Goal: Task Accomplishment & Management: Manage account settings

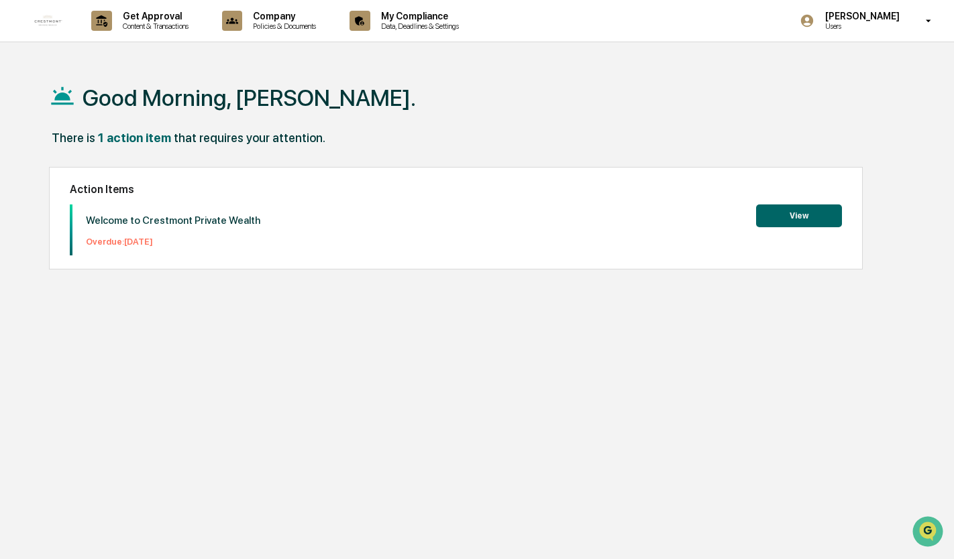
click at [785, 213] on button "View" at bounding box center [799, 216] width 86 height 23
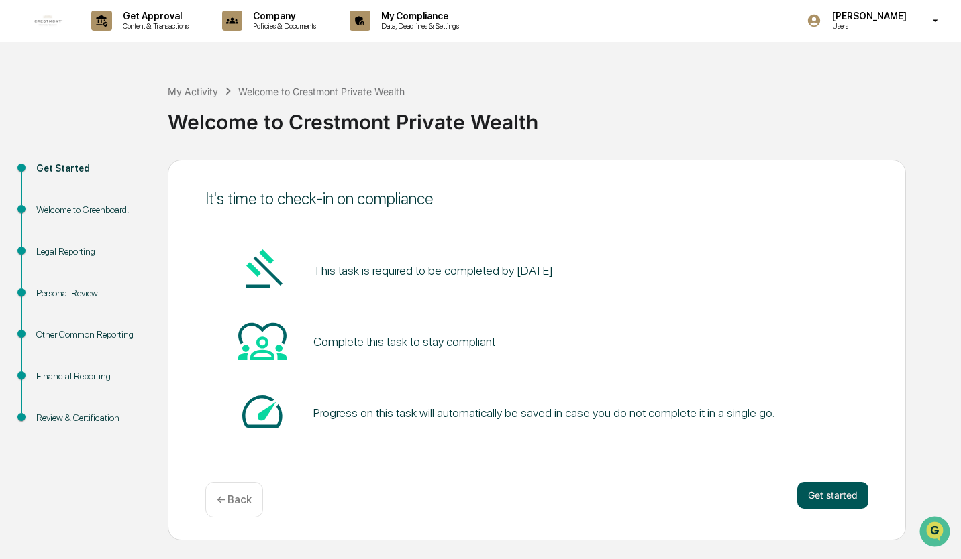
click at [818, 500] on button "Get started" at bounding box center [832, 495] width 71 height 27
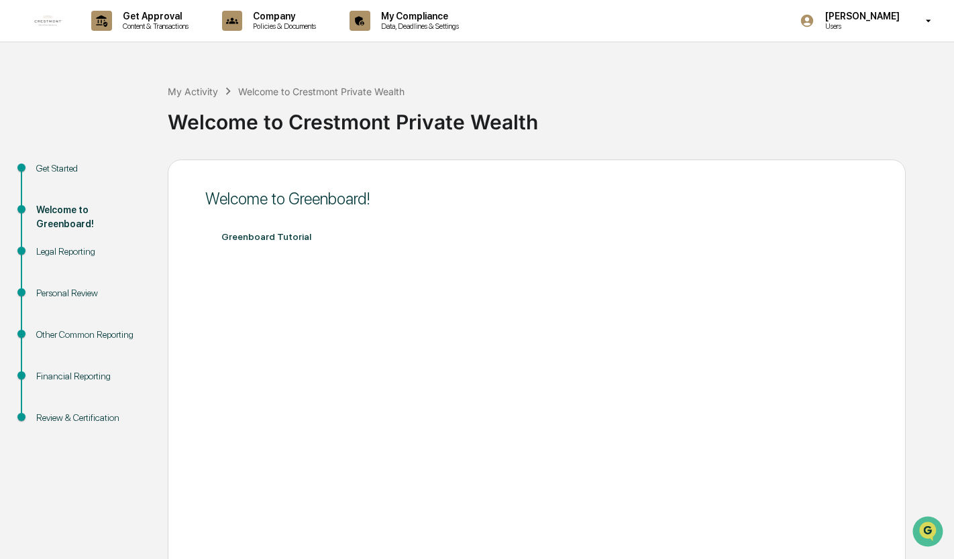
click at [68, 250] on div "Legal Reporting" at bounding box center [91, 252] width 110 height 14
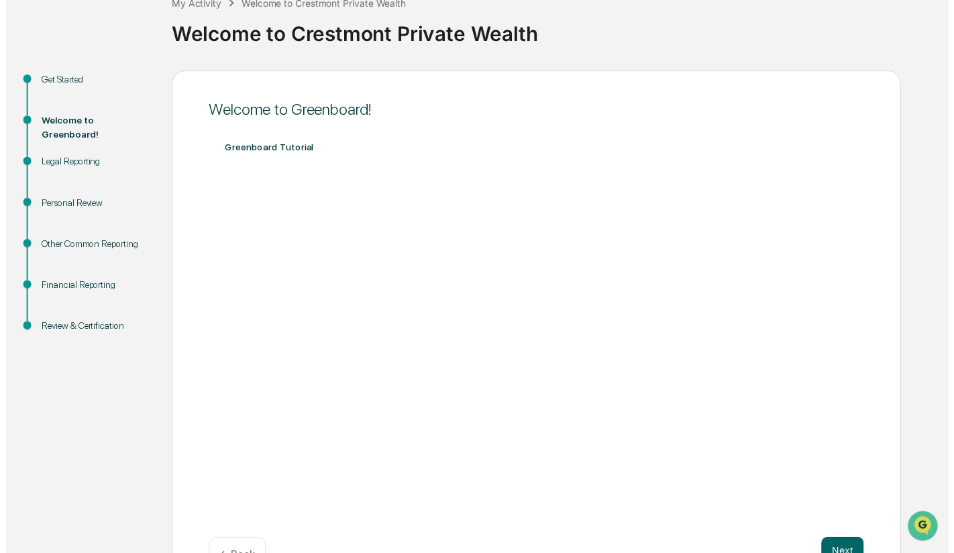
scroll to position [131, 0]
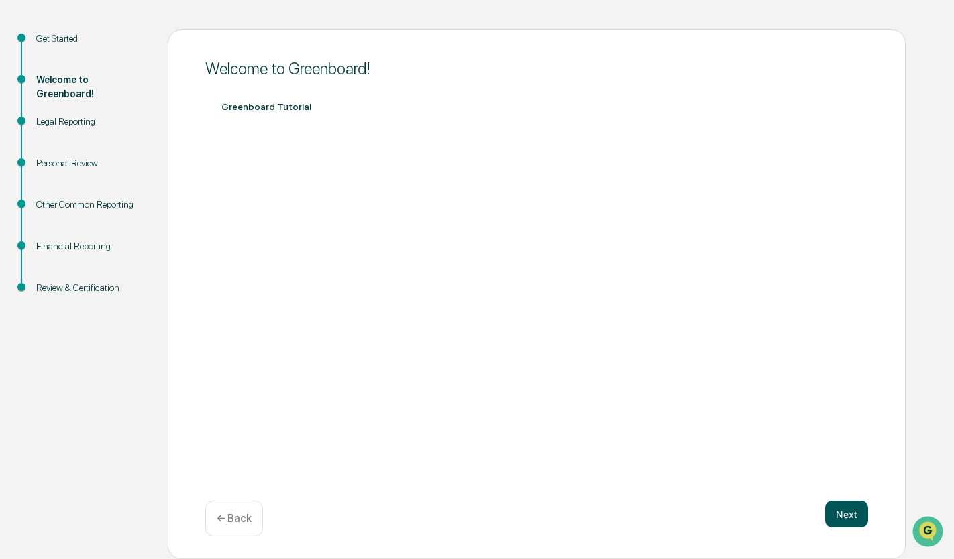
click at [843, 515] on button "Next" at bounding box center [846, 514] width 43 height 27
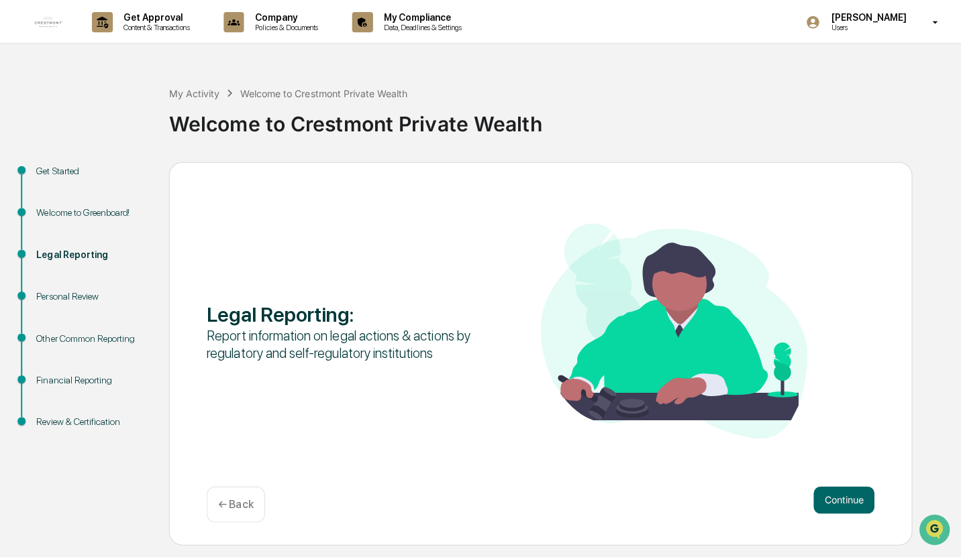
scroll to position [0, 0]
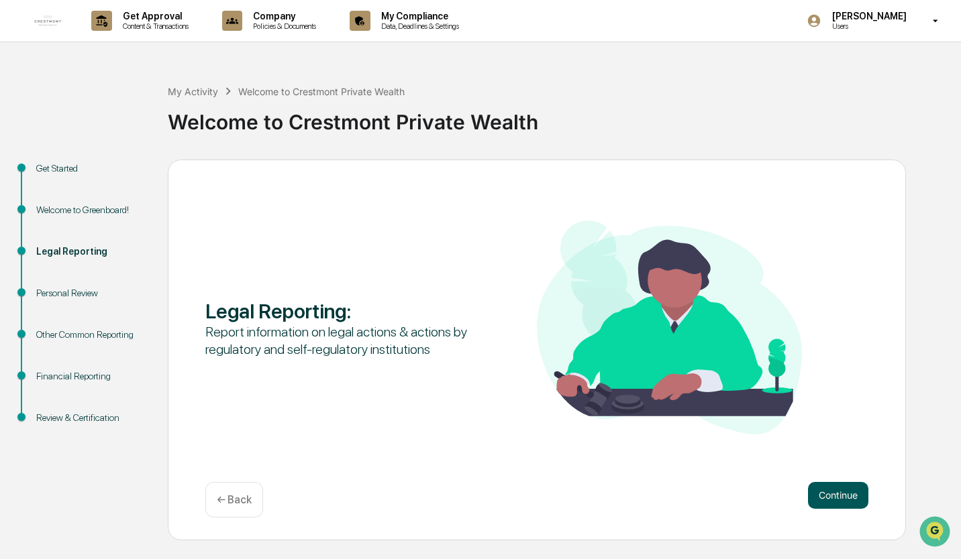
click at [830, 494] on button "Continue" at bounding box center [838, 495] width 60 height 27
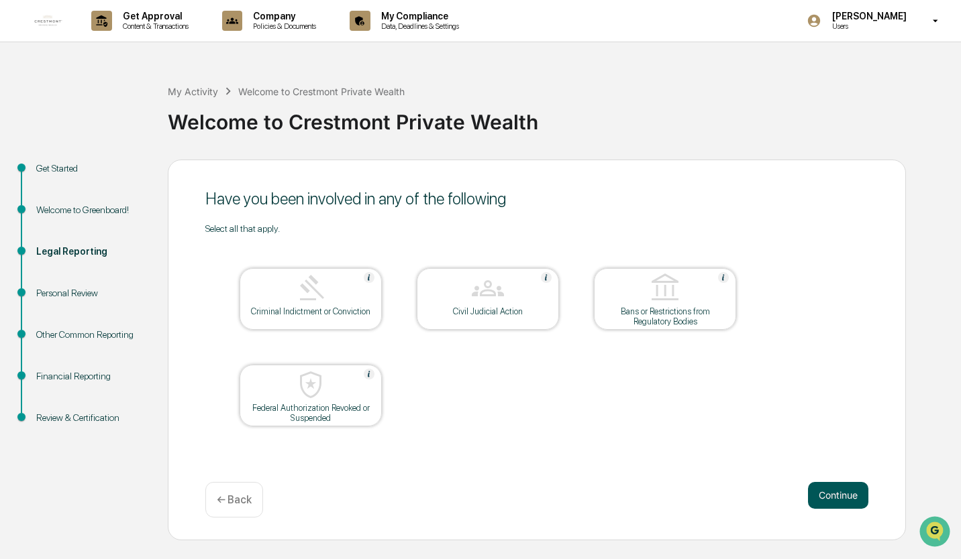
click at [824, 489] on button "Continue" at bounding box center [838, 495] width 60 height 27
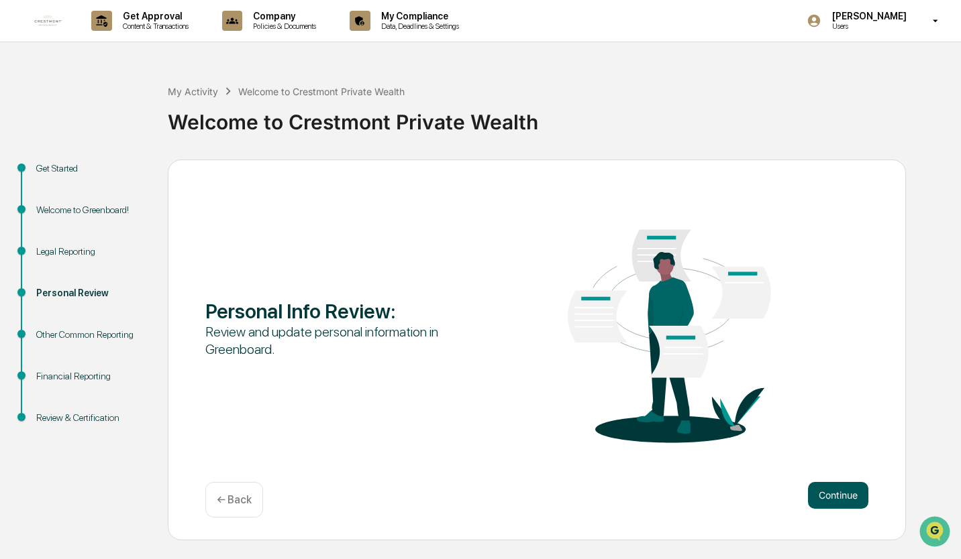
click at [840, 494] on button "Continue" at bounding box center [838, 495] width 60 height 27
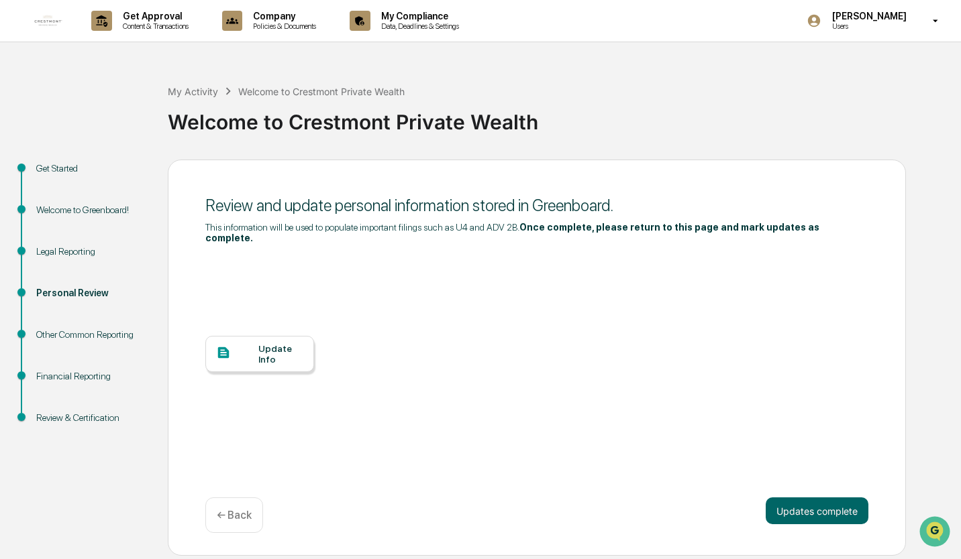
click at [265, 347] on div "Update Info" at bounding box center [280, 353] width 45 height 21
click at [274, 343] on div "Update Info" at bounding box center [280, 353] width 45 height 21
click at [271, 344] on div "Update Info" at bounding box center [280, 353] width 45 height 21
click at [63, 418] on div "Review & Certification" at bounding box center [91, 418] width 110 height 14
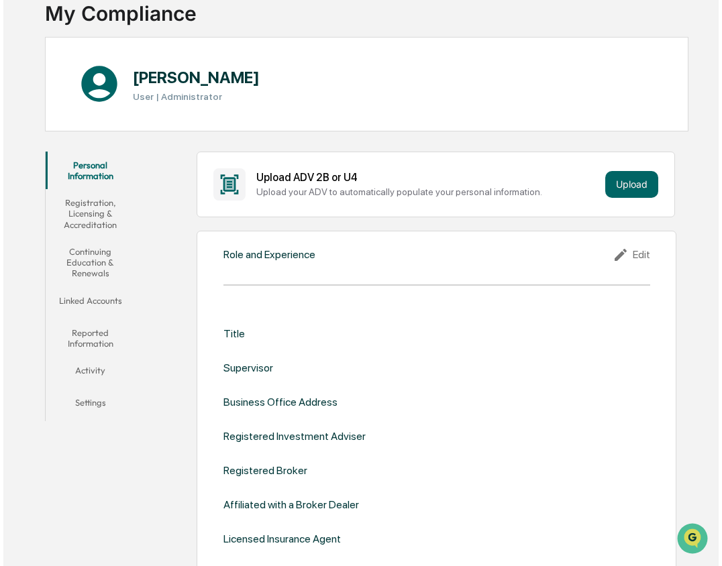
scroll to position [134, 0]
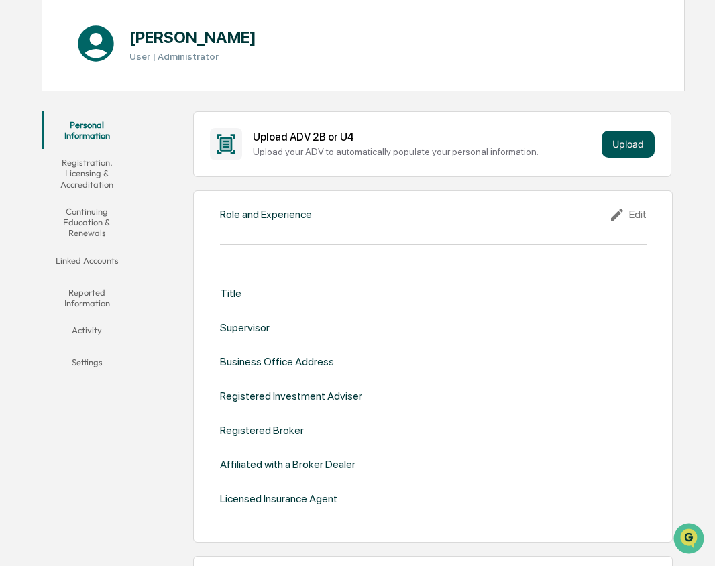
click at [636, 143] on button "Upload" at bounding box center [628, 144] width 53 height 27
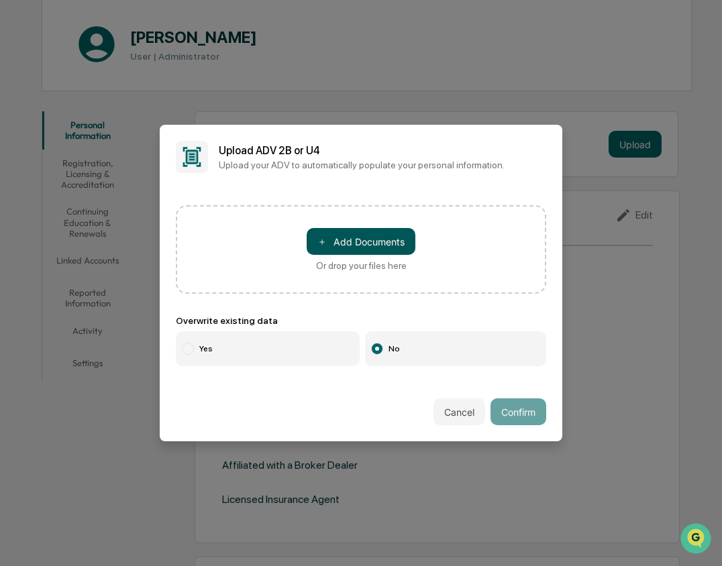
click at [381, 243] on button "＋ Add Documents" at bounding box center [361, 241] width 109 height 27
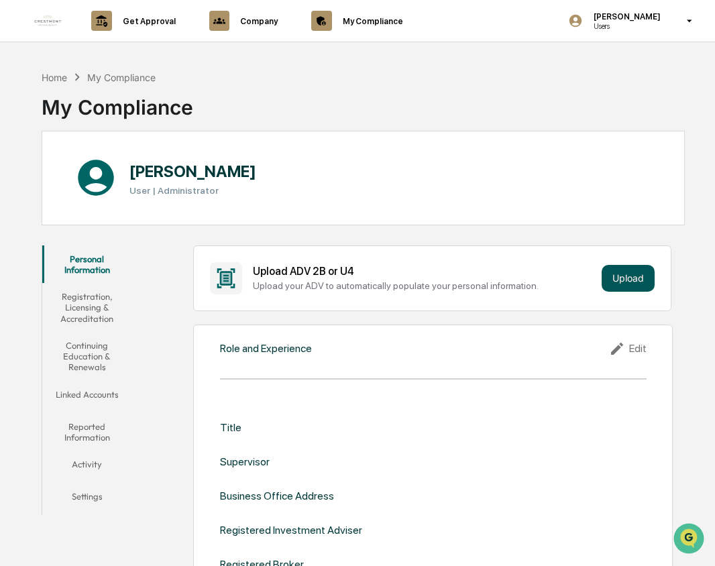
click at [636, 276] on button "Upload" at bounding box center [628, 278] width 53 height 27
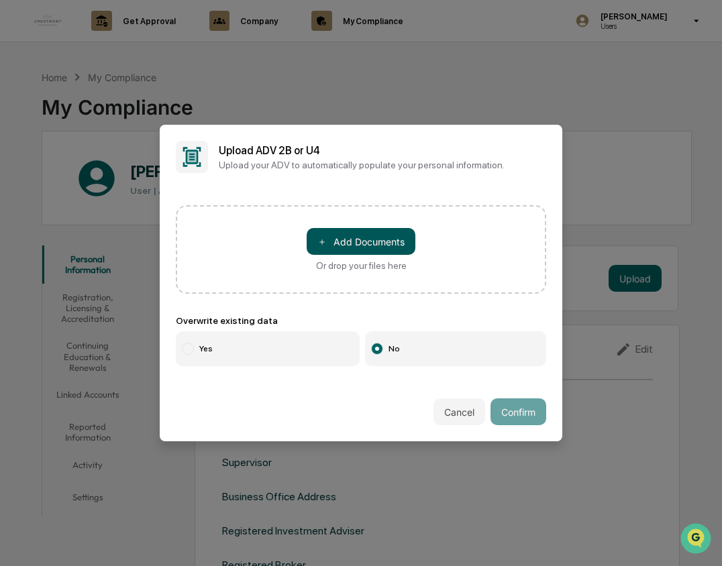
click at [397, 238] on button "＋ Add Documents" at bounding box center [361, 241] width 109 height 27
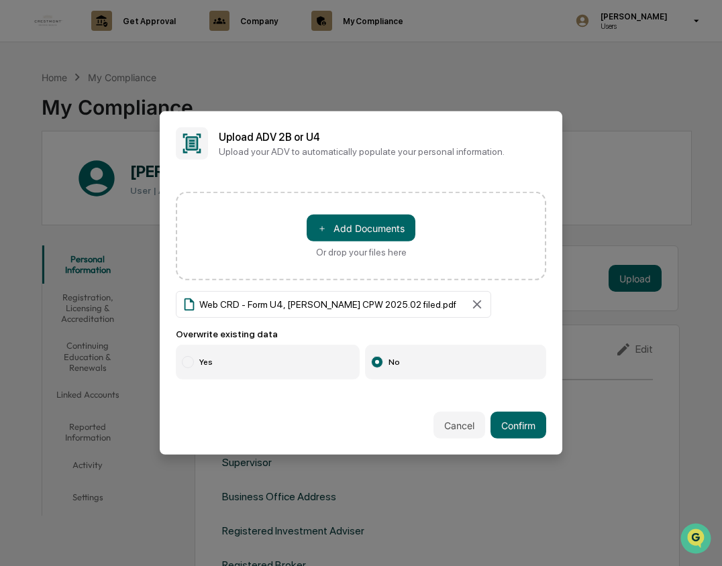
click at [193, 364] on div at bounding box center [188, 362] width 12 height 12
click at [514, 423] on button "Confirm" at bounding box center [518, 425] width 56 height 27
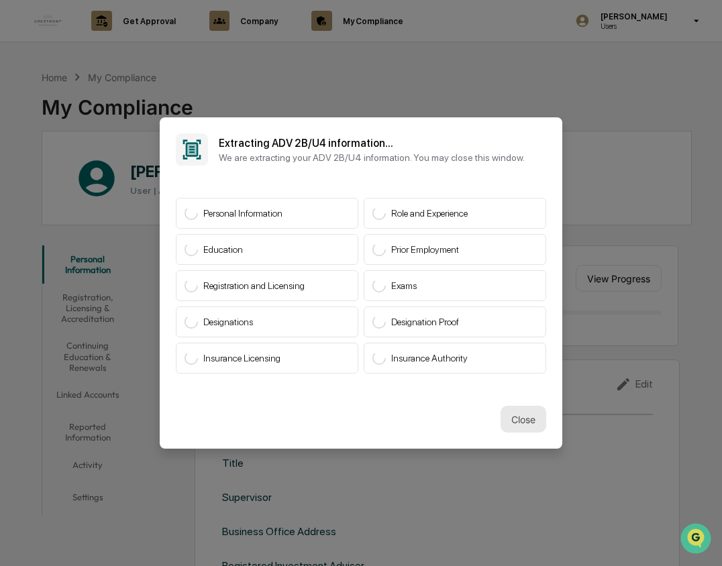
click at [525, 419] on button "Close" at bounding box center [523, 419] width 46 height 27
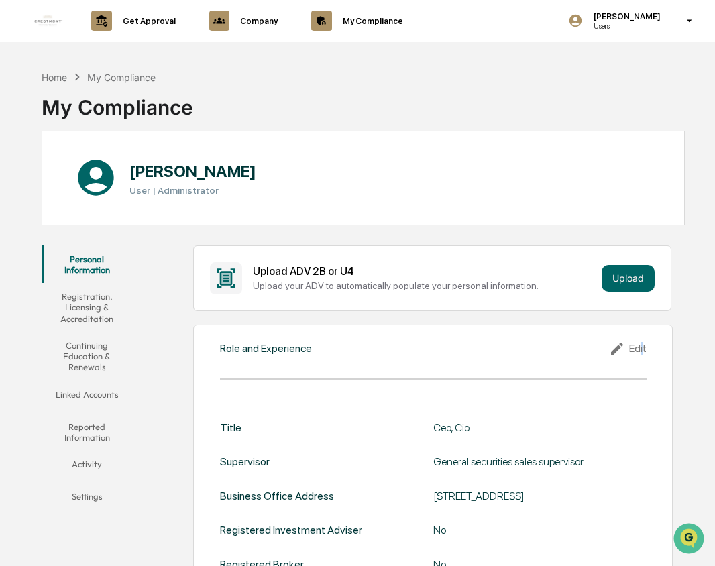
click at [643, 347] on div "Edit" at bounding box center [628, 349] width 38 height 16
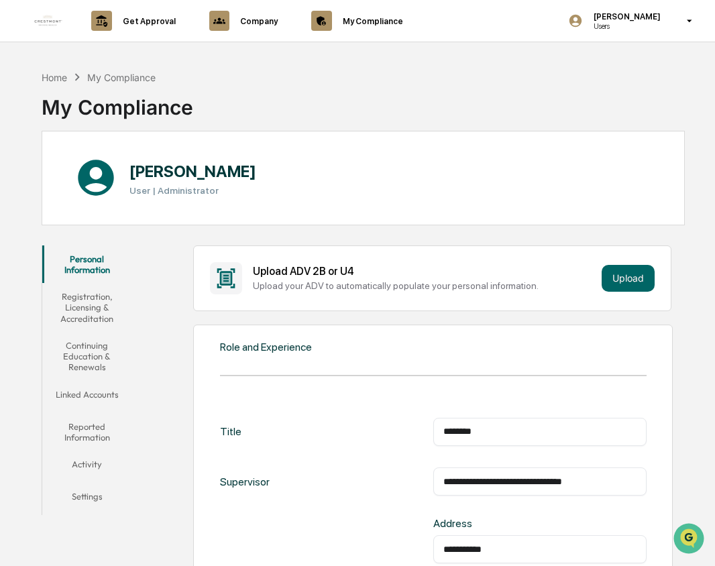
drag, startPoint x: 527, startPoint y: 431, endPoint x: 348, endPoint y: 432, distance: 179.1
click at [348, 432] on div "Title ******** ​" at bounding box center [433, 432] width 427 height 28
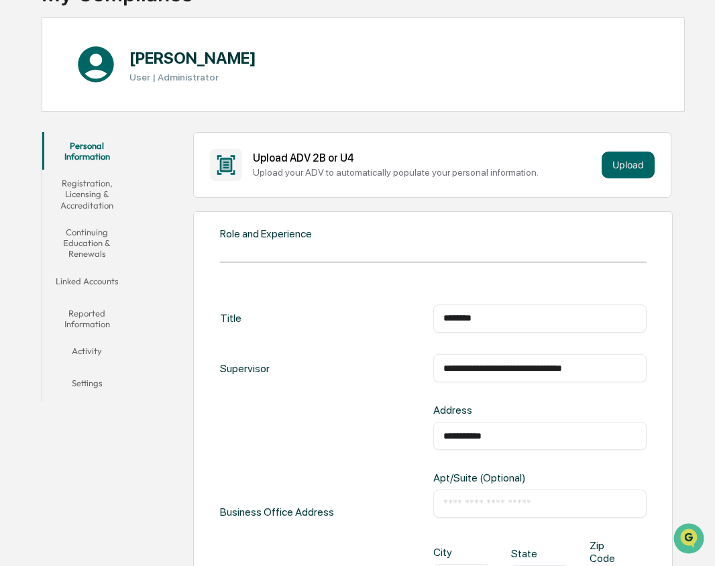
scroll to position [134, 0]
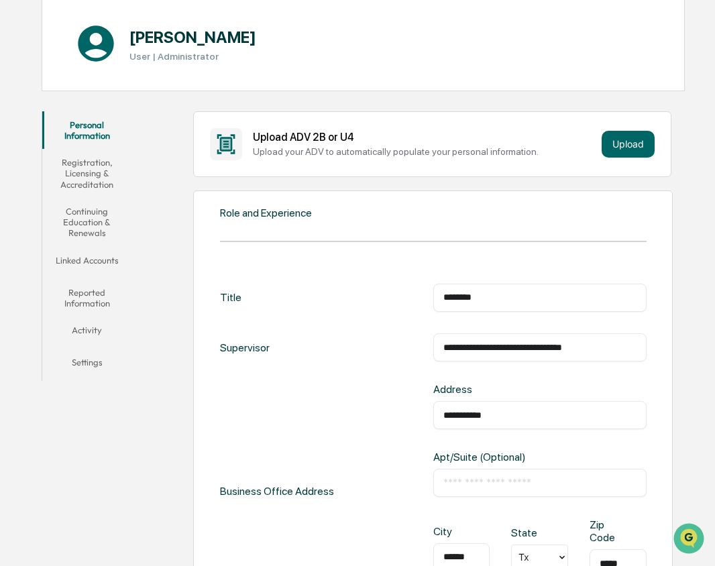
type input "********"
click at [627, 349] on input "**********" at bounding box center [539, 347] width 193 height 13
drag, startPoint x: 627, startPoint y: 349, endPoint x: 325, endPoint y: 346, distance: 301.9
click at [325, 346] on div "**********" at bounding box center [433, 347] width 427 height 28
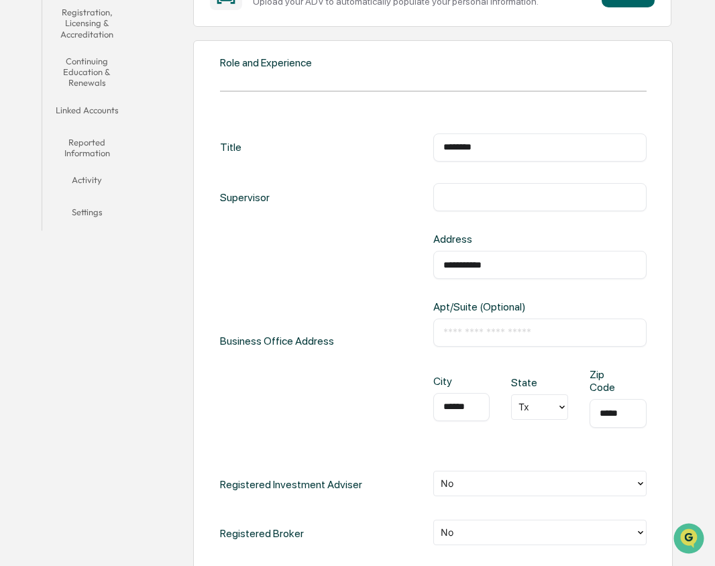
scroll to position [335, 0]
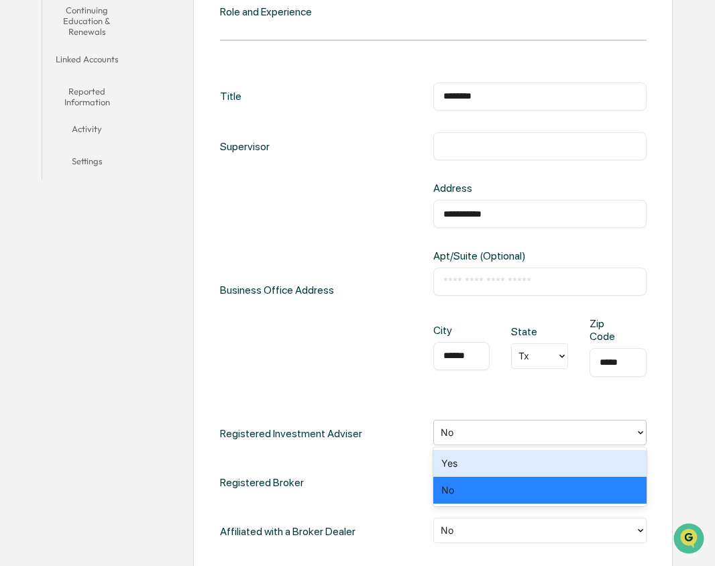
click at [608, 431] on div at bounding box center [535, 432] width 188 height 15
click at [588, 461] on div "Yes" at bounding box center [539, 463] width 213 height 27
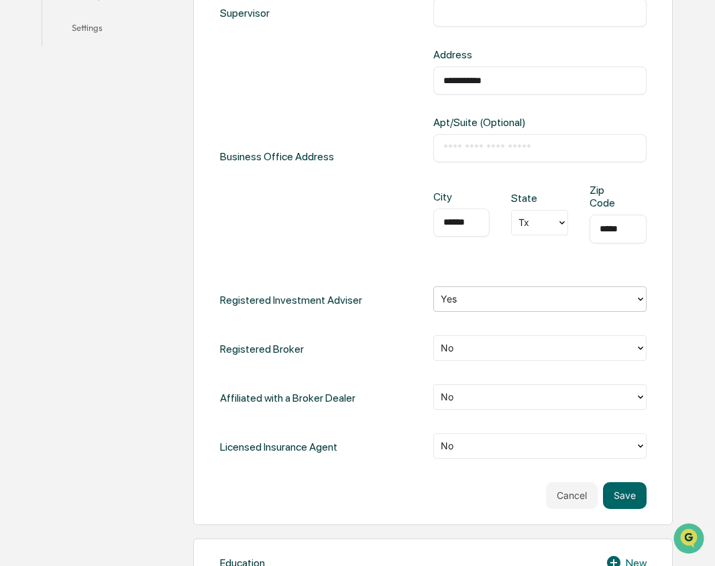
scroll to position [470, 0]
click at [529, 451] on div at bounding box center [535, 444] width 188 height 15
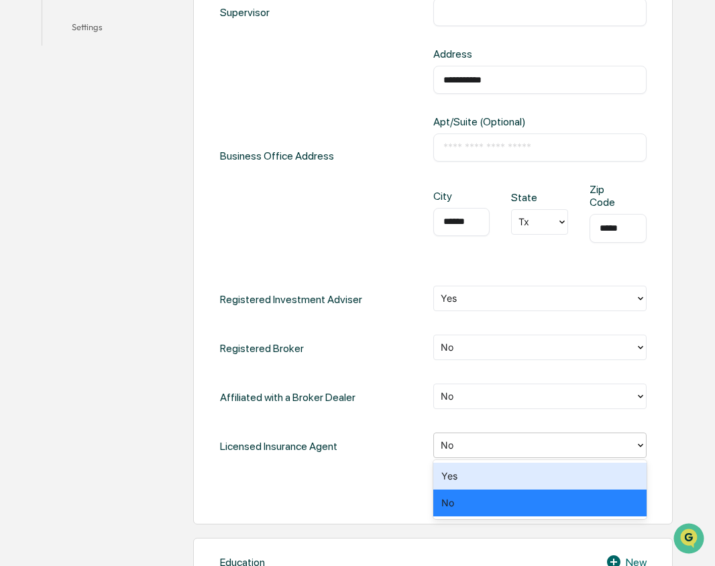
click at [527, 472] on div "Yes" at bounding box center [539, 476] width 213 height 27
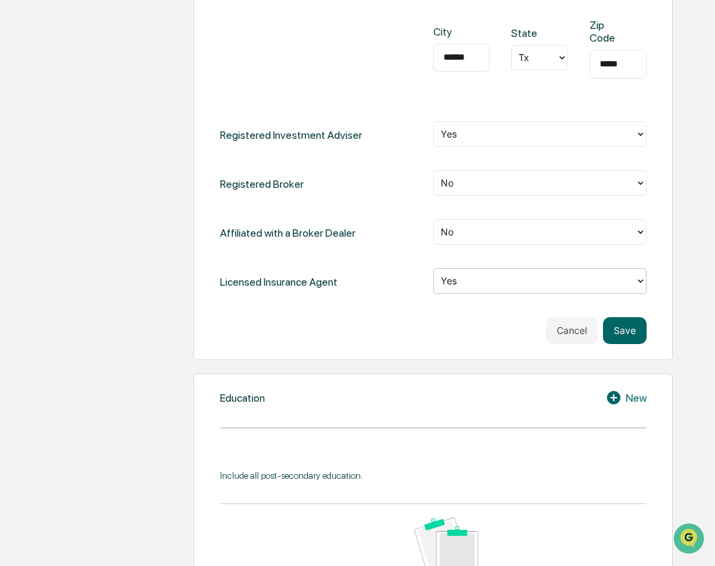
scroll to position [671, 0]
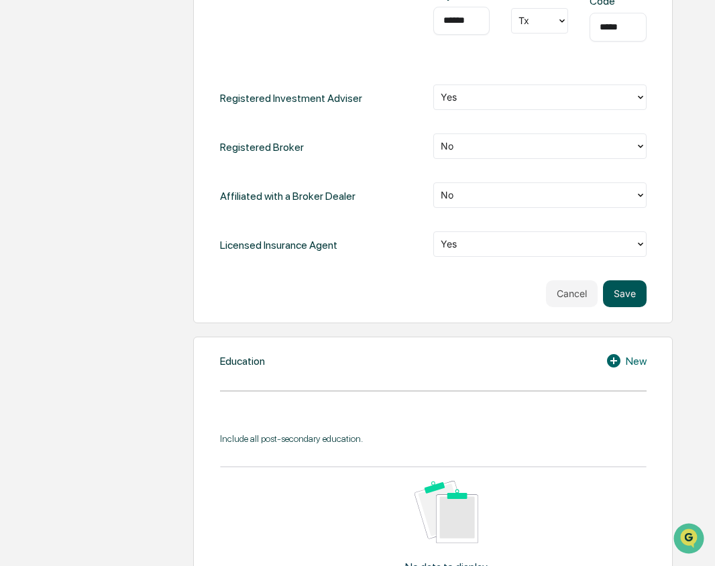
click at [624, 298] on button "Save" at bounding box center [625, 293] width 44 height 27
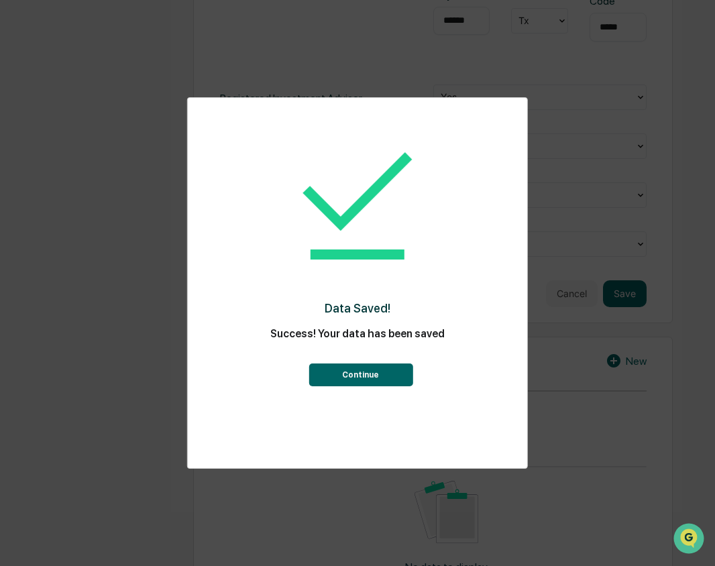
click at [390, 374] on button "Continue" at bounding box center [361, 375] width 104 height 23
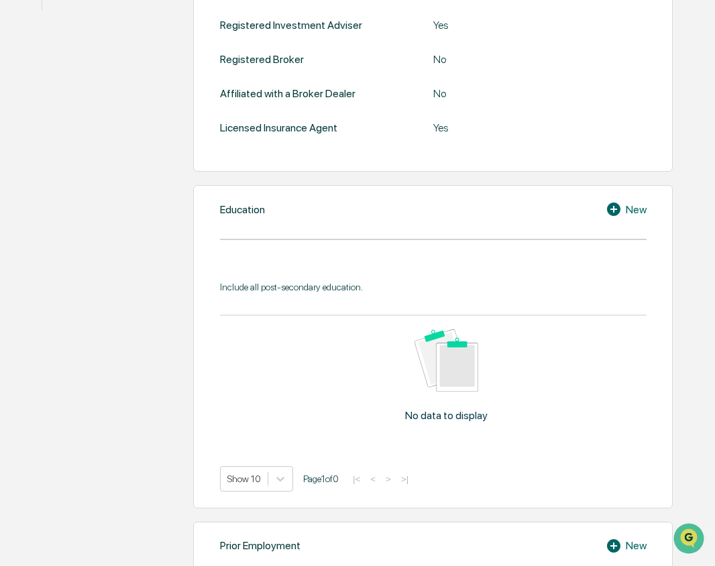
scroll to position [509, 0]
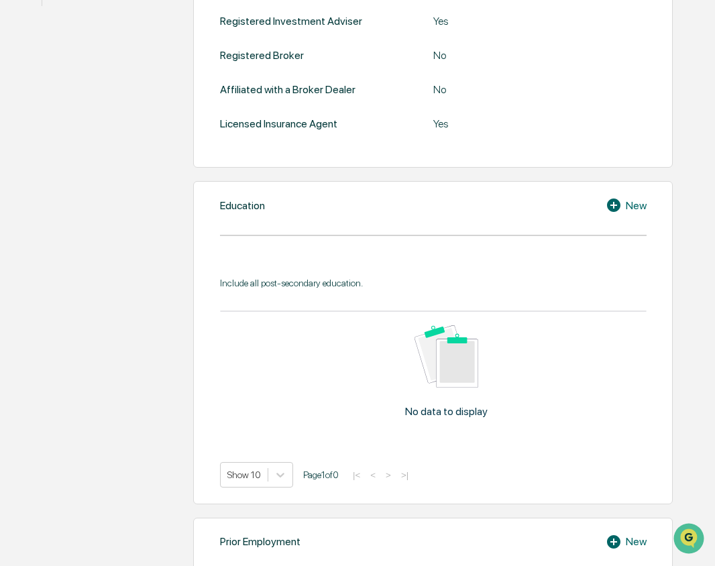
click at [612, 205] on icon at bounding box center [616, 205] width 20 height 16
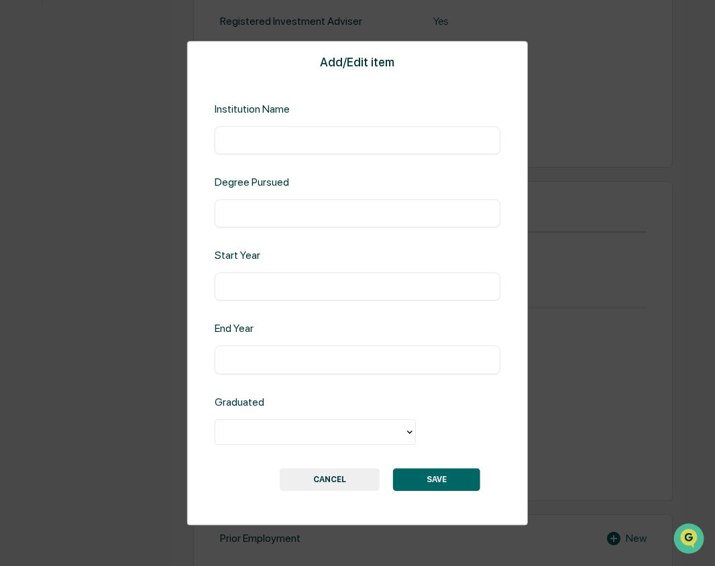
click at [319, 137] on input "text" at bounding box center [358, 139] width 266 height 13
type input "*"
type input "**********"
type input "***"
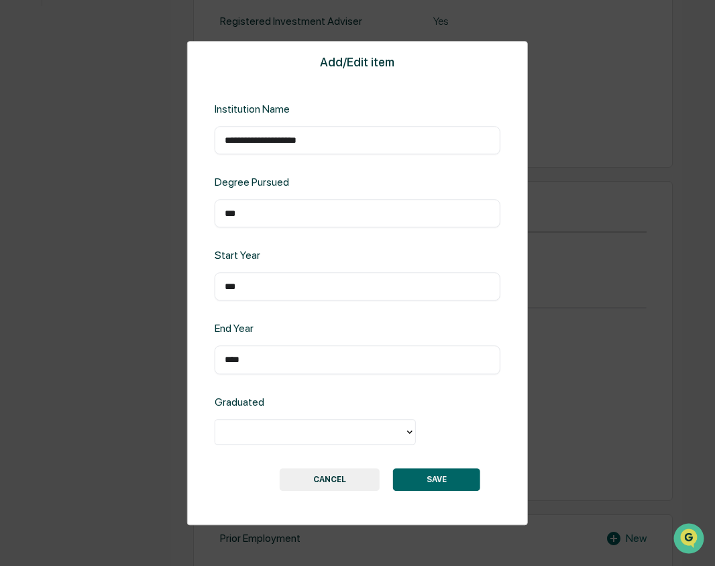
type input "****"
click at [251, 286] on input "***" at bounding box center [358, 286] width 266 height 13
type input "****"
click at [355, 439] on div at bounding box center [309, 431] width 189 height 21
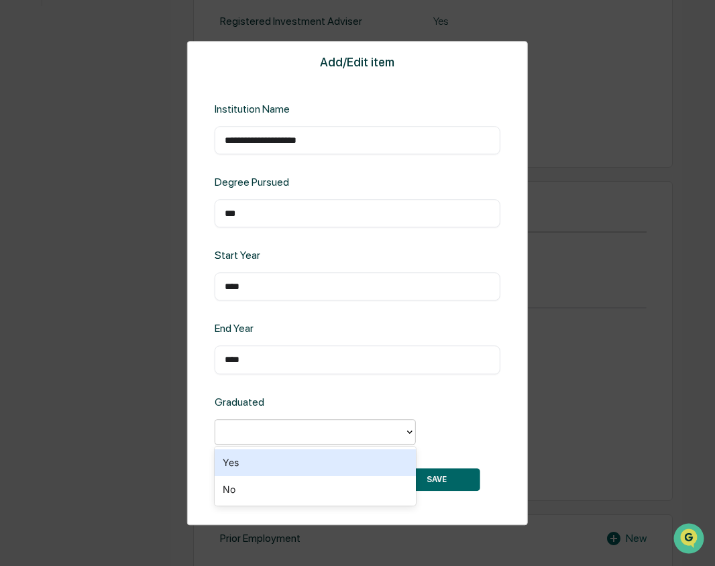
click at [350, 458] on div "Yes" at bounding box center [315, 462] width 201 height 27
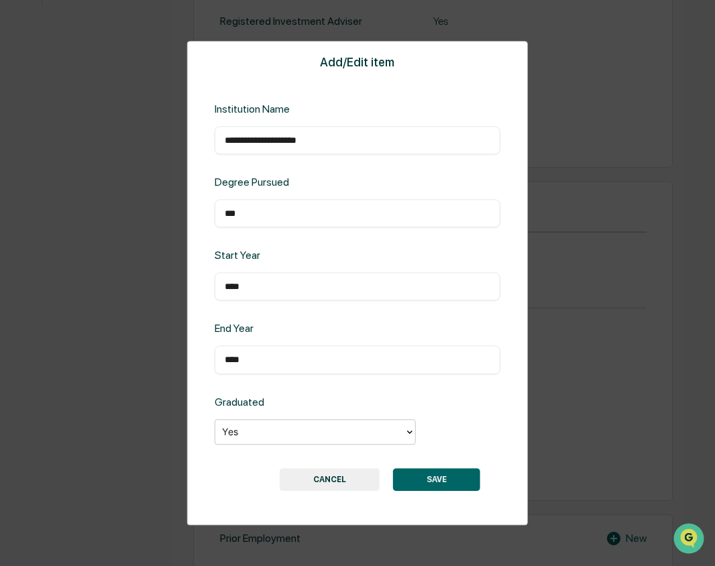
click at [419, 471] on button "SAVE" at bounding box center [436, 479] width 87 height 23
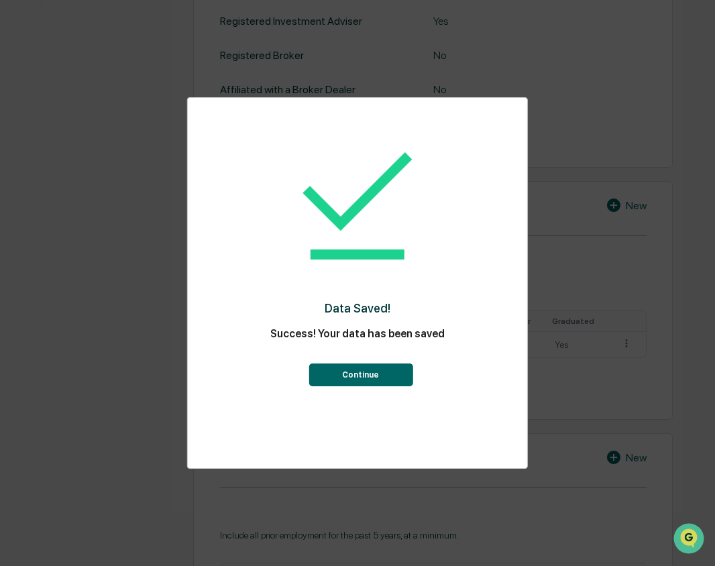
click at [360, 377] on button "Continue" at bounding box center [361, 375] width 104 height 23
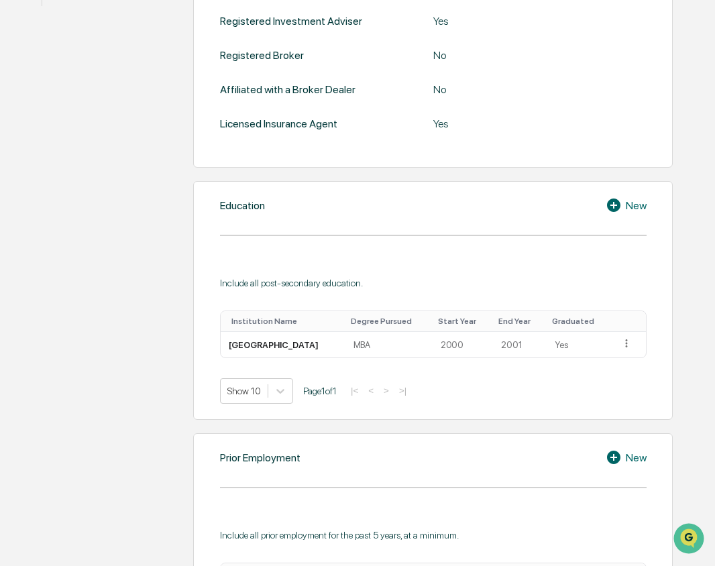
click at [615, 207] on icon at bounding box center [613, 205] width 13 height 13
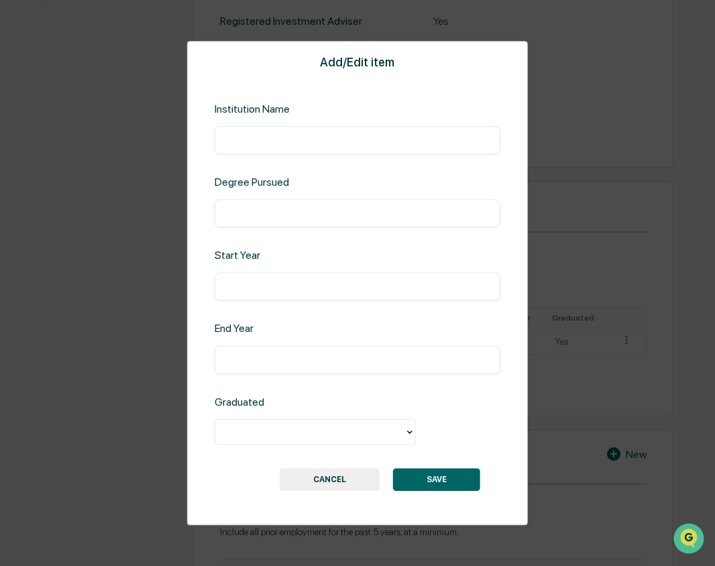
click at [354, 144] on input "text" at bounding box center [358, 139] width 266 height 13
type input "*"
type input "**********"
click at [347, 210] on input "text" at bounding box center [358, 213] width 266 height 13
type input "***"
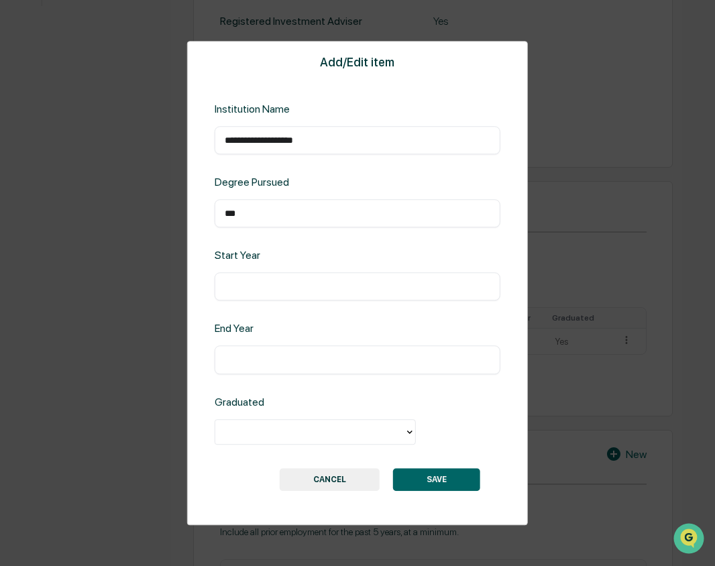
click at [286, 288] on input "text" at bounding box center [358, 286] width 266 height 13
type input "****"
click at [307, 425] on div at bounding box center [310, 431] width 176 height 15
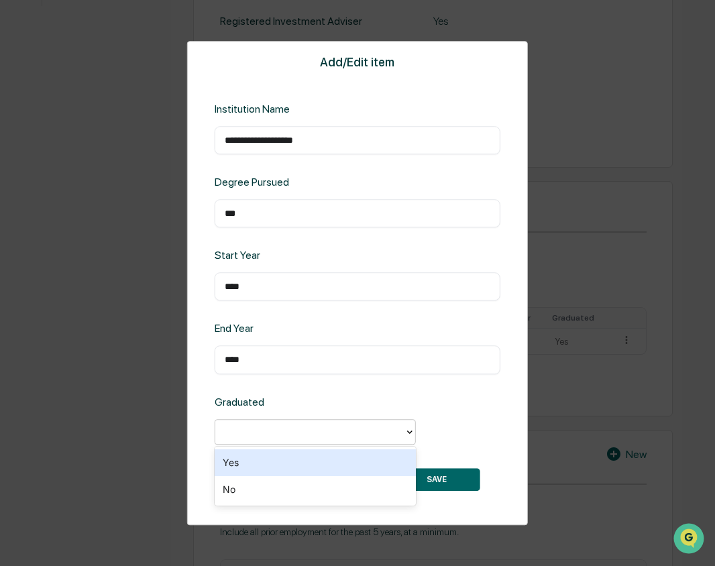
click at [305, 460] on div "Yes" at bounding box center [315, 462] width 201 height 27
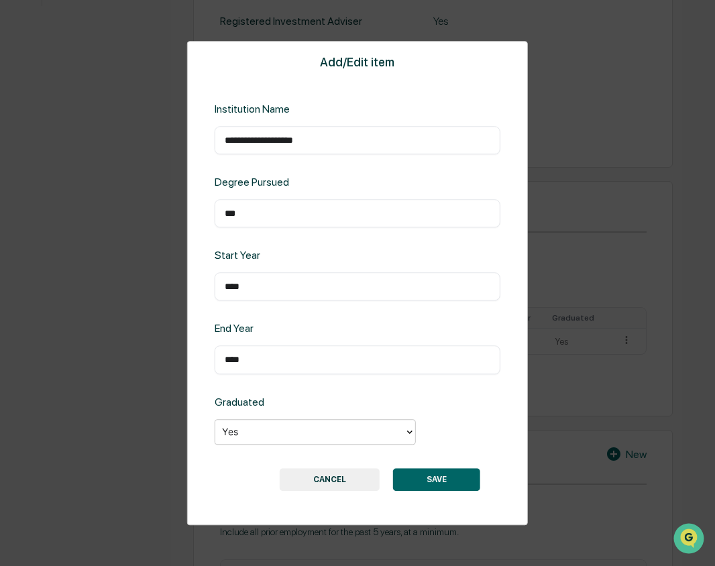
click at [423, 472] on button "SAVE" at bounding box center [436, 479] width 87 height 23
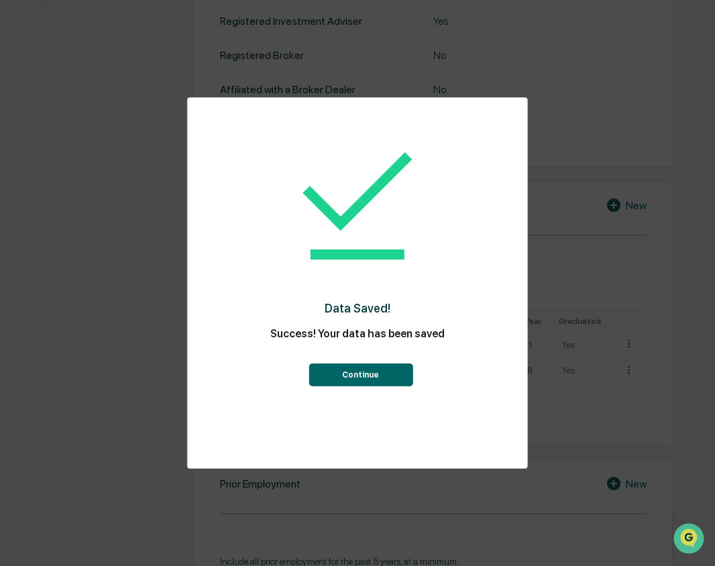
click at [374, 376] on button "Continue" at bounding box center [361, 375] width 104 height 23
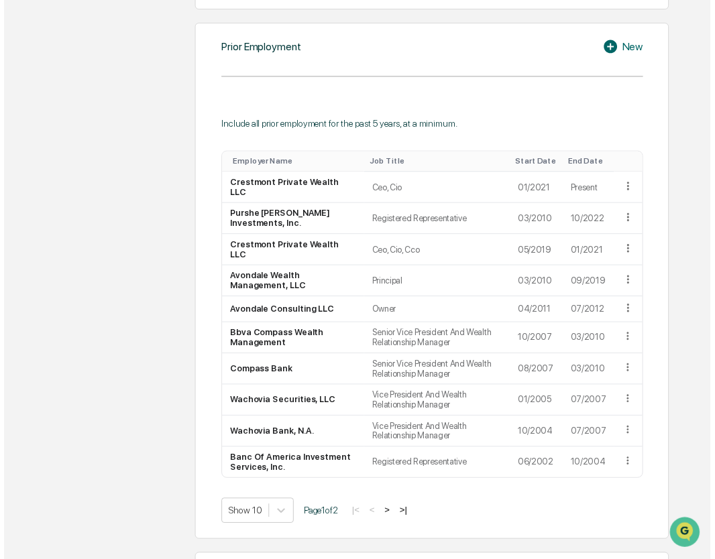
scroll to position [979, 0]
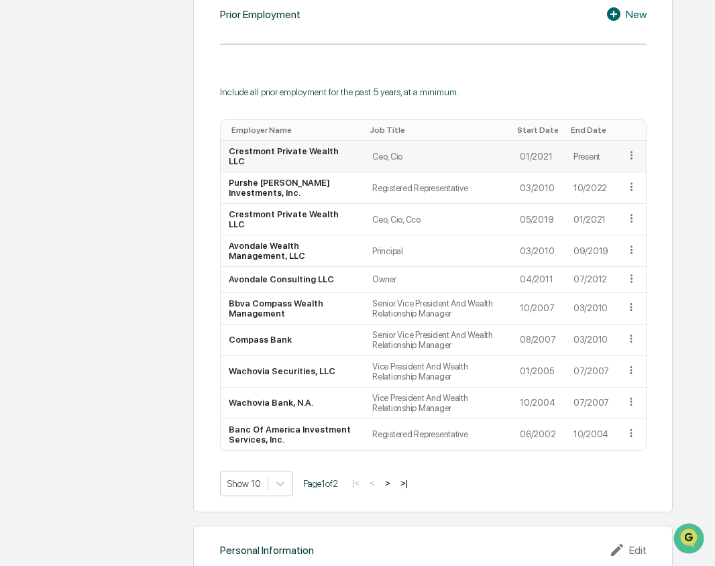
click at [629, 154] on icon at bounding box center [631, 155] width 13 height 13
click at [623, 172] on div "Edit" at bounding box center [615, 174] width 43 height 21
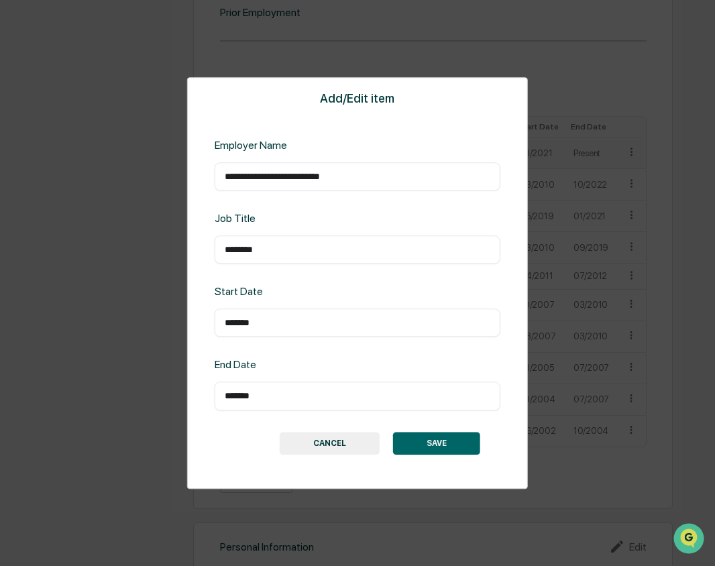
drag, startPoint x: 307, startPoint y: 249, endPoint x: 182, endPoint y: 252, distance: 124.1
click at [182, 252] on div "**********" at bounding box center [357, 283] width 715 height 566
type input "*"
type input "***"
click at [445, 438] on button "SAVE" at bounding box center [436, 443] width 87 height 23
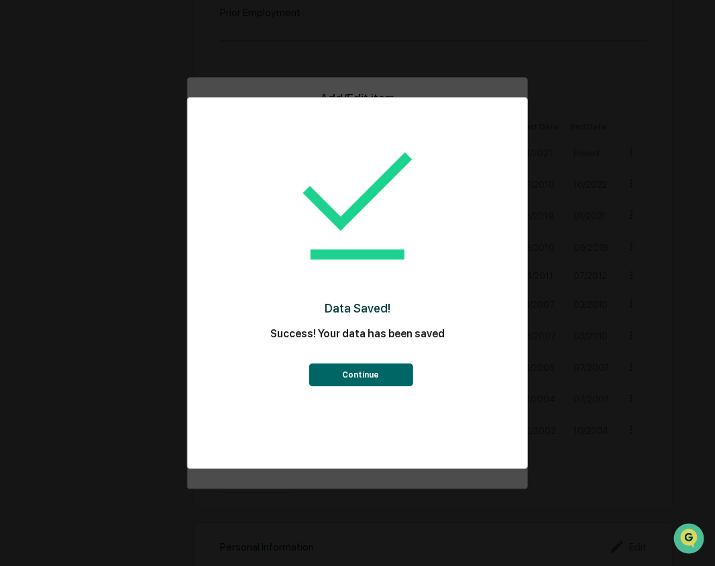
click at [360, 372] on button "Continue" at bounding box center [361, 375] width 104 height 23
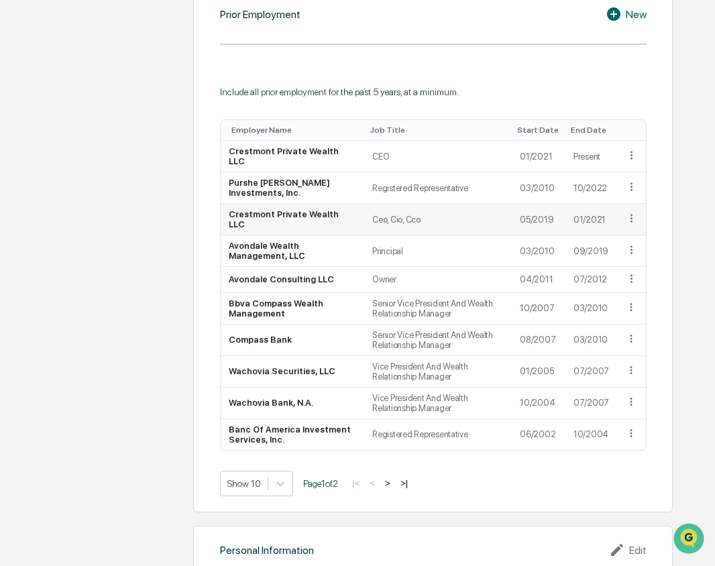
click at [631, 214] on icon at bounding box center [632, 218] width 2 height 8
click at [614, 228] on div "Edit" at bounding box center [615, 237] width 43 height 21
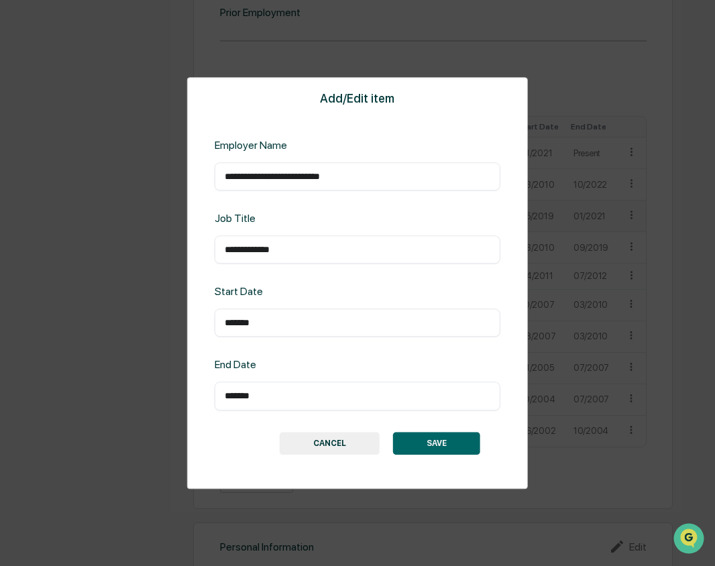
drag, startPoint x: 307, startPoint y: 245, endPoint x: 156, endPoint y: 244, distance: 150.3
click at [156, 244] on div "**********" at bounding box center [357, 283] width 715 height 566
type input "***"
click at [473, 442] on button "SAVE" at bounding box center [436, 443] width 87 height 23
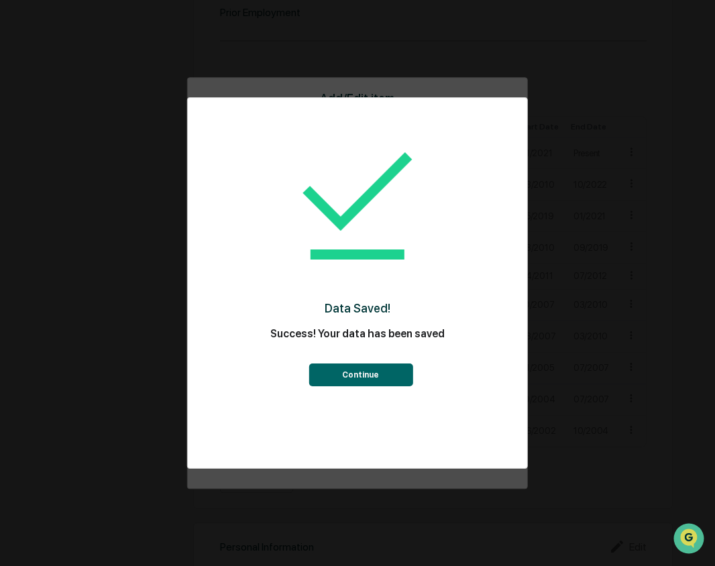
click at [383, 376] on button "Continue" at bounding box center [361, 375] width 104 height 23
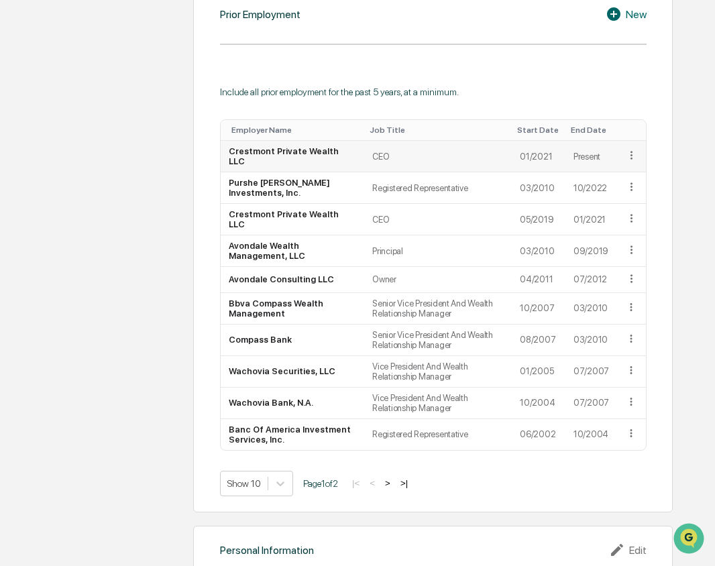
click at [631, 151] on icon at bounding box center [632, 155] width 2 height 8
click at [622, 191] on div "Delete" at bounding box center [615, 195] width 43 height 21
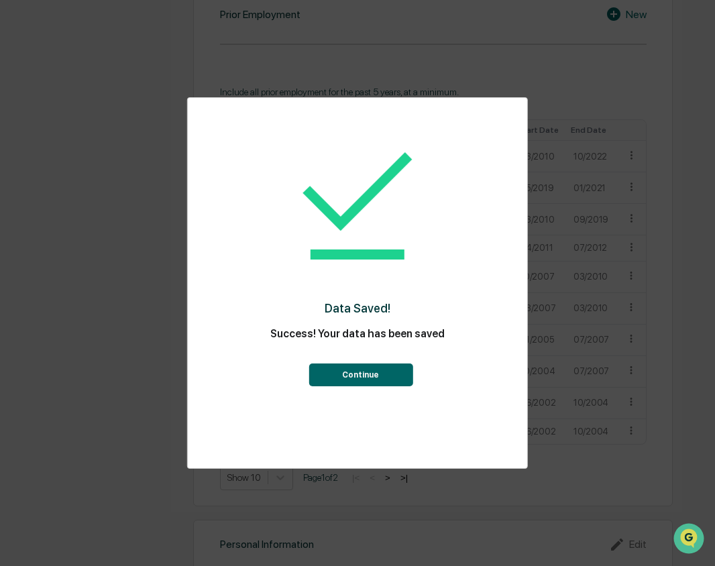
click at [369, 378] on button "Continue" at bounding box center [361, 375] width 104 height 23
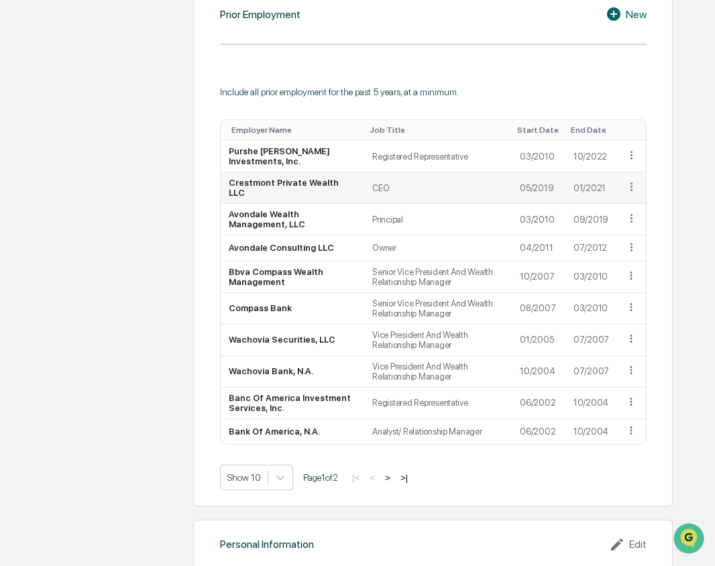
click at [629, 183] on icon at bounding box center [631, 186] width 13 height 13
click at [624, 199] on div "Edit" at bounding box center [615, 205] width 43 height 21
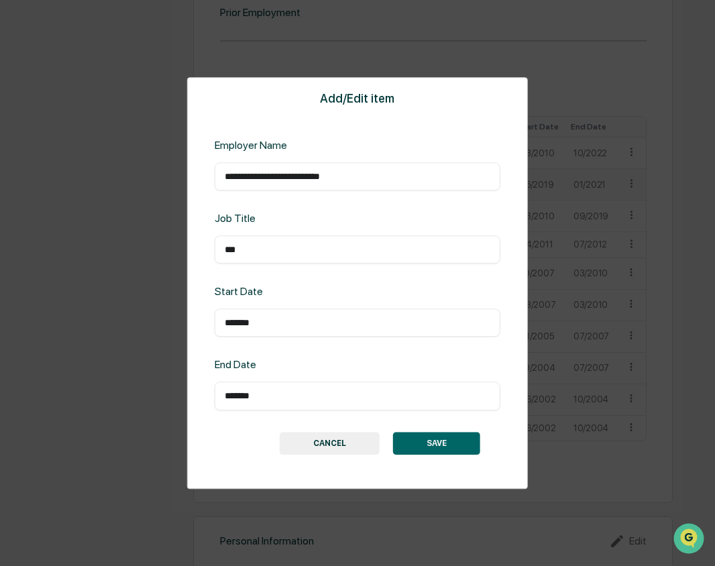
click at [293, 394] on input "*******" at bounding box center [358, 396] width 266 height 13
type input "*"
click at [458, 439] on button "SAVE" at bounding box center [436, 443] width 87 height 23
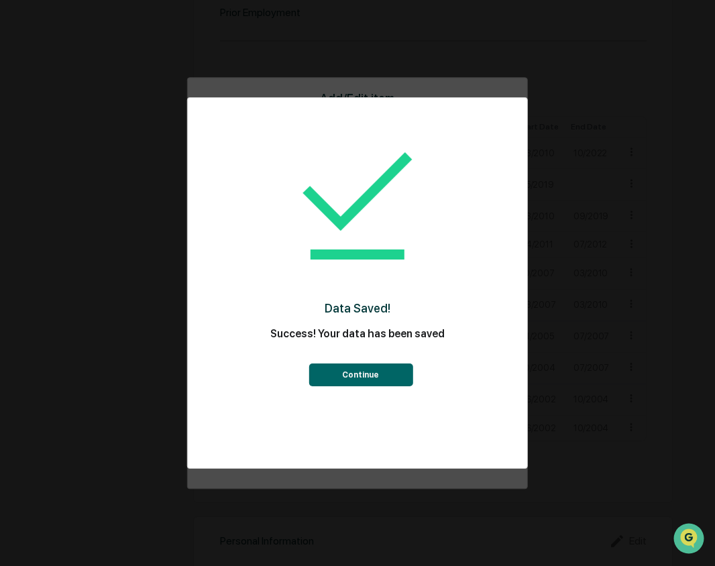
click at [335, 372] on button "Continue" at bounding box center [361, 375] width 104 height 23
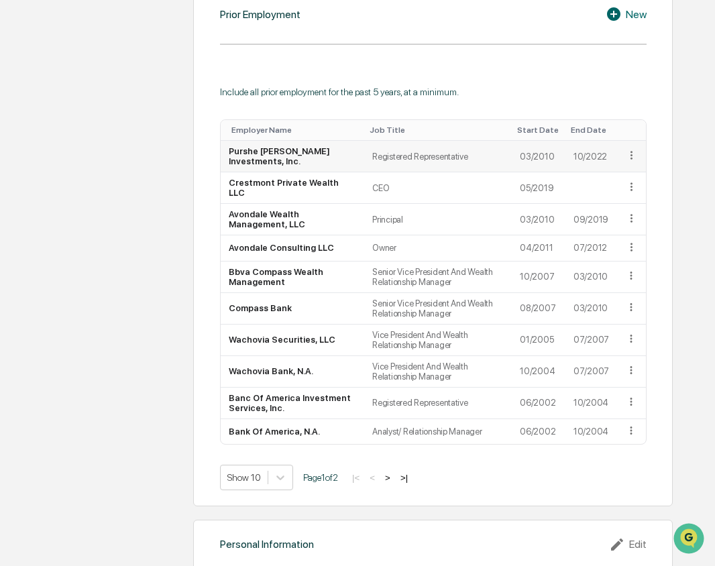
drag, startPoint x: 630, startPoint y: 186, endPoint x: 631, endPoint y: 159, distance: 27.5
click at [631, 159] on tbody "Purshe Kaplan Sterling Investments, Inc. Registered Representative 03/2010 10/2…" at bounding box center [433, 292] width 425 height 303
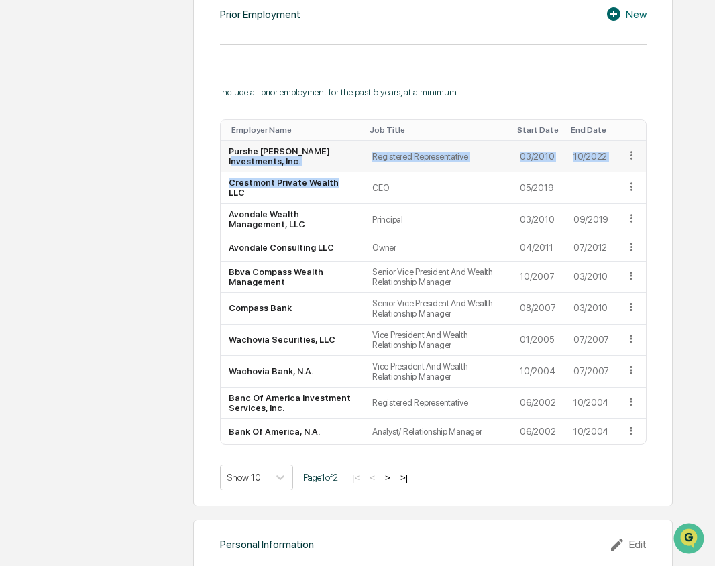
drag, startPoint x: 327, startPoint y: 188, endPoint x: 333, endPoint y: 155, distance: 33.4
click at [333, 155] on tbody "Purshe Kaplan Sterling Investments, Inc. Registered Representative 03/2010 10/2…" at bounding box center [433, 292] width 425 height 303
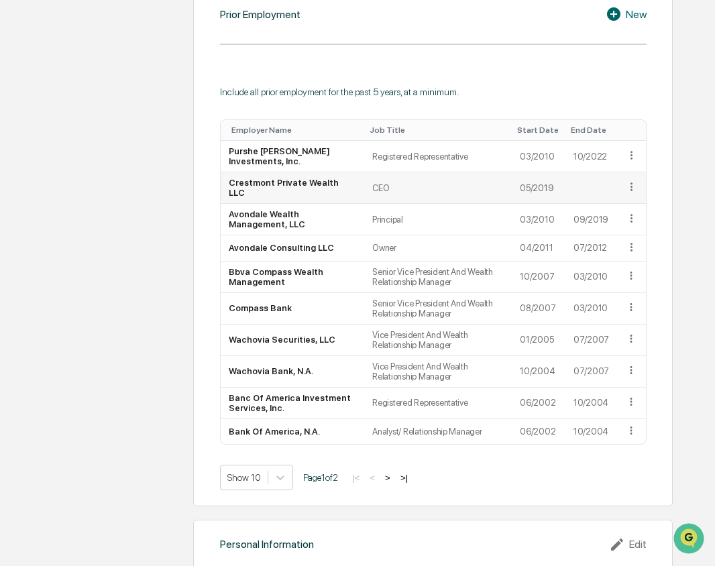
drag, startPoint x: 333, startPoint y: 155, endPoint x: 452, endPoint y: 189, distance: 123.4
click at [452, 189] on td "CEO" at bounding box center [438, 188] width 148 height 32
click at [631, 186] on icon at bounding box center [631, 186] width 13 height 13
click at [547, 100] on div "Include all prior employment for the past 5 years, at a minimum. Employer Name …" at bounding box center [433, 289] width 427 height 404
click at [632, 214] on icon at bounding box center [632, 218] width 2 height 8
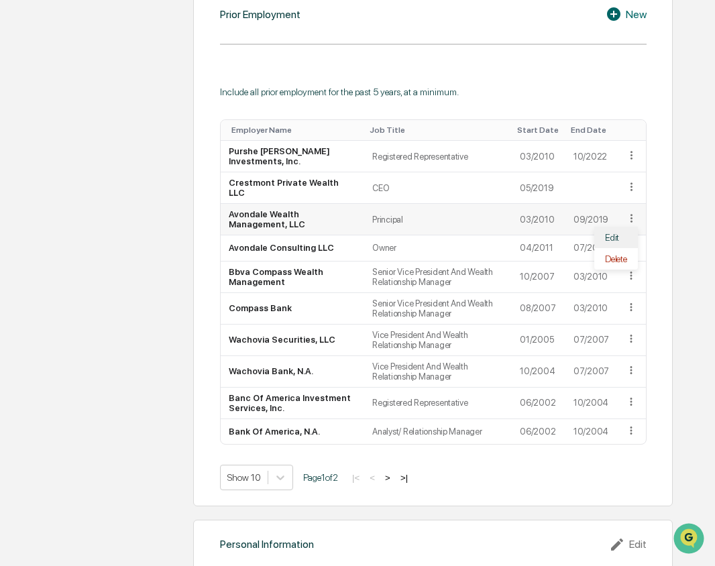
click at [619, 228] on div "Edit" at bounding box center [615, 237] width 43 height 21
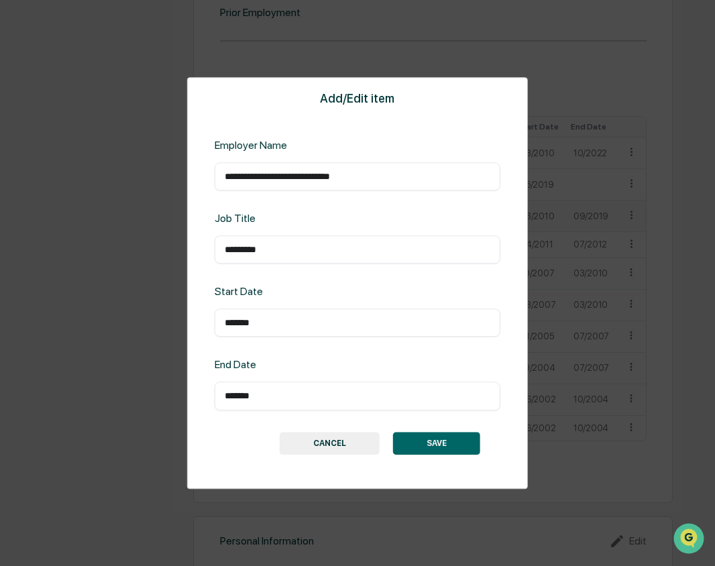
click at [315, 249] on input "*********" at bounding box center [358, 249] width 266 height 13
drag, startPoint x: 323, startPoint y: 250, endPoint x: 202, endPoint y: 254, distance: 120.8
click at [205, 254] on div "**********" at bounding box center [357, 283] width 341 height 412
type input "**********"
click at [460, 445] on button "SAVE" at bounding box center [436, 443] width 87 height 23
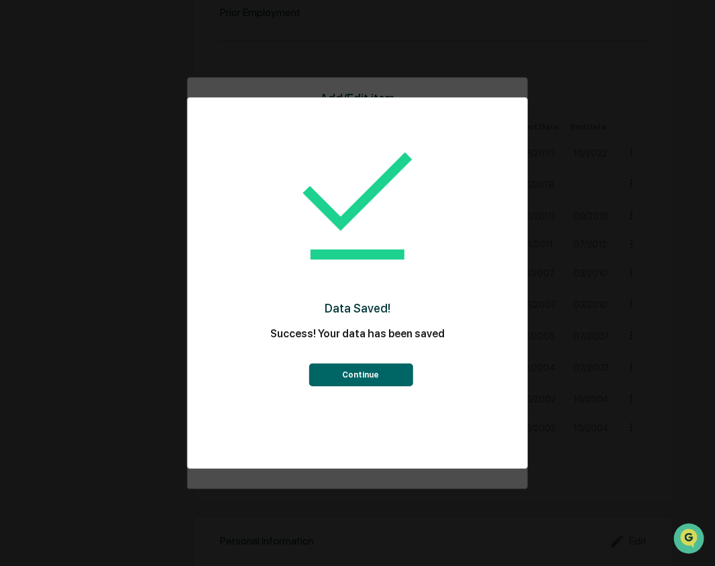
click at [378, 375] on button "Continue" at bounding box center [361, 375] width 104 height 23
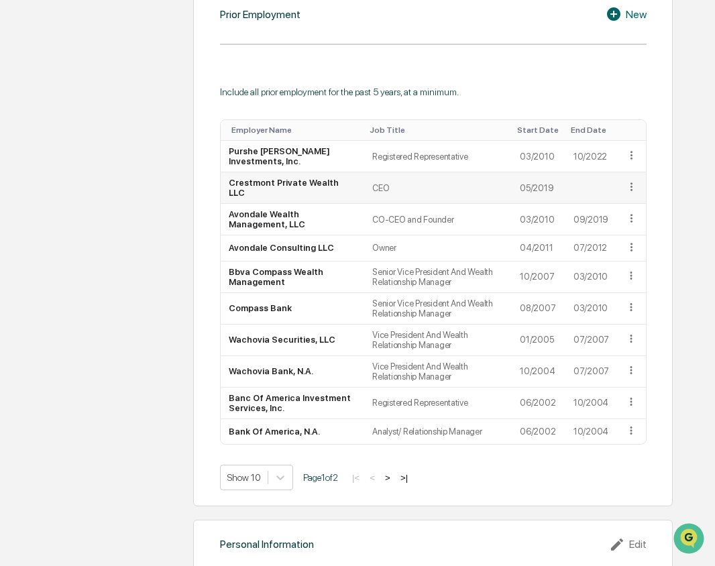
click at [629, 184] on icon at bounding box center [631, 186] width 13 height 13
click at [616, 202] on div "Edit" at bounding box center [615, 205] width 43 height 21
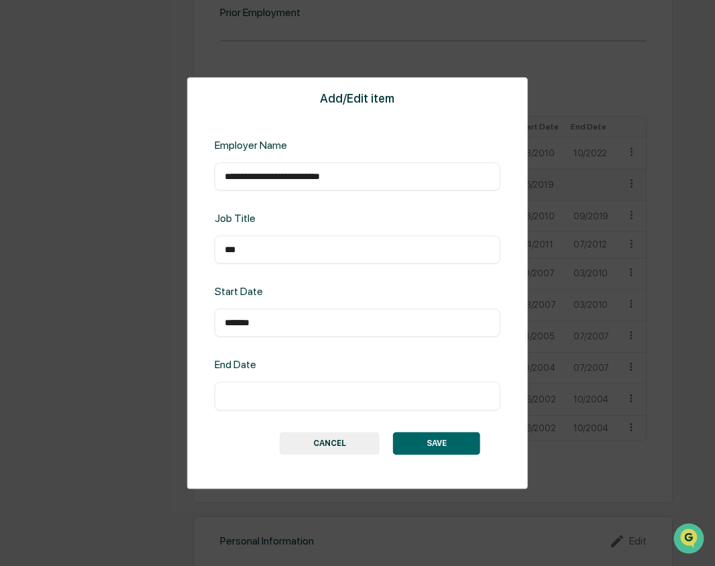
click at [353, 246] on input "***" at bounding box center [358, 249] width 266 height 13
type input "**********"
click at [430, 443] on button "SAVE" at bounding box center [436, 443] width 87 height 23
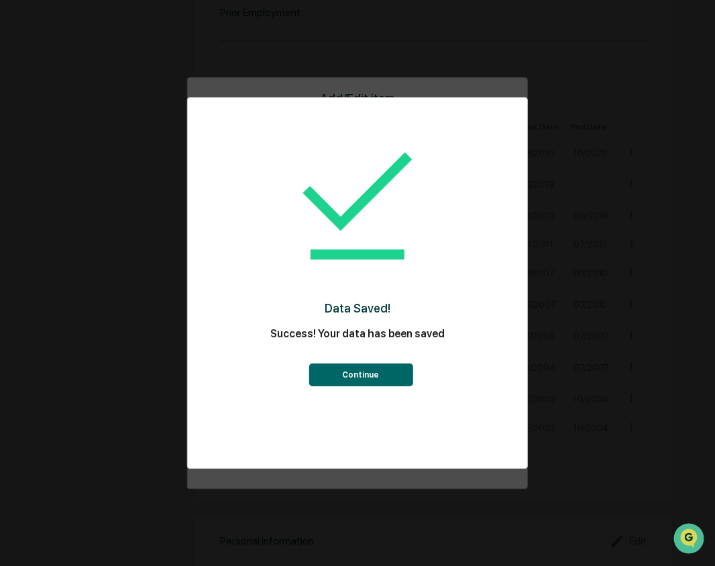
click at [375, 373] on button "Continue" at bounding box center [361, 375] width 104 height 23
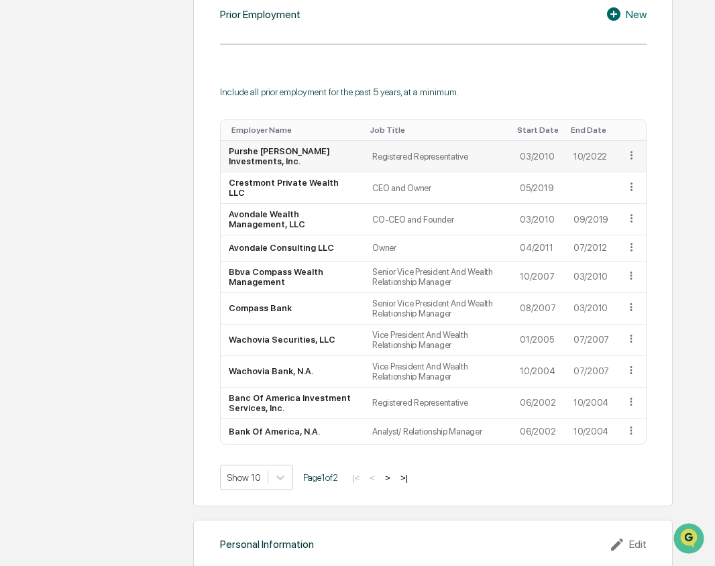
click at [629, 151] on icon at bounding box center [631, 155] width 13 height 13
click at [516, 87] on div "Include all prior employment for the past 5 years, at a minimum." at bounding box center [433, 92] width 427 height 11
drag, startPoint x: 286, startPoint y: 189, endPoint x: 288, endPoint y: 162, distance: 26.3
click at [288, 162] on tbody "Purshe Kaplan Sterling Investments, Inc. Registered Representative 03/2010 10/2…" at bounding box center [433, 292] width 425 height 303
click at [480, 95] on div "Include all prior employment for the past 5 years, at a minimum." at bounding box center [433, 92] width 427 height 11
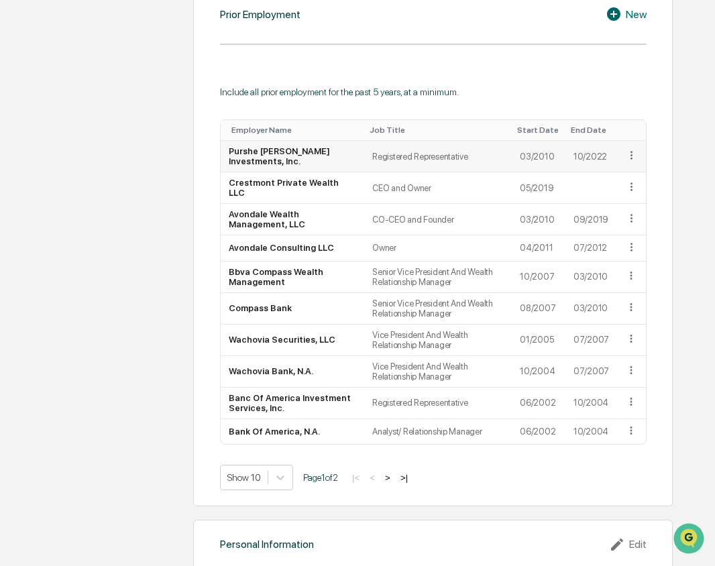
click at [630, 158] on icon at bounding box center [631, 155] width 13 height 13
click at [614, 182] on div "Edit" at bounding box center [615, 174] width 43 height 21
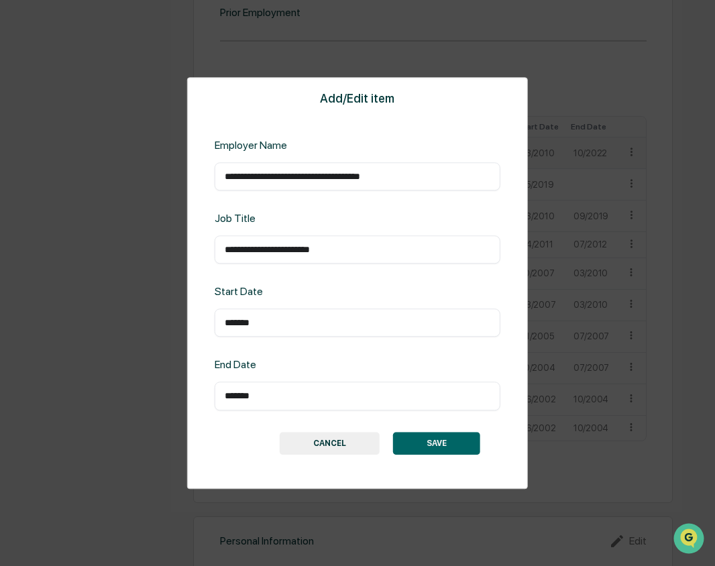
click at [226, 248] on input "**********" at bounding box center [358, 249] width 266 height 13
type input "**********"
click at [429, 439] on button "SAVE" at bounding box center [436, 443] width 87 height 23
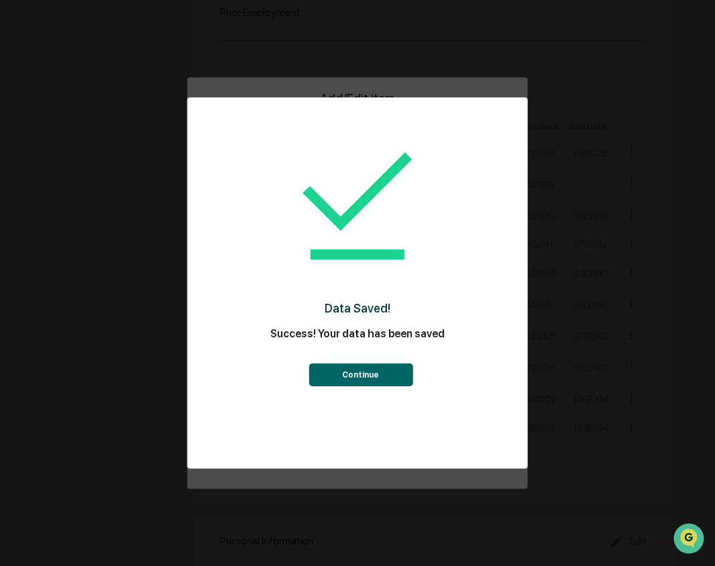
click at [372, 369] on button "Continue" at bounding box center [361, 375] width 104 height 23
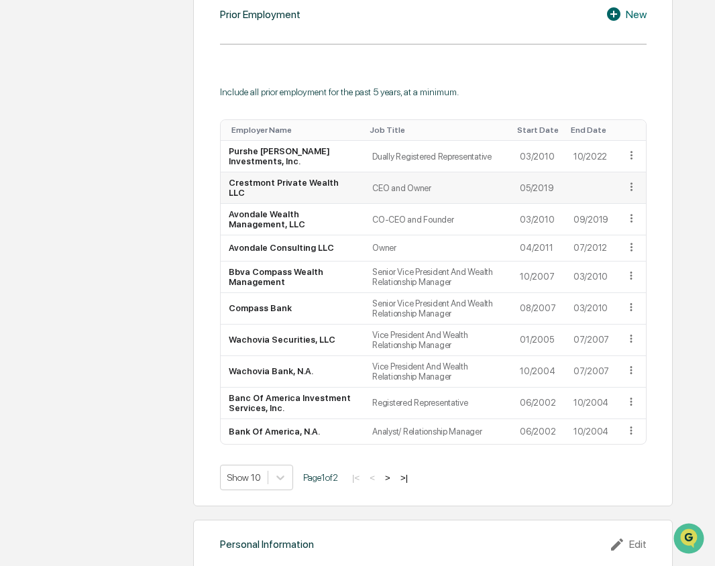
click at [633, 184] on icon at bounding box center [631, 186] width 13 height 13
click at [618, 227] on div "Delete" at bounding box center [615, 227] width 43 height 21
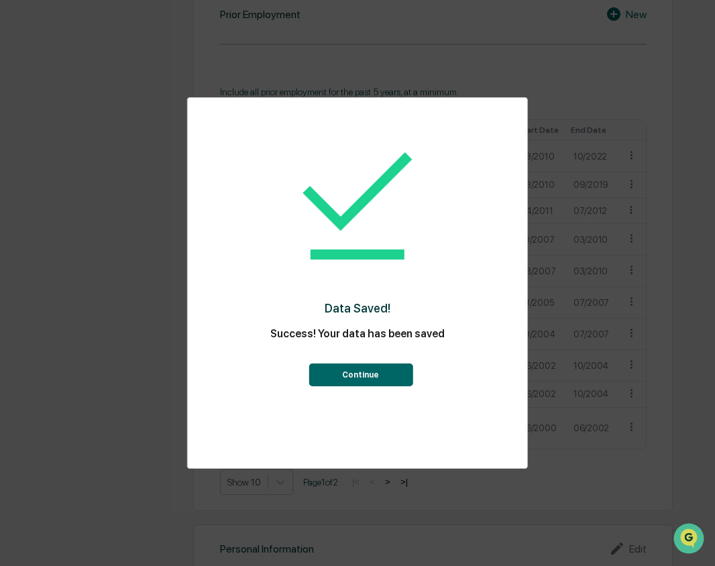
click at [374, 370] on button "Continue" at bounding box center [361, 375] width 104 height 23
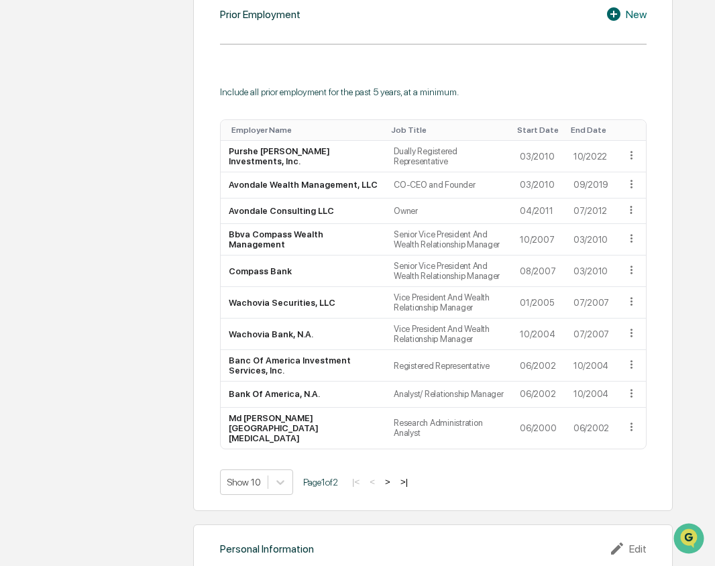
click at [616, 16] on icon at bounding box center [613, 13] width 13 height 13
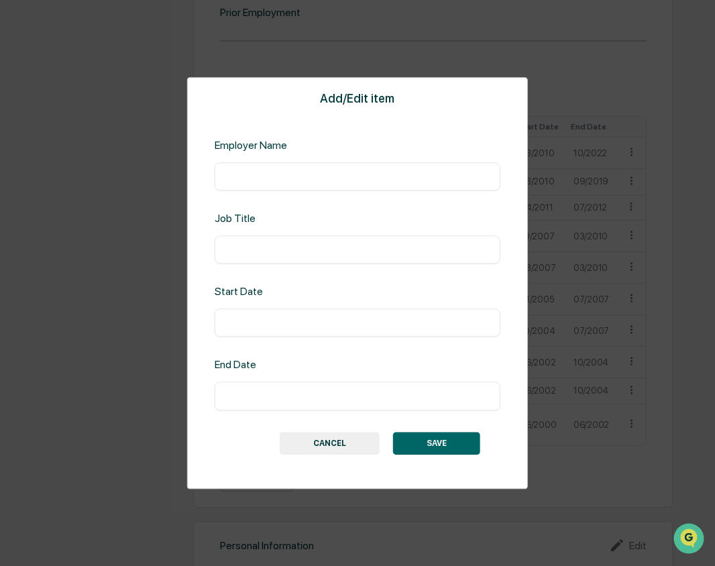
click at [450, 174] on input "text" at bounding box center [358, 176] width 266 height 13
type input "**********"
type input "***"
type input "*******"
click at [431, 435] on button "SAVE" at bounding box center [436, 443] width 87 height 23
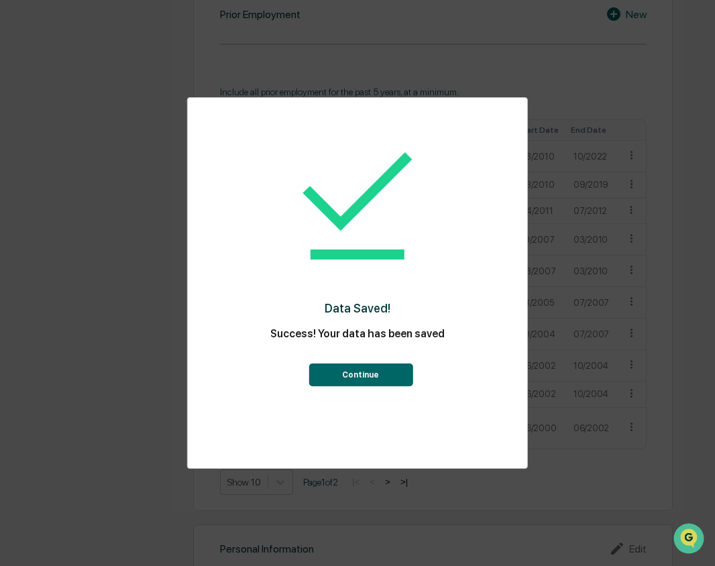
click at [368, 374] on button "Continue" at bounding box center [361, 375] width 104 height 23
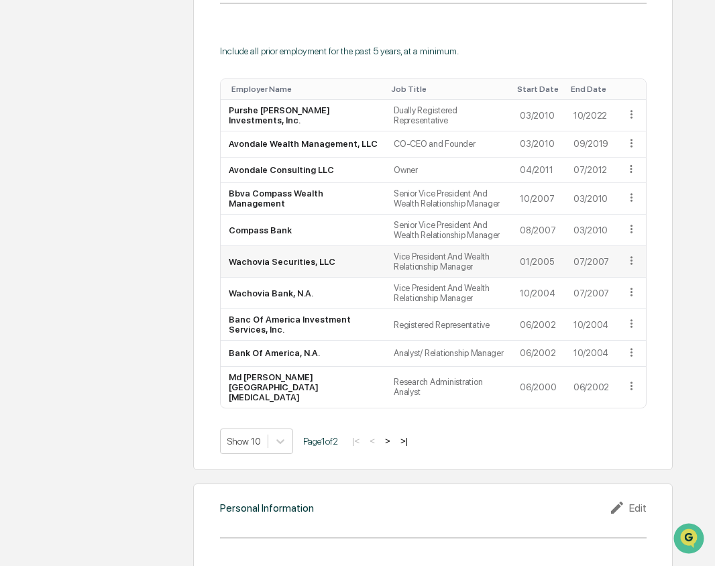
scroll to position [751, 0]
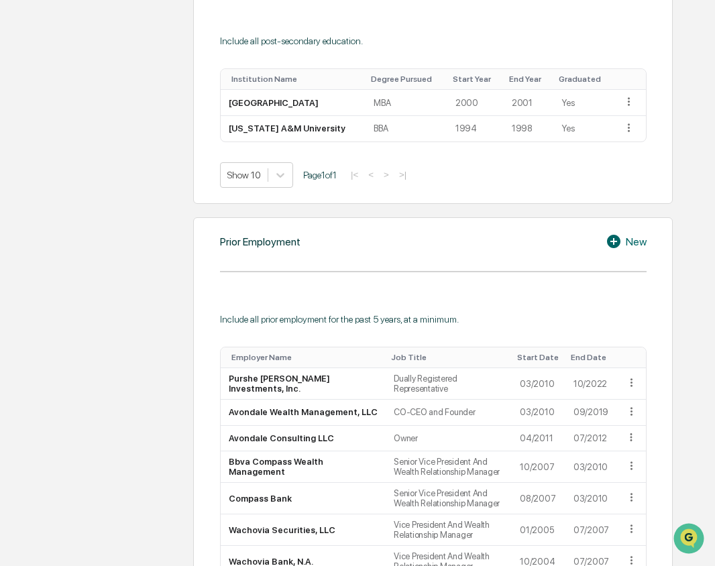
click at [618, 241] on icon at bounding box center [613, 241] width 13 height 13
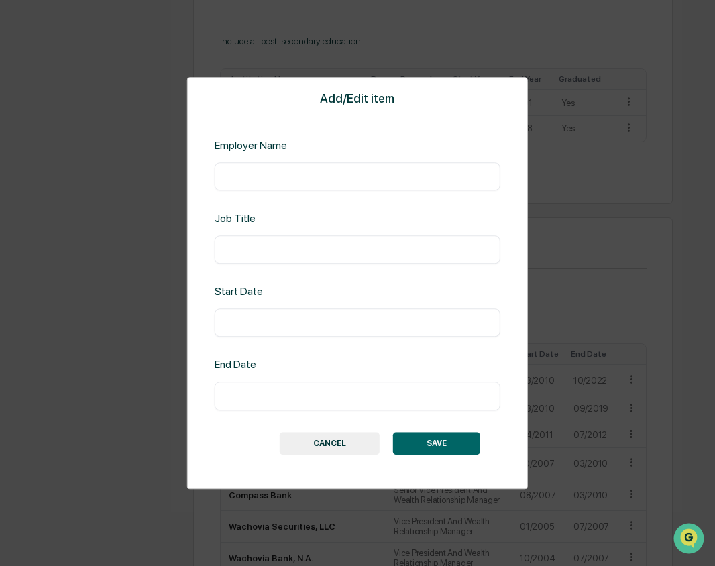
click at [334, 168] on div "​" at bounding box center [358, 176] width 286 height 28
click at [335, 176] on input "text" at bounding box center [358, 176] width 266 height 13
type input "*"
type input "**********"
type input "***"
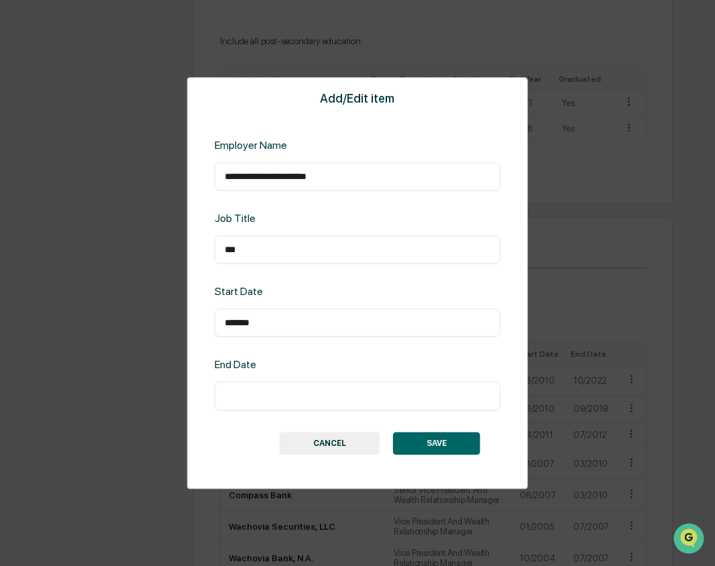
type input "*******"
click at [453, 441] on button "SAVE" at bounding box center [436, 443] width 87 height 23
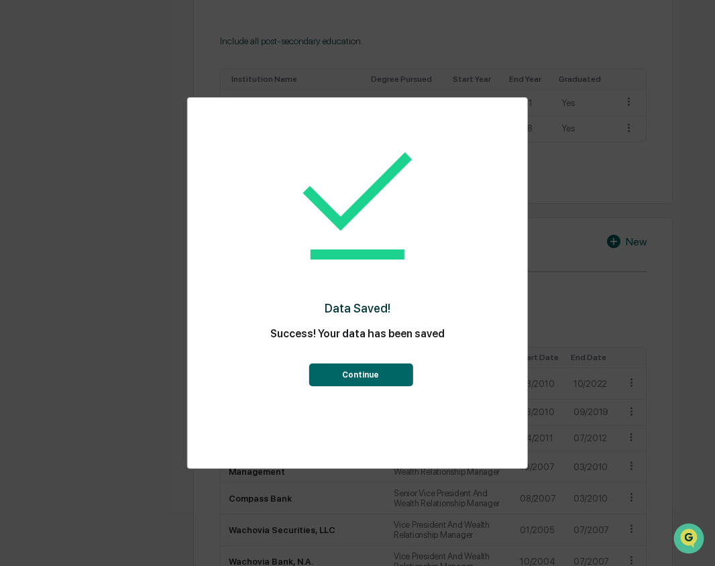
click at [382, 380] on button "Continue" at bounding box center [361, 375] width 104 height 23
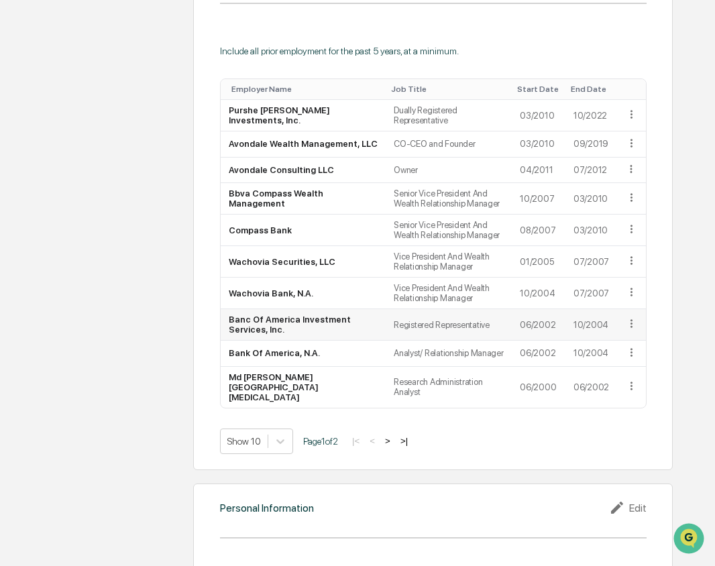
scroll to position [1154, 0]
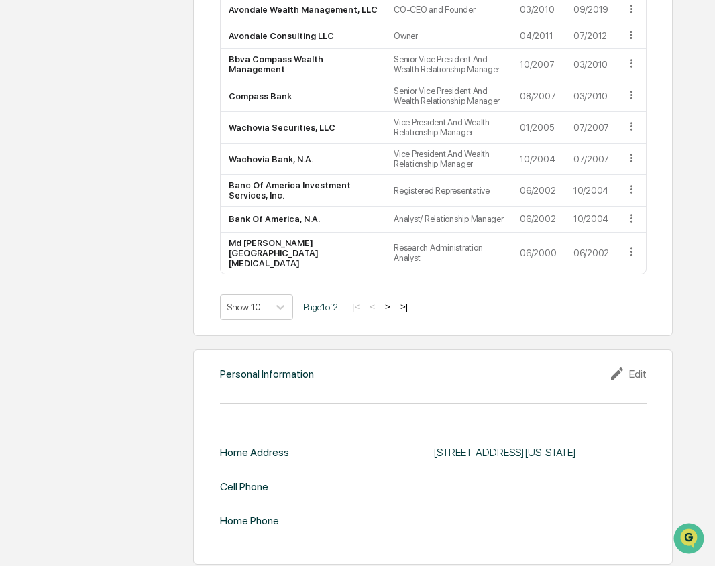
click at [642, 366] on div "Edit" at bounding box center [628, 374] width 38 height 16
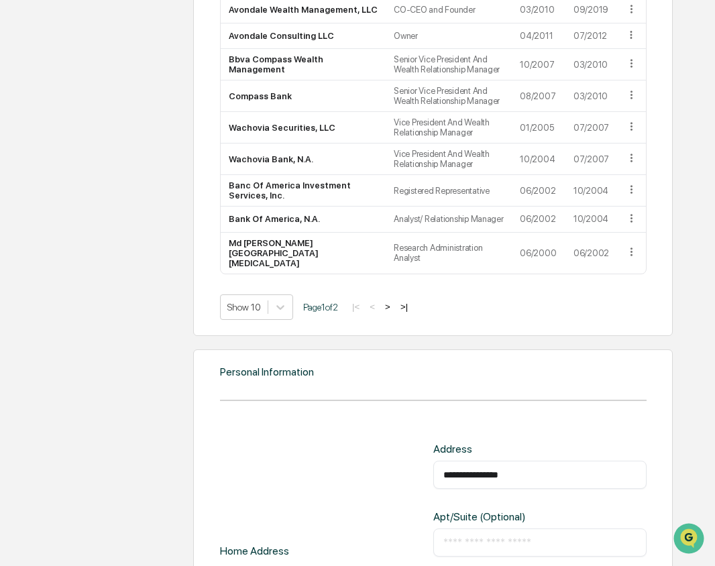
drag, startPoint x: 555, startPoint y: 467, endPoint x: 347, endPoint y: 467, distance: 207.3
click at [347, 467] on div "**********" at bounding box center [433, 551] width 427 height 216
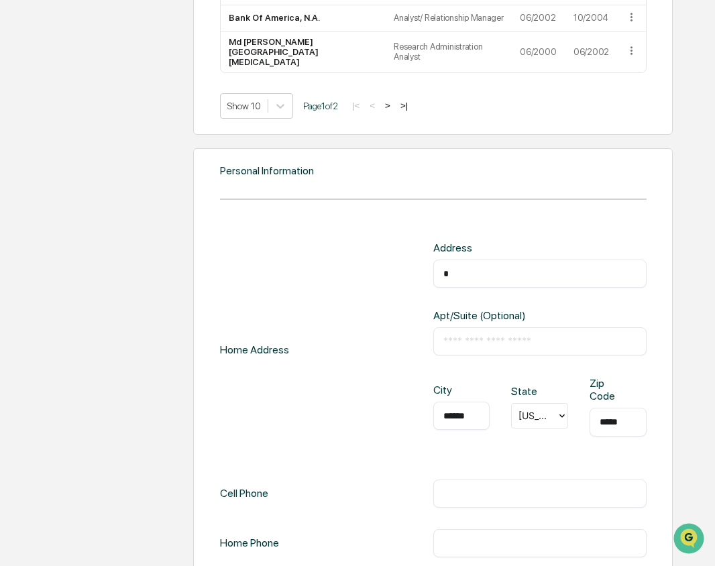
click at [294, 299] on div "Home Address Address ​ Apt/Suite (Optional) ​ City ****** ​ State Texas Zip Cod…" at bounding box center [433, 349] width 427 height 216
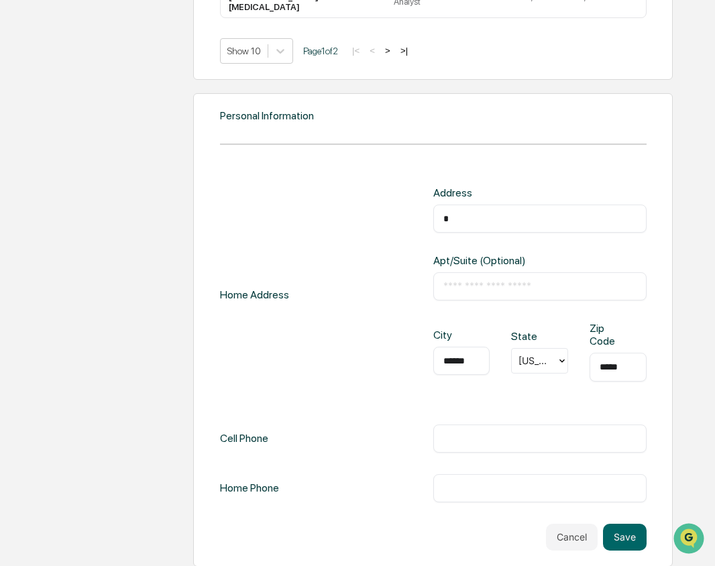
scroll to position [1412, 0]
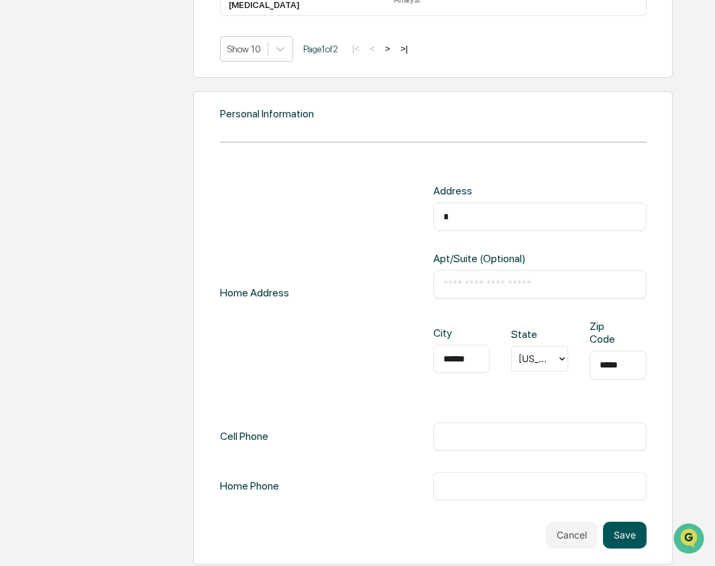
click at [629, 526] on button "Save" at bounding box center [625, 535] width 44 height 27
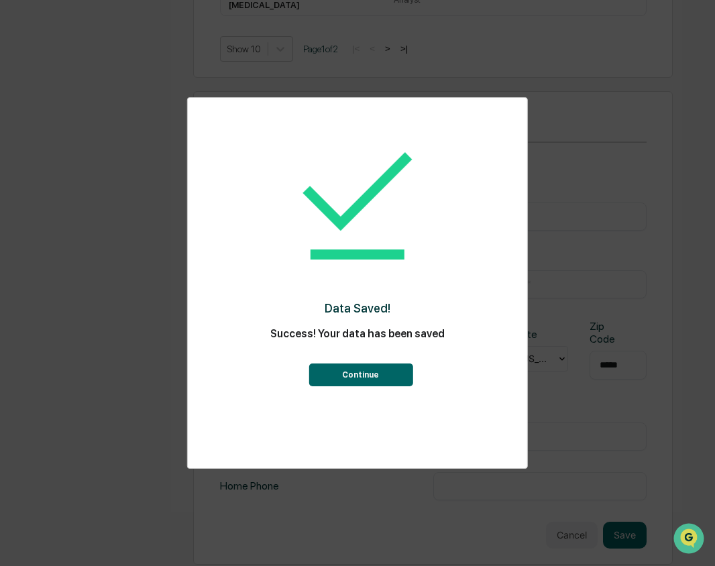
click at [370, 372] on button "Continue" at bounding box center [361, 375] width 104 height 23
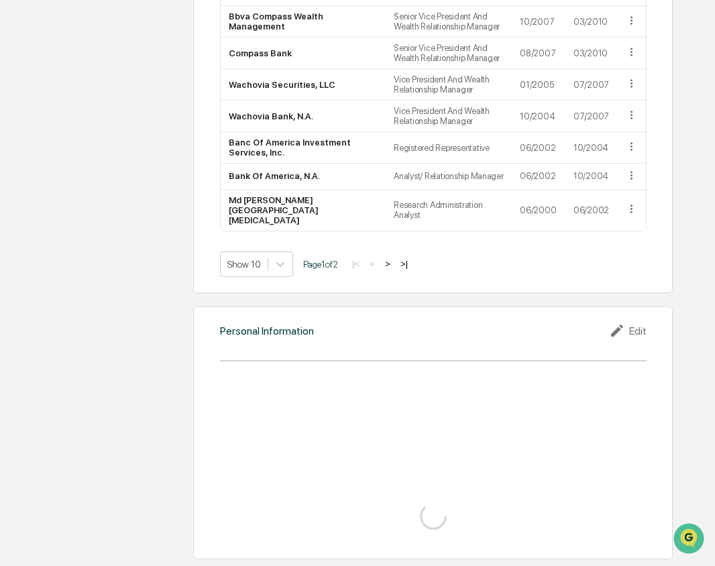
scroll to position [1154, 0]
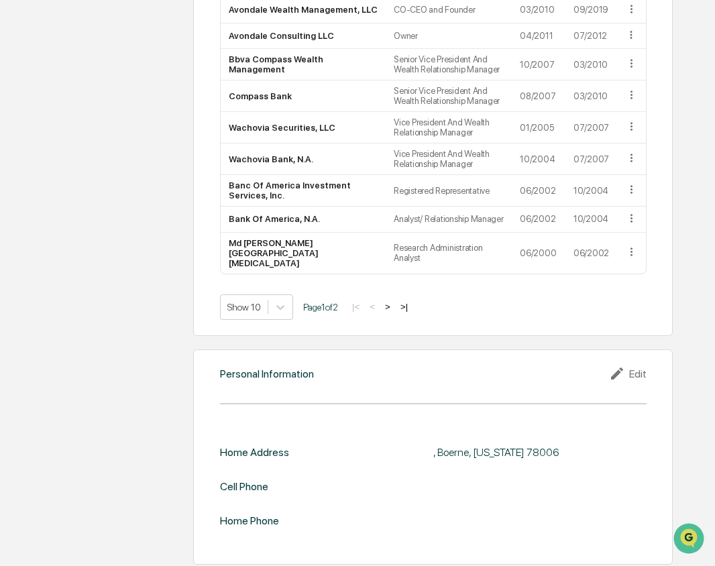
click at [627, 368] on icon at bounding box center [619, 374] width 20 height 16
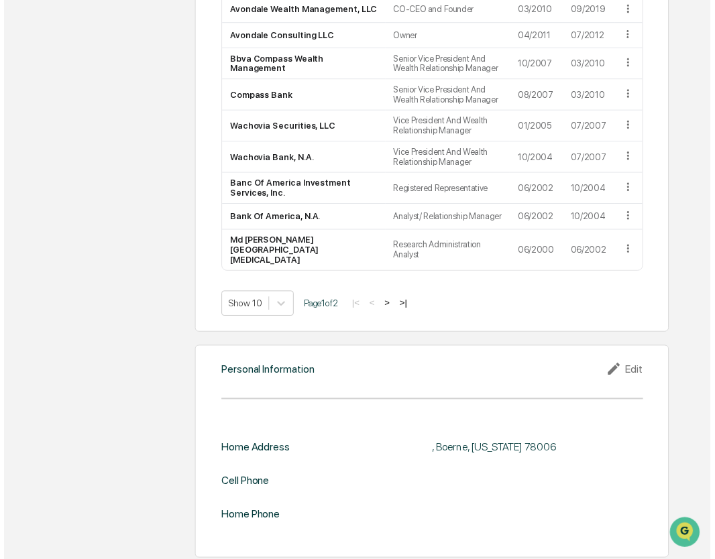
scroll to position [1412, 0]
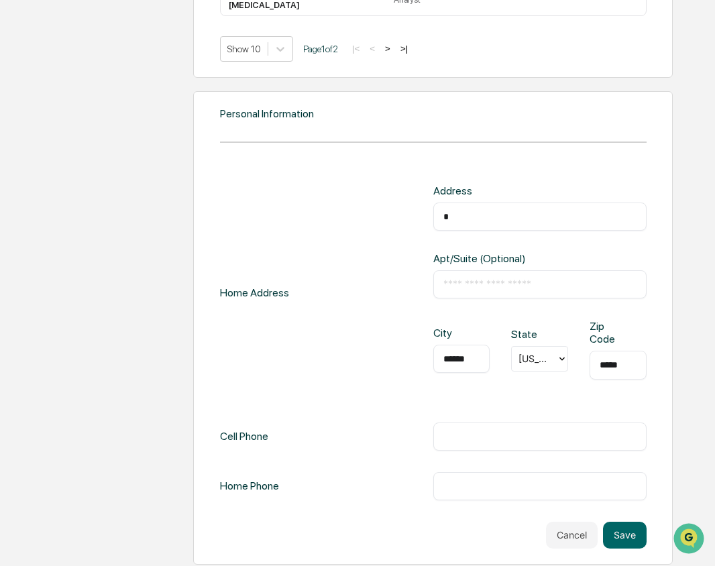
click at [515, 214] on input "text" at bounding box center [539, 216] width 193 height 13
click at [634, 523] on button "Save" at bounding box center [625, 535] width 44 height 27
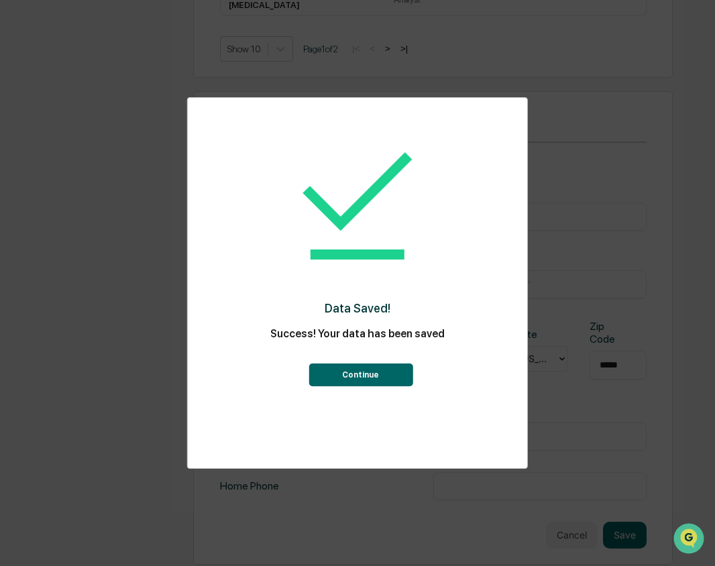
click at [367, 372] on button "Continue" at bounding box center [361, 375] width 104 height 23
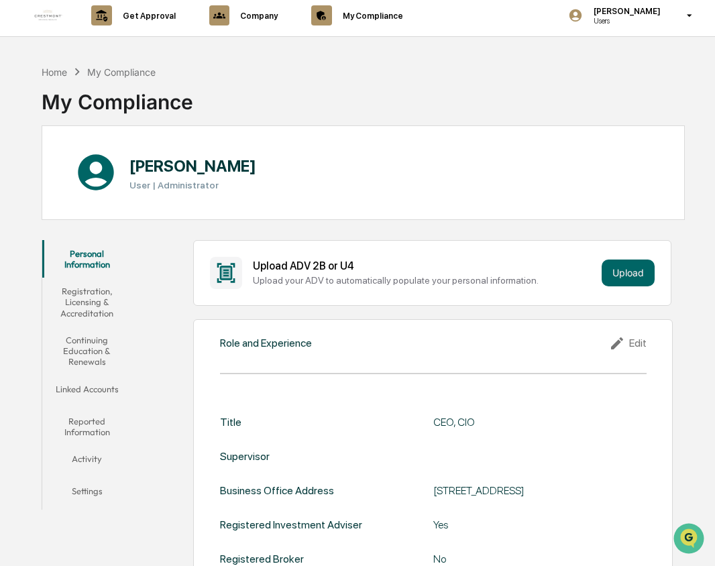
scroll to position [0, 0]
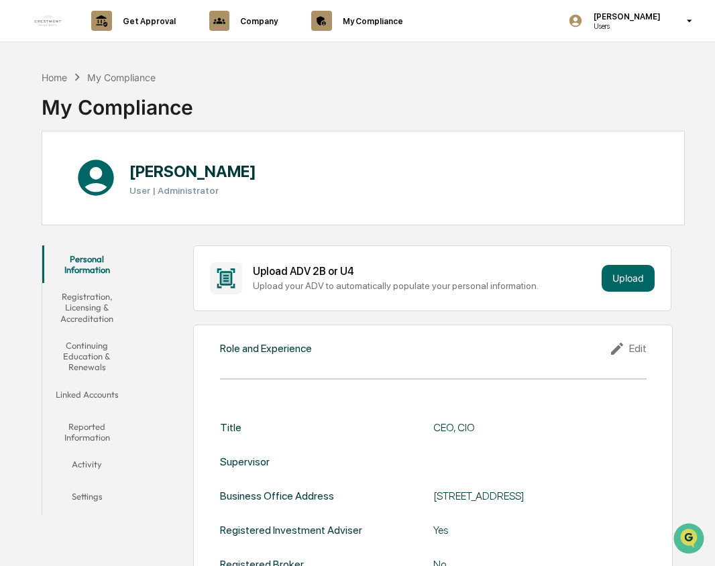
click at [90, 305] on button "Registration, Licensing & Accreditation" at bounding box center [86, 307] width 89 height 49
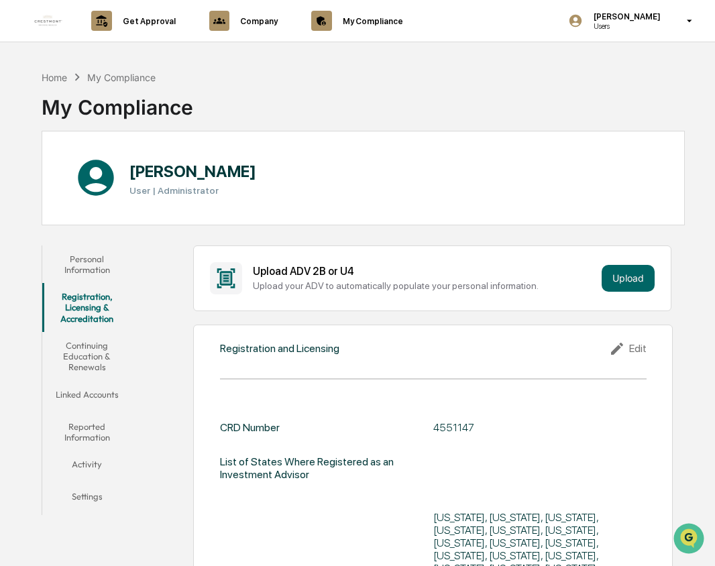
click at [89, 259] on button "Personal Information" at bounding box center [86, 265] width 89 height 38
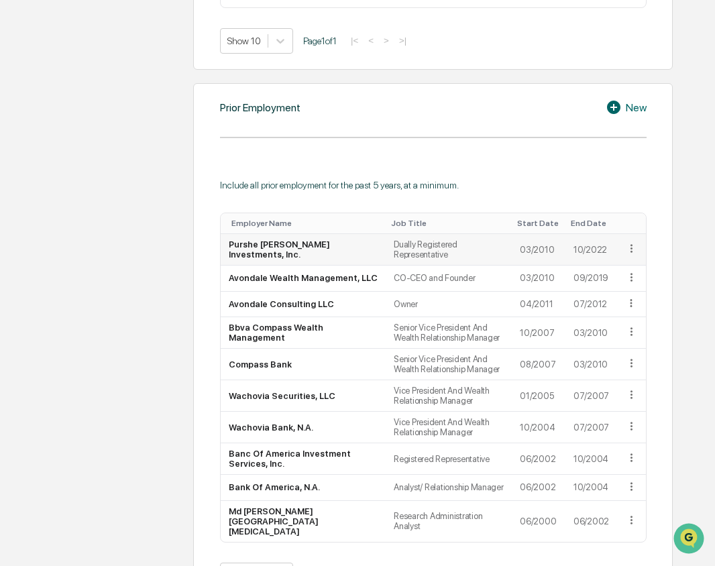
scroll to position [885, 0]
click at [630, 309] on icon at bounding box center [631, 303] width 13 height 13
click at [620, 347] on div "Delete" at bounding box center [615, 343] width 43 height 21
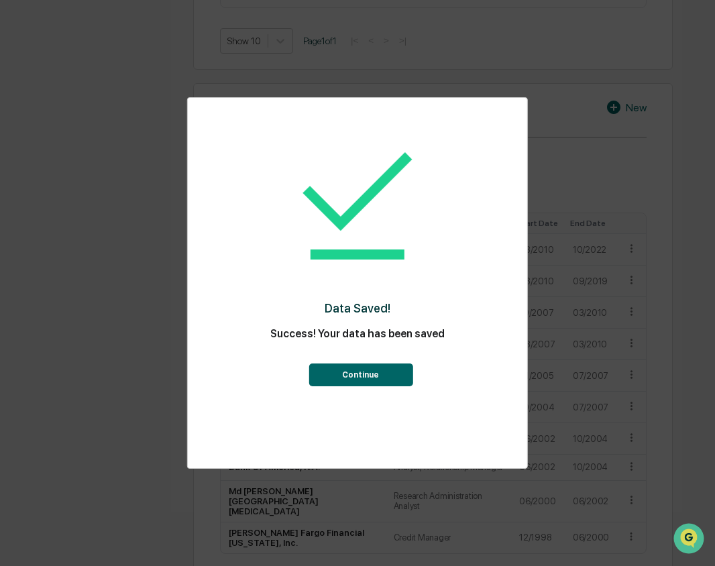
click at [370, 374] on button "Continue" at bounding box center [361, 375] width 104 height 23
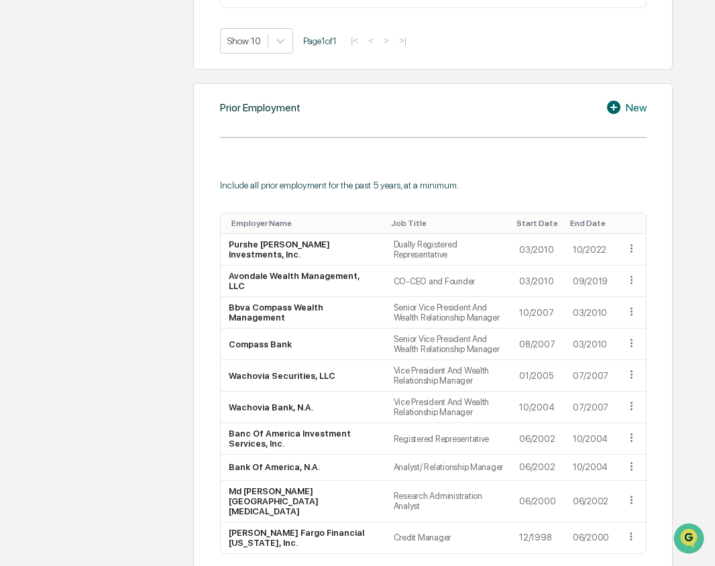
click at [612, 105] on icon at bounding box center [613, 107] width 13 height 13
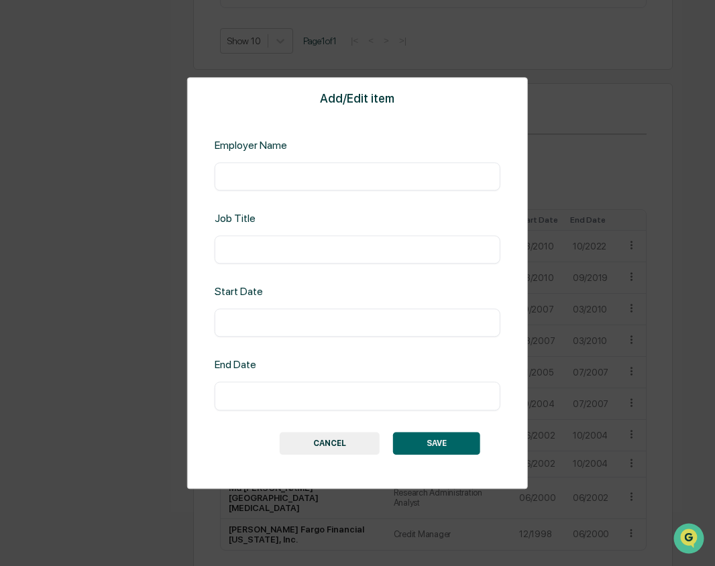
click at [301, 176] on input "text" at bounding box center [358, 176] width 266 height 13
type input "**********"
type input "***"
type input "*******"
click at [332, 396] on input "text" at bounding box center [358, 396] width 266 height 13
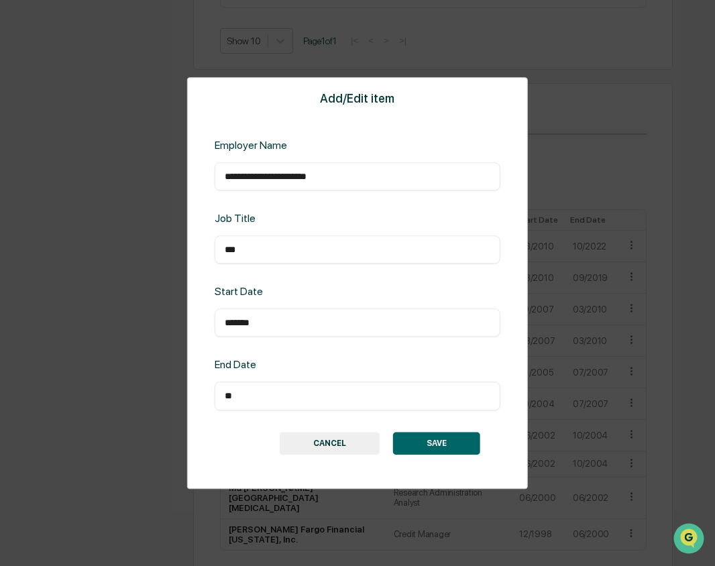
type input "*"
type input "*******"
click at [427, 433] on button "SAVE" at bounding box center [436, 443] width 87 height 23
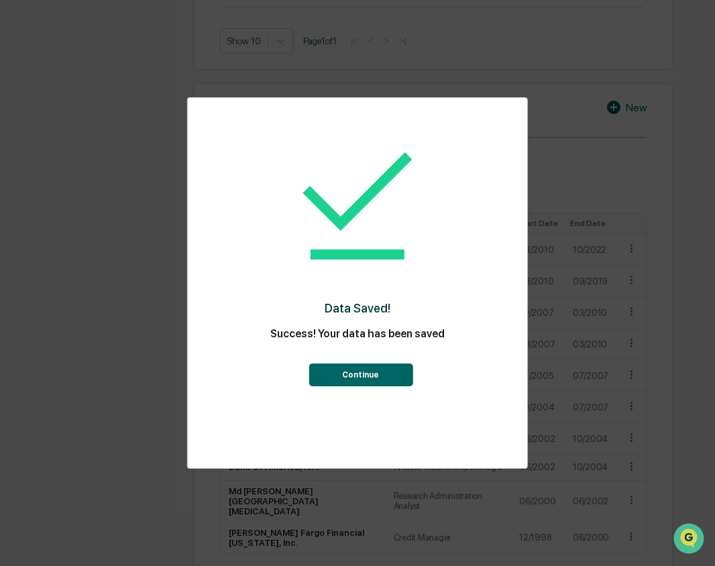
click at [374, 365] on button "Continue" at bounding box center [361, 375] width 104 height 23
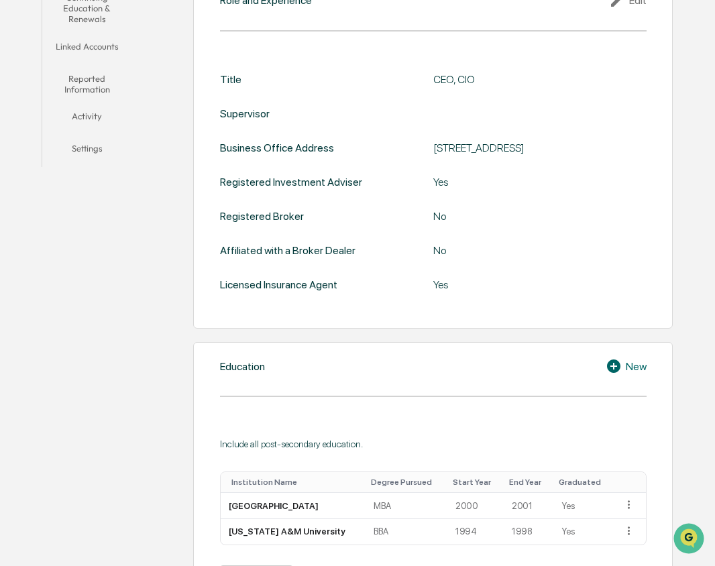
scroll to position [80, 0]
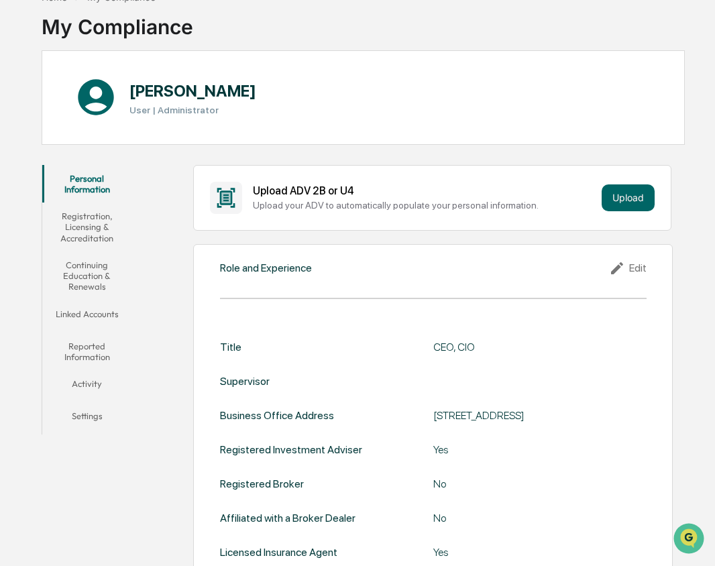
click at [89, 227] on button "Registration, Licensing & Accreditation" at bounding box center [86, 227] width 89 height 49
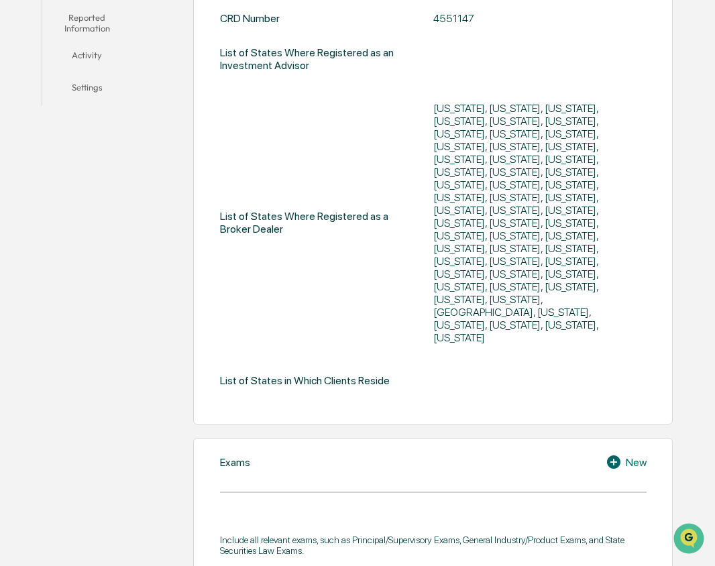
scroll to position [215, 0]
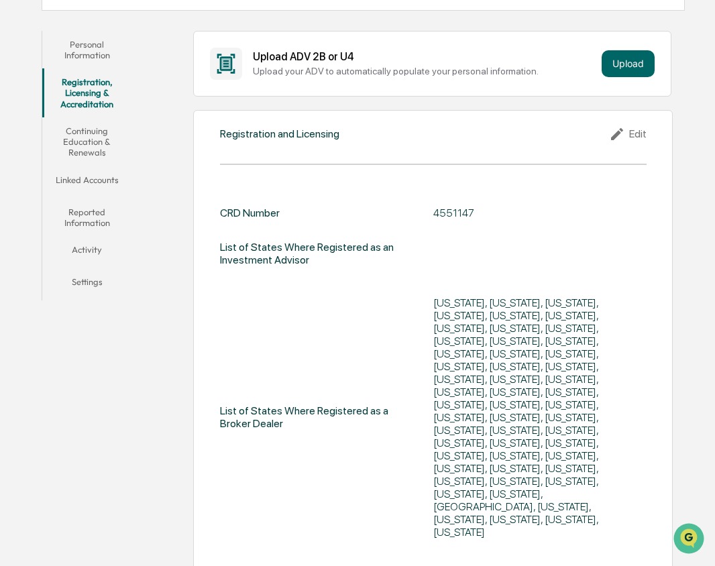
click at [635, 133] on div "Edit" at bounding box center [628, 134] width 38 height 16
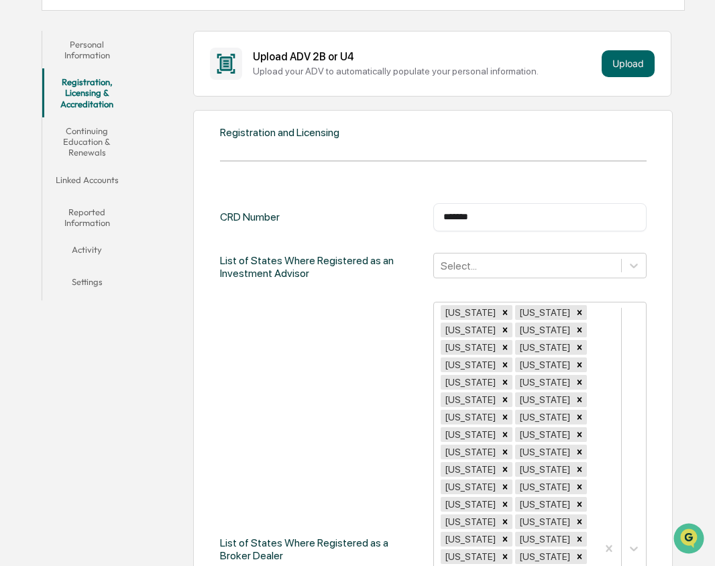
drag, startPoint x: 523, startPoint y: 215, endPoint x: 401, endPoint y: 215, distance: 122.1
click at [401, 215] on div "CRD Number ******* ​" at bounding box center [433, 217] width 427 height 28
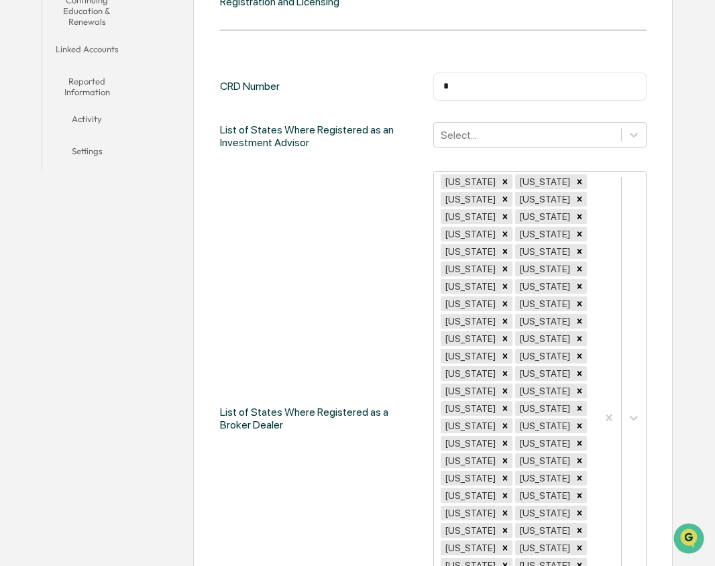
scroll to position [0, 0]
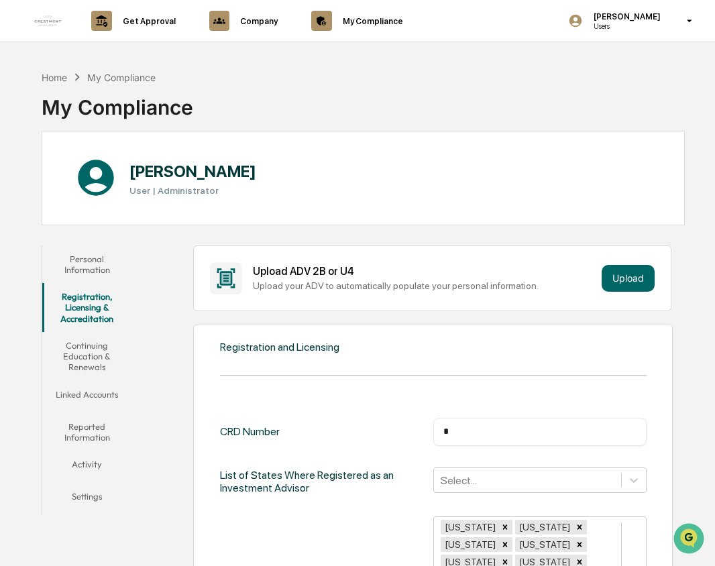
click at [80, 388] on button "Linked Accounts" at bounding box center [86, 397] width 89 height 32
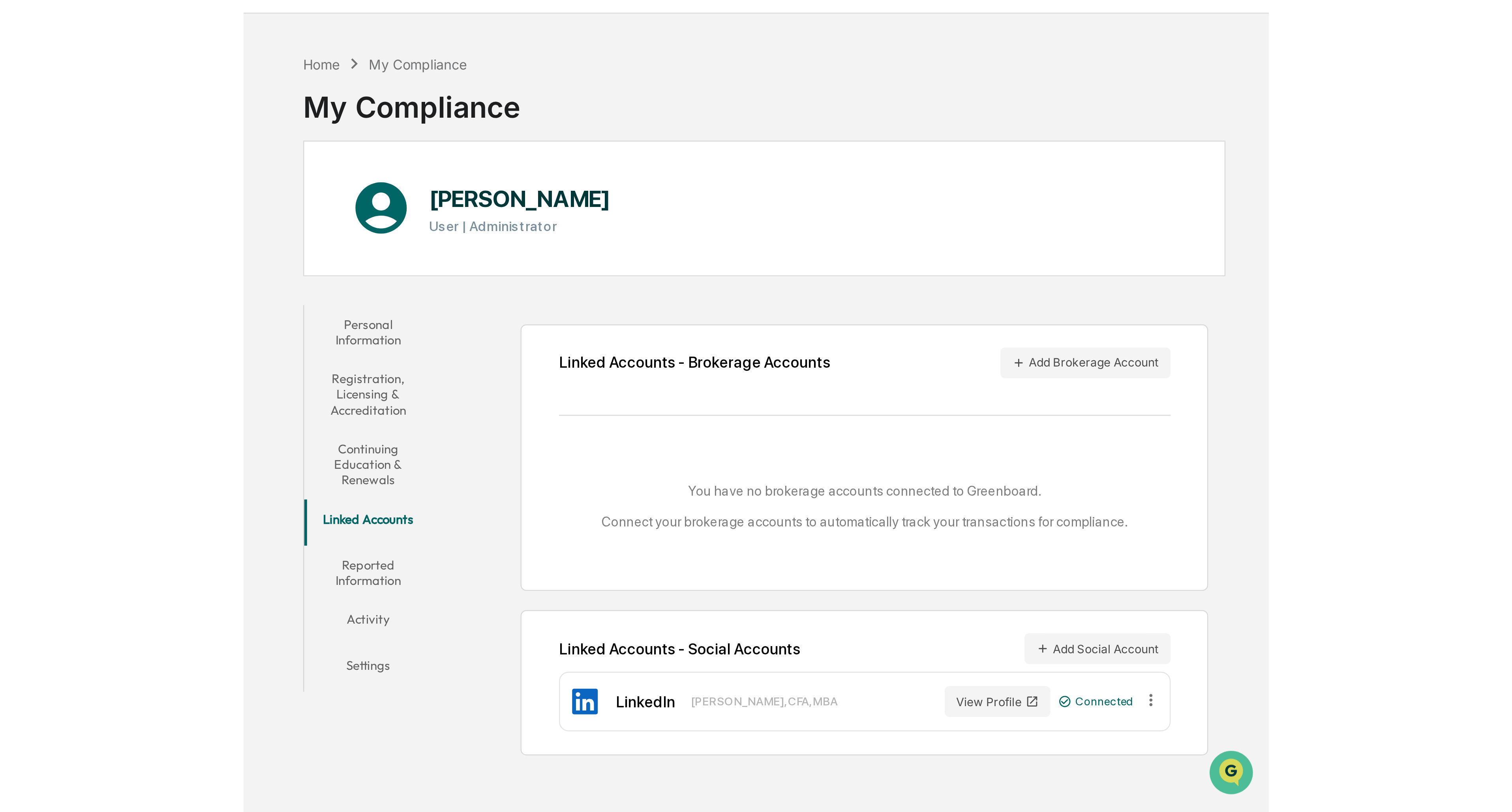
scroll to position [38, 0]
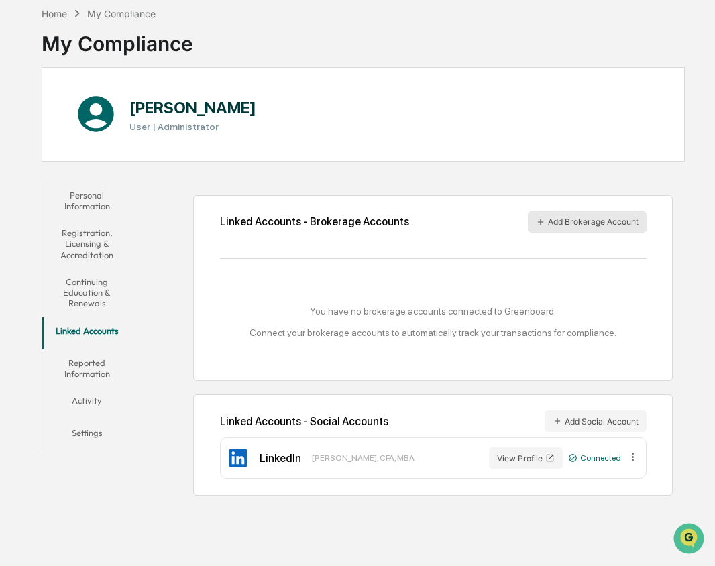
click at [549, 220] on button "Add Brokerage Account" at bounding box center [587, 221] width 119 height 21
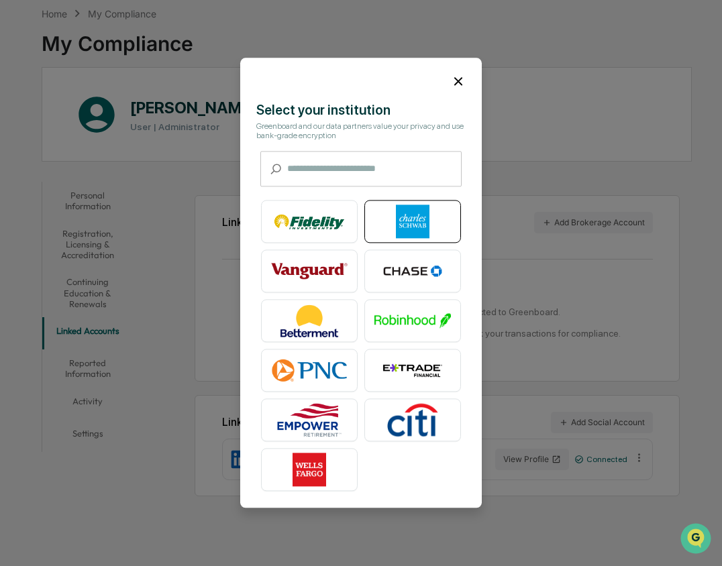
click at [429, 229] on img at bounding box center [412, 222] width 76 height 34
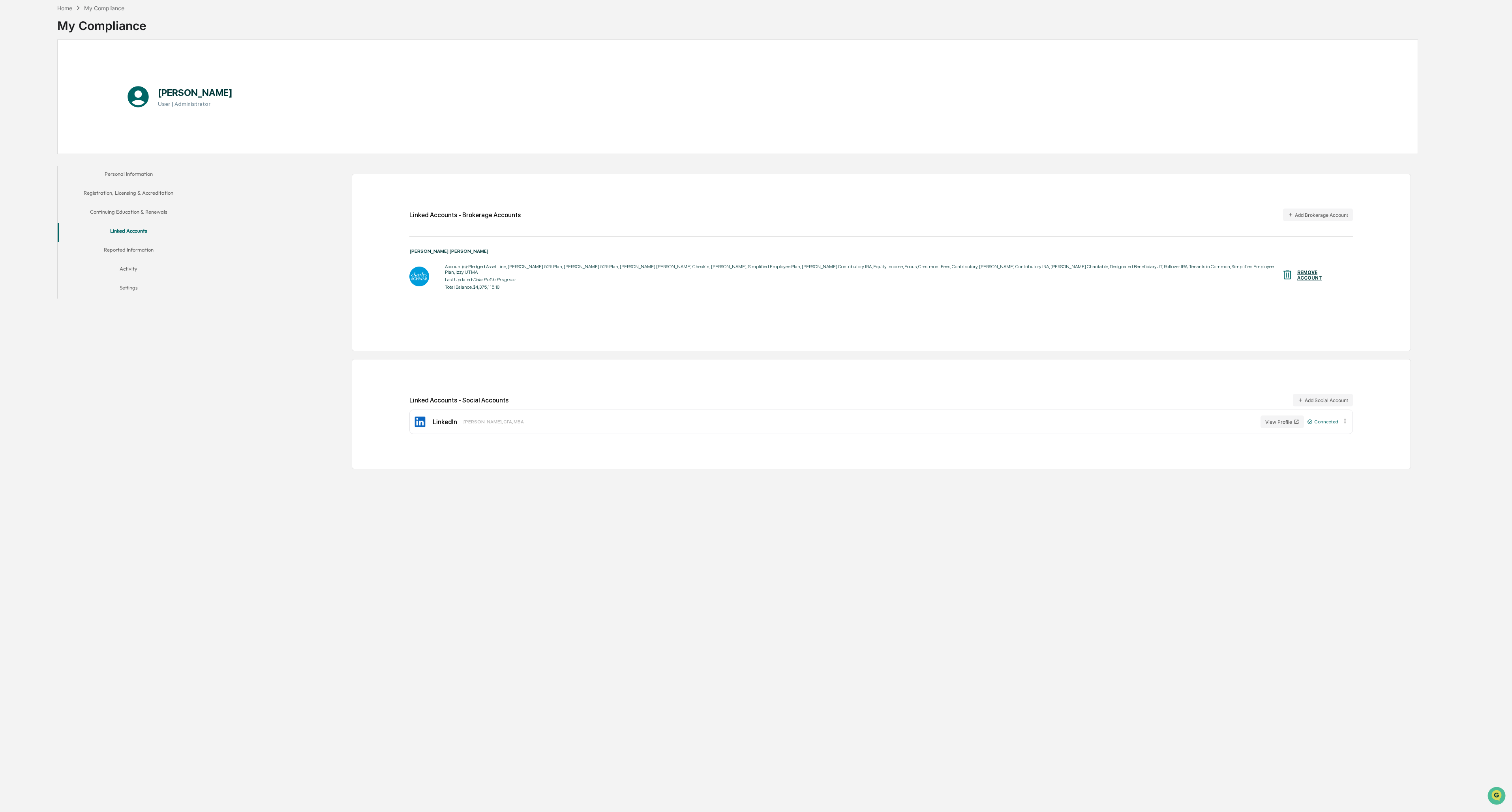
click at [145, 247] on button "Reported Information" at bounding box center [128, 251] width 142 height 19
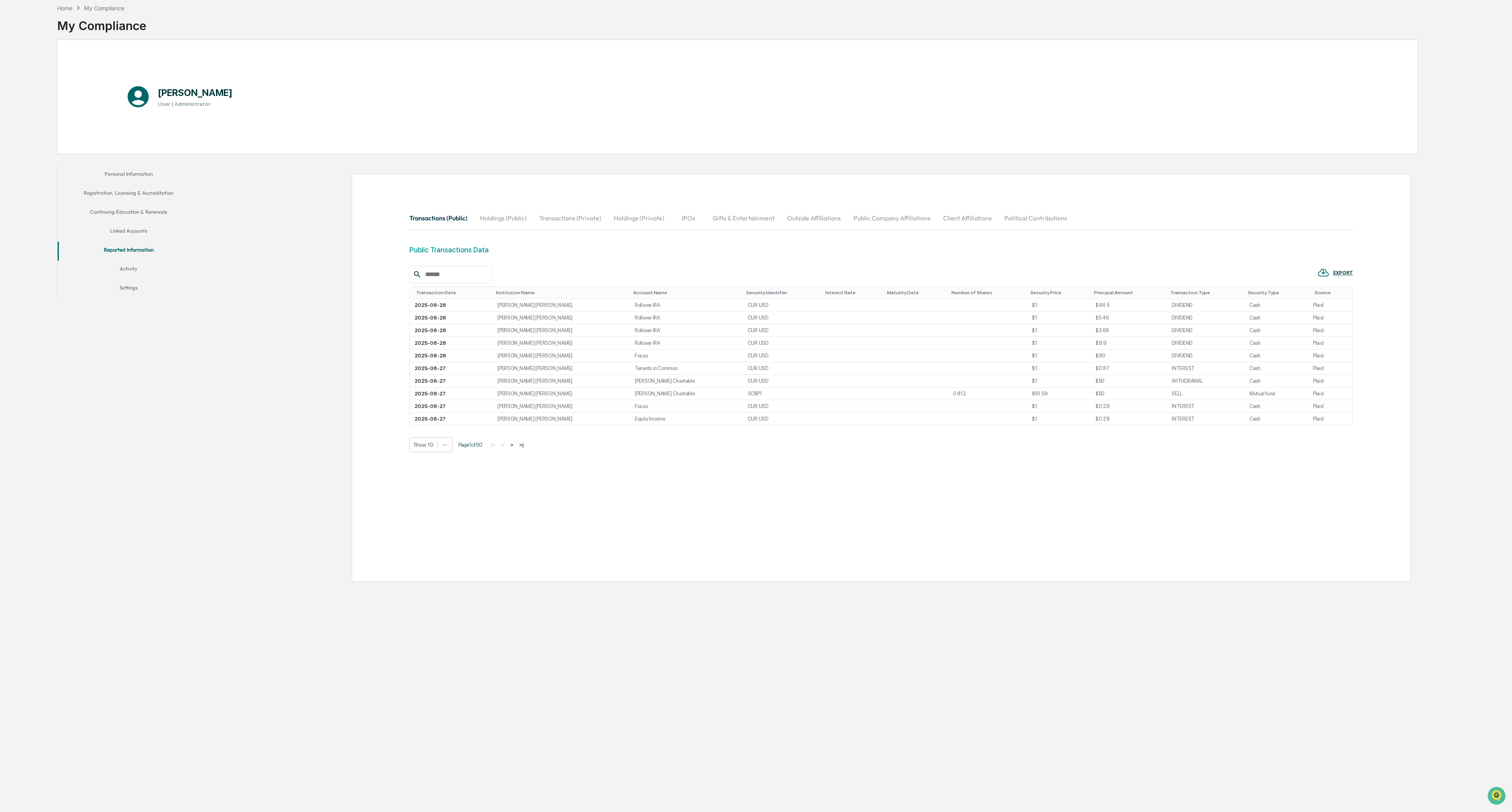
click at [130, 271] on button "Activity" at bounding box center [128, 270] width 142 height 19
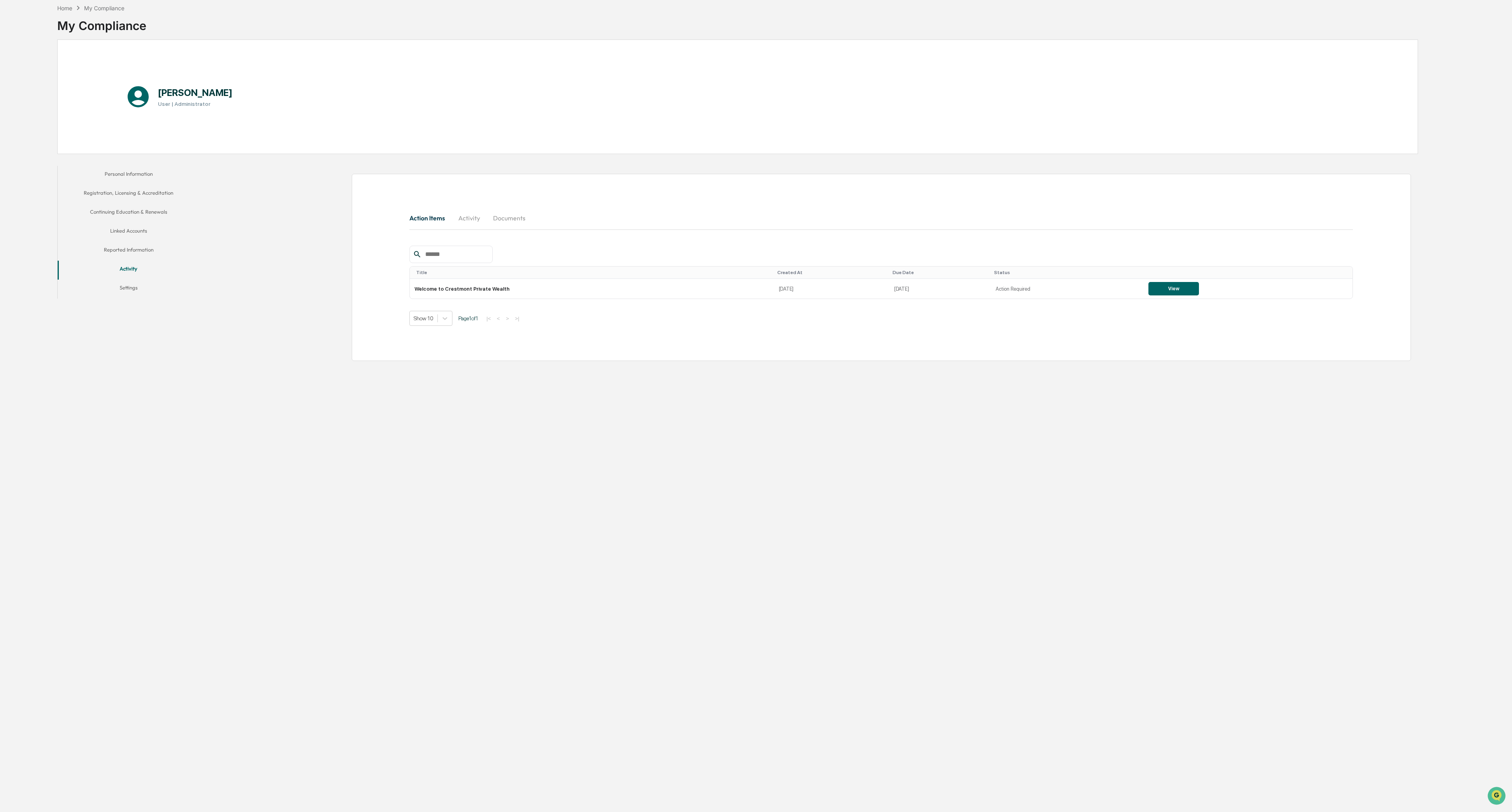
click at [137, 175] on button "Personal Information" at bounding box center [128, 175] width 142 height 19
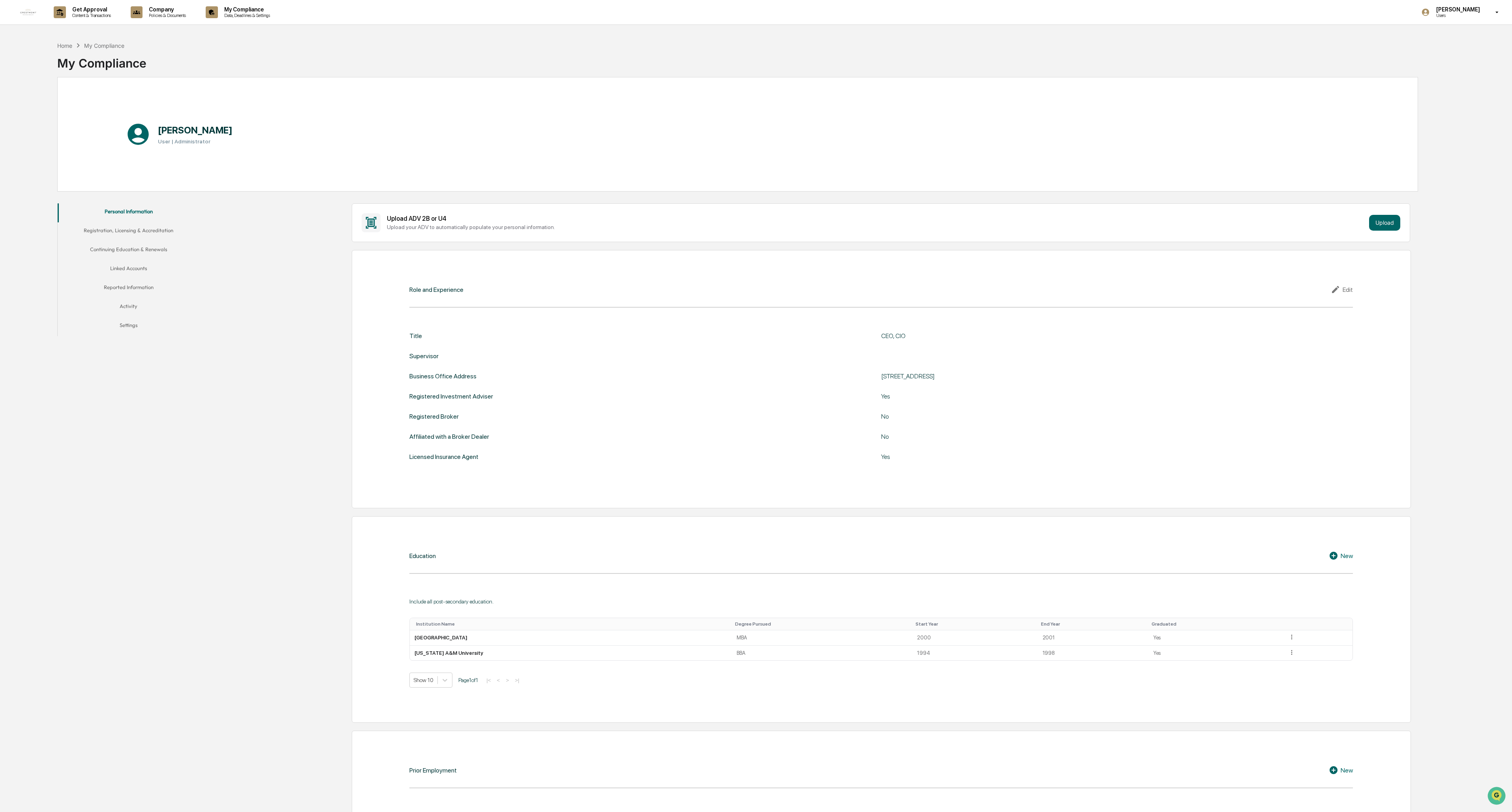
click at [135, 233] on button "Registration, Licensing & Accreditation" at bounding box center [128, 232] width 142 height 19
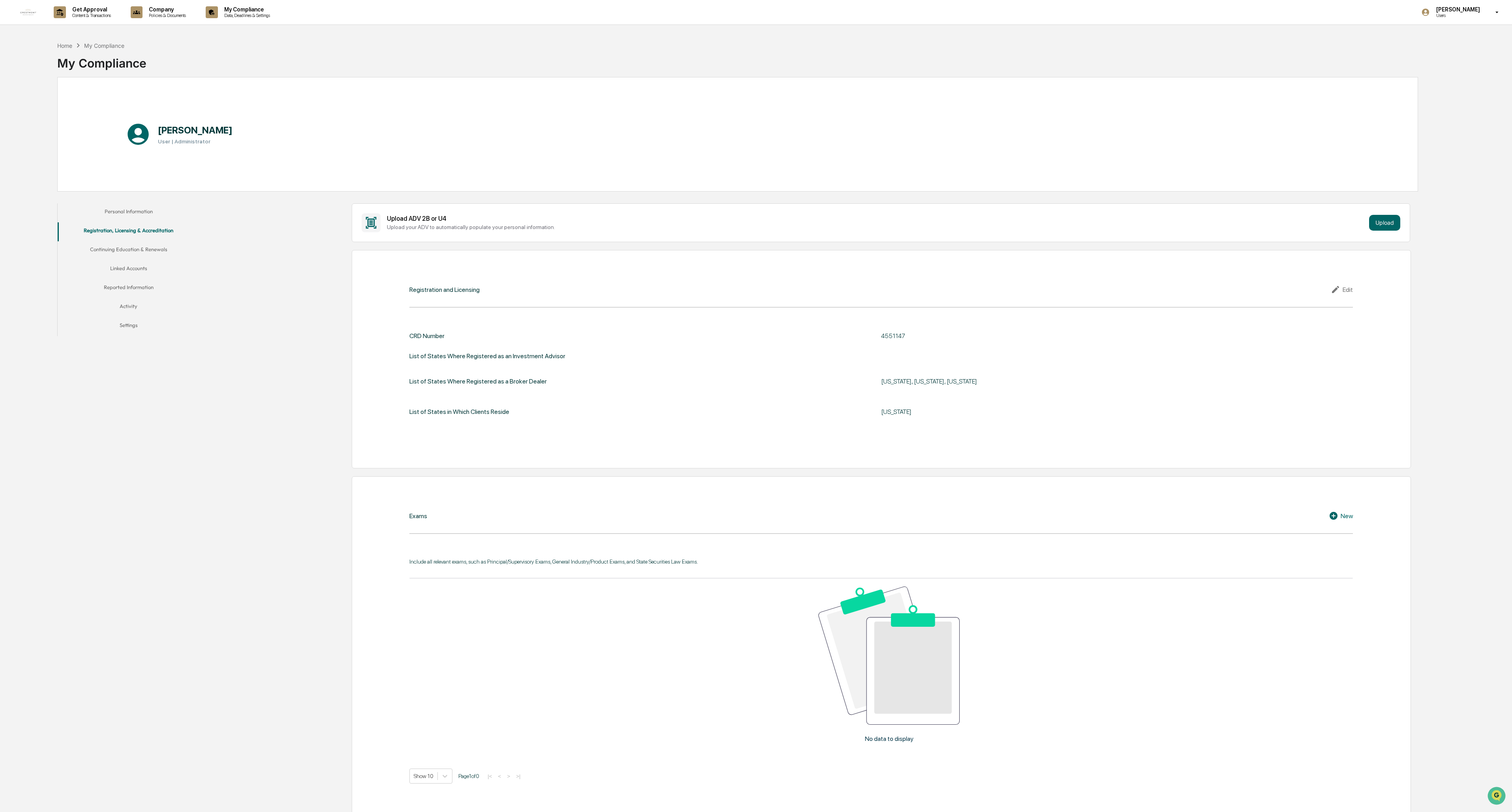
click at [147, 251] on button "Continuing Education & Renewals" at bounding box center [128, 251] width 142 height 19
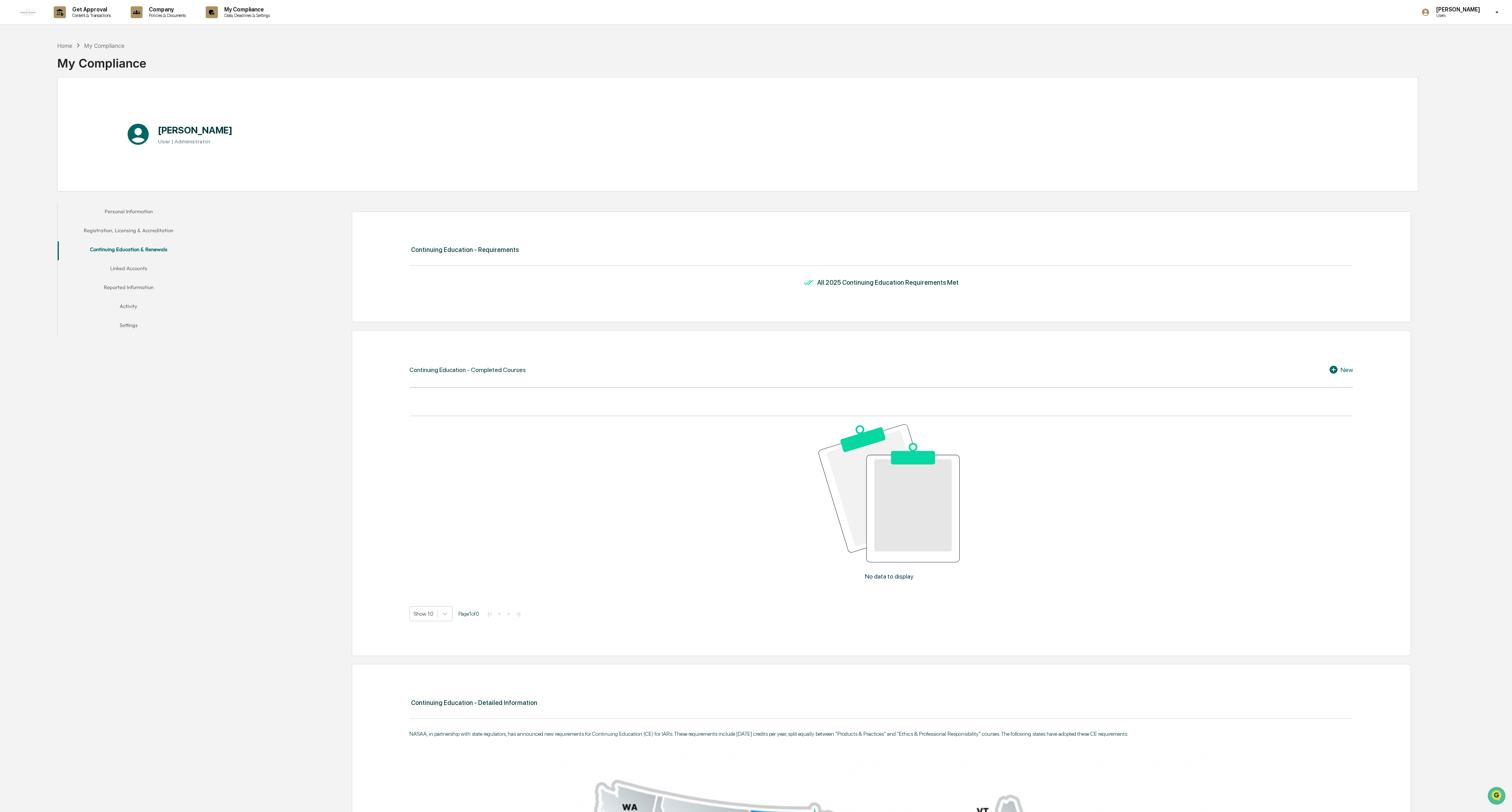
click at [133, 270] on button "Linked Accounts" at bounding box center [128, 270] width 142 height 19
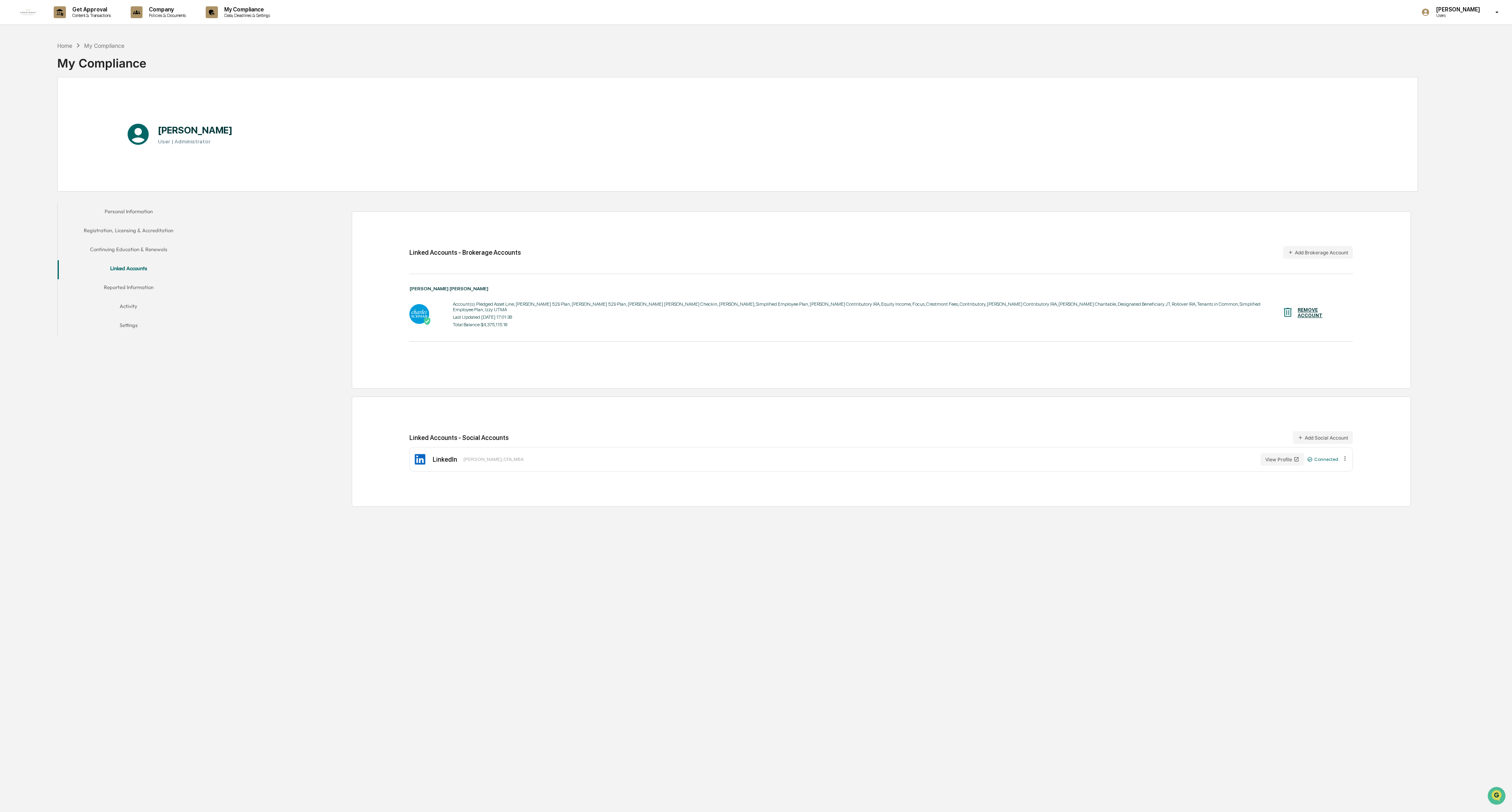
click at [136, 287] on button "Reported Information" at bounding box center [128, 289] width 142 height 19
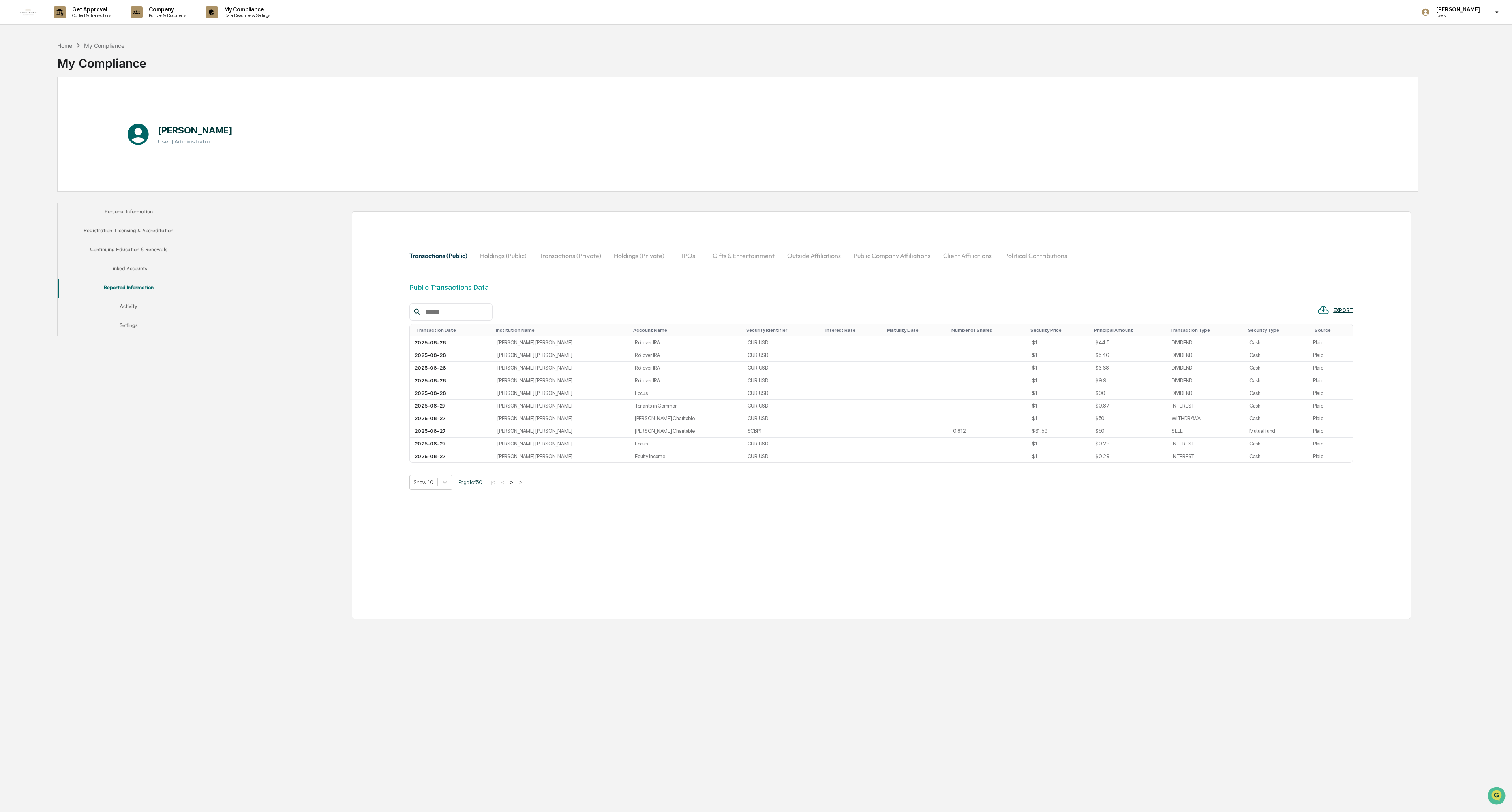
click at [132, 311] on button "Activity" at bounding box center [128, 307] width 142 height 19
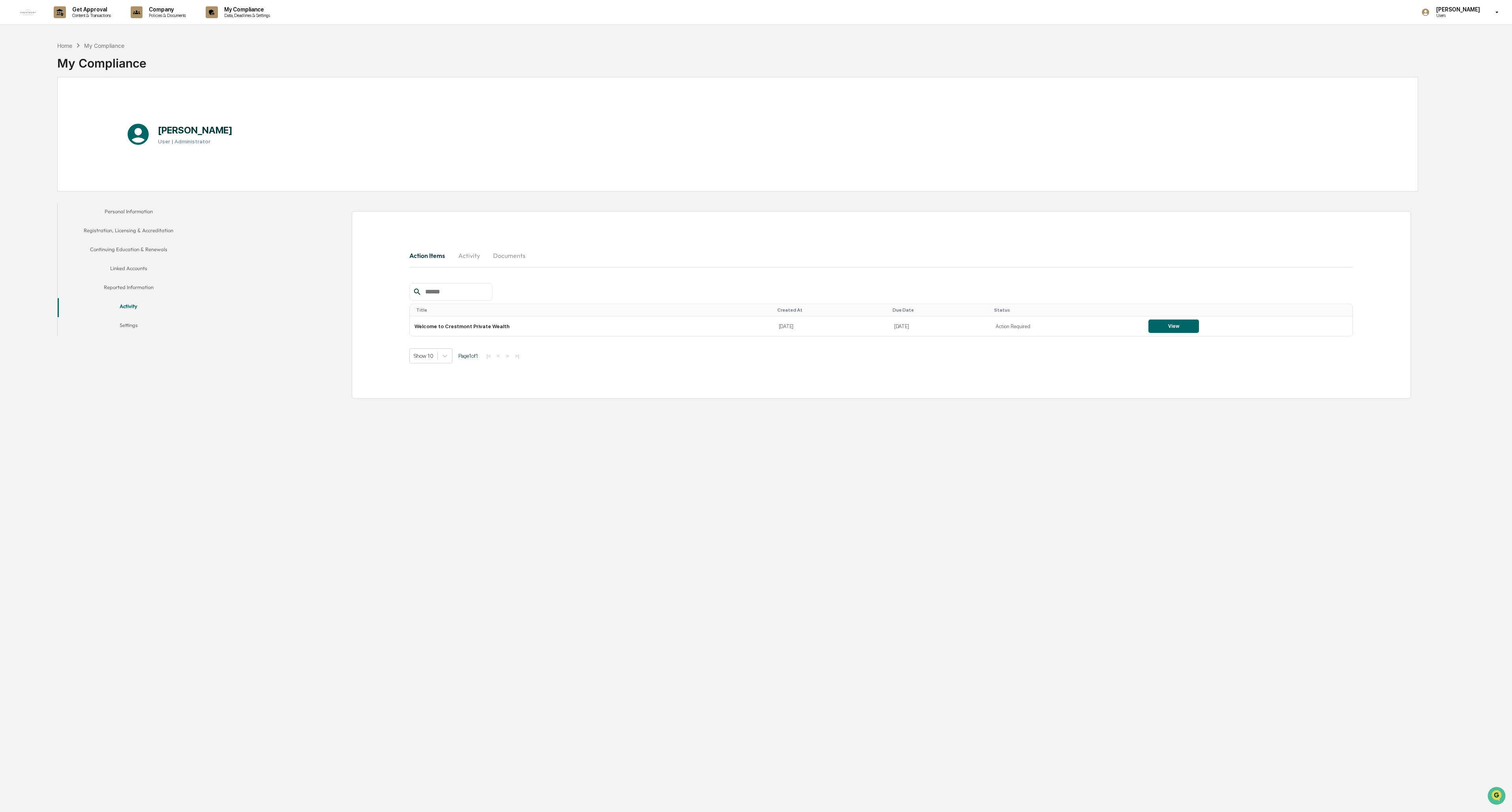
click at [148, 248] on button "Continuing Education & Renewals" at bounding box center [128, 251] width 142 height 19
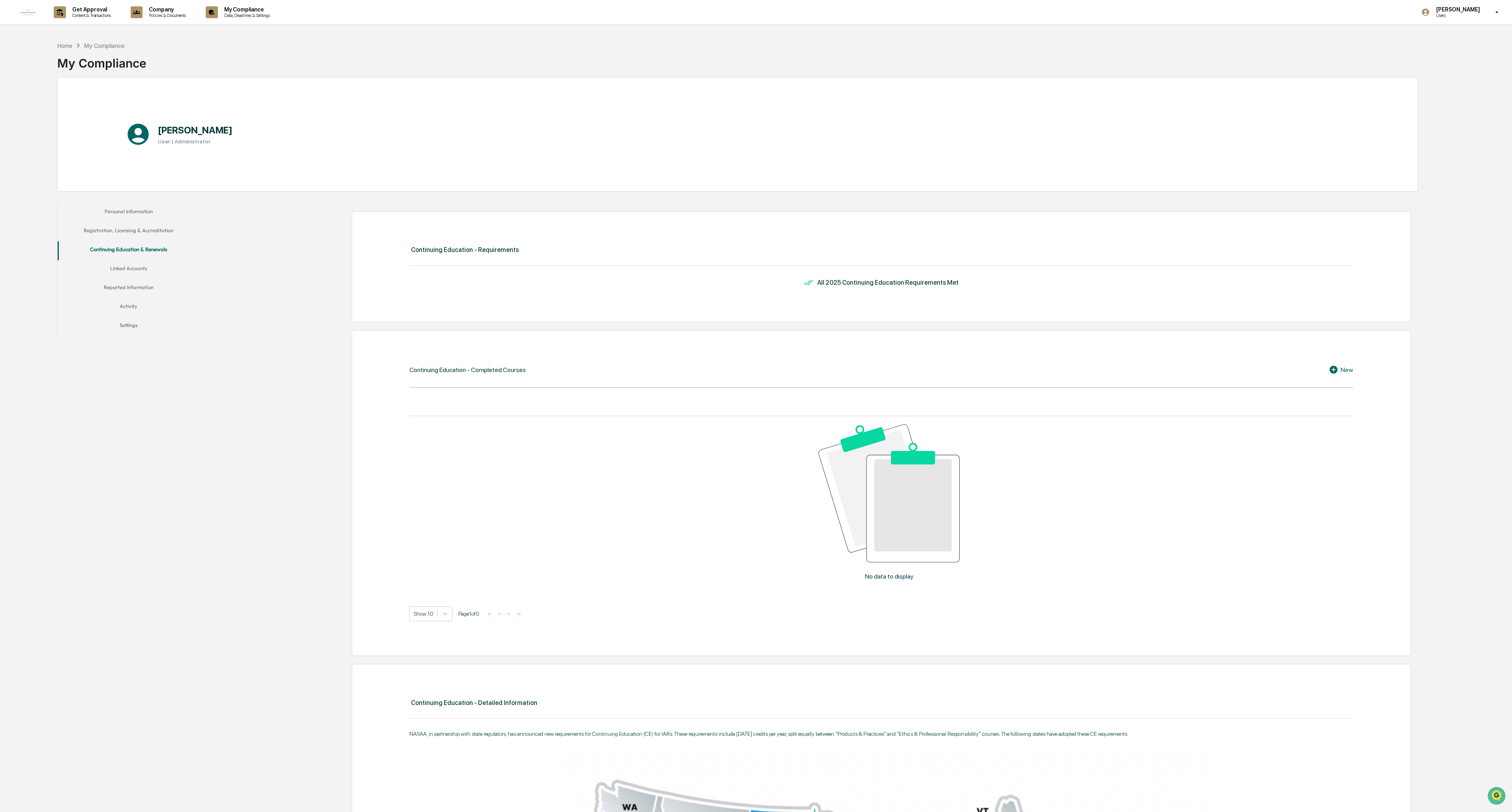
click at [420, 333] on icon at bounding box center [1333, 369] width 8 height 8
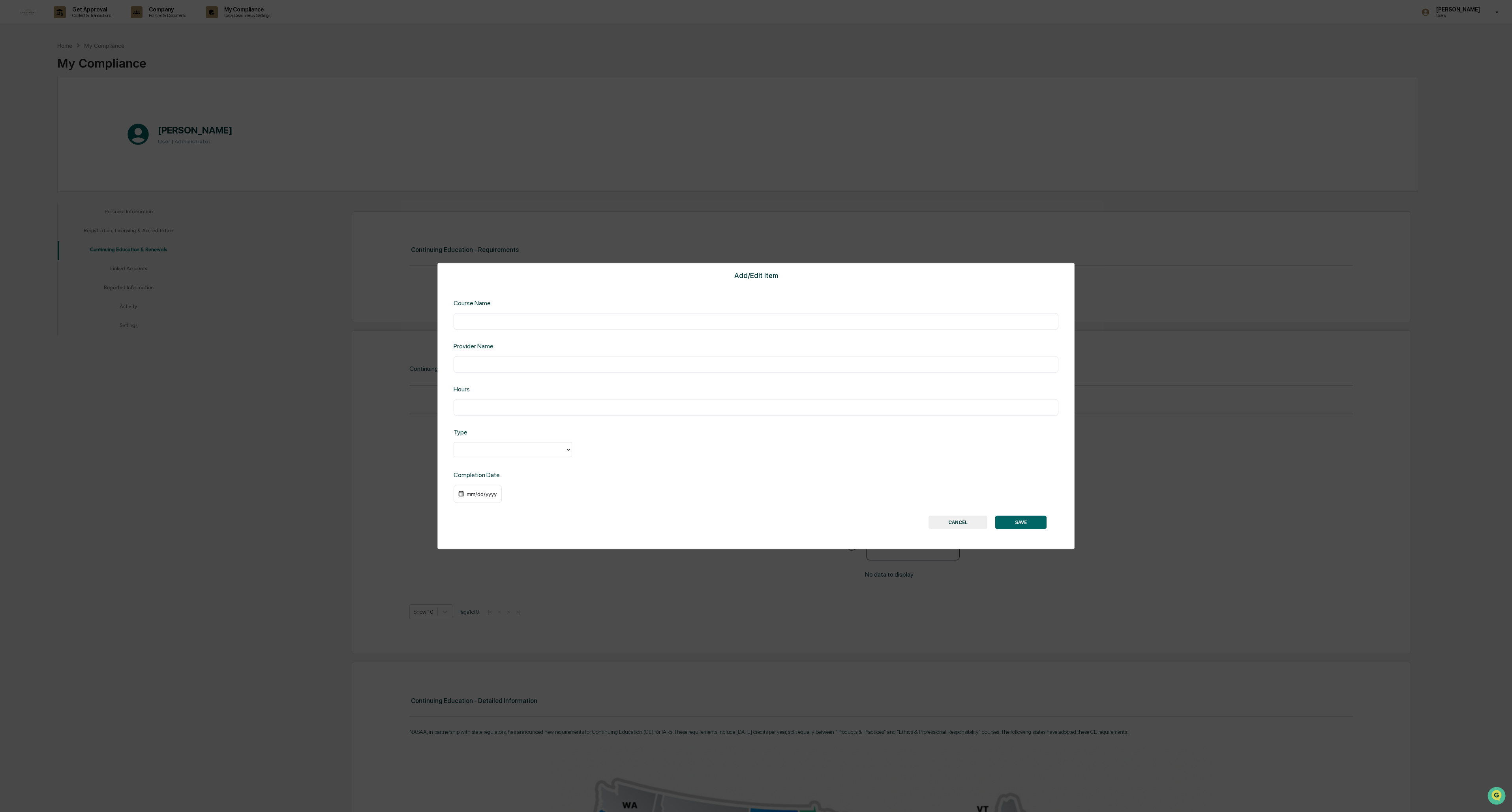
click at [420, 333] on button "CANCEL" at bounding box center [958, 522] width 59 height 14
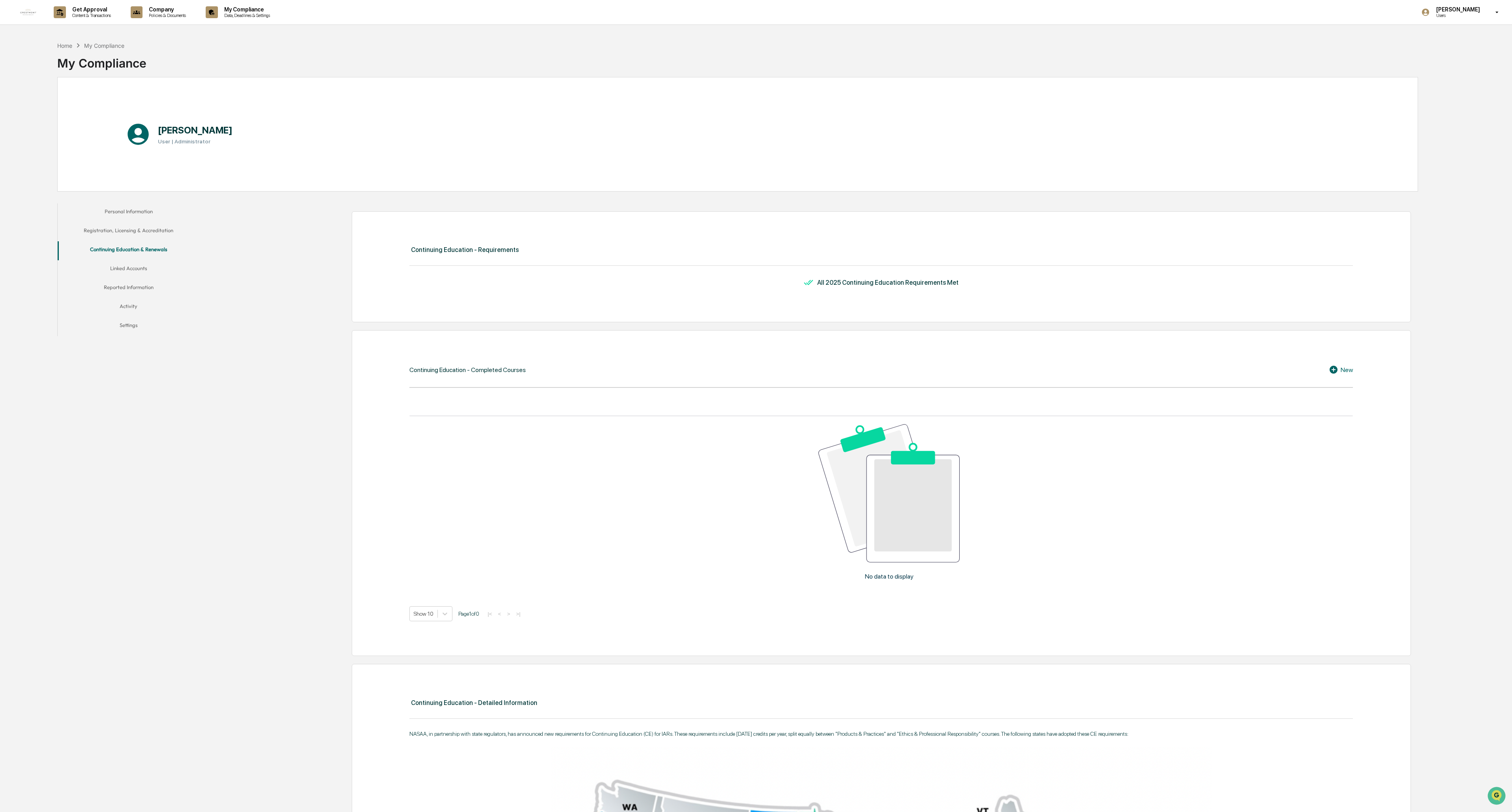
click at [139, 266] on button "Linked Accounts" at bounding box center [128, 270] width 142 height 19
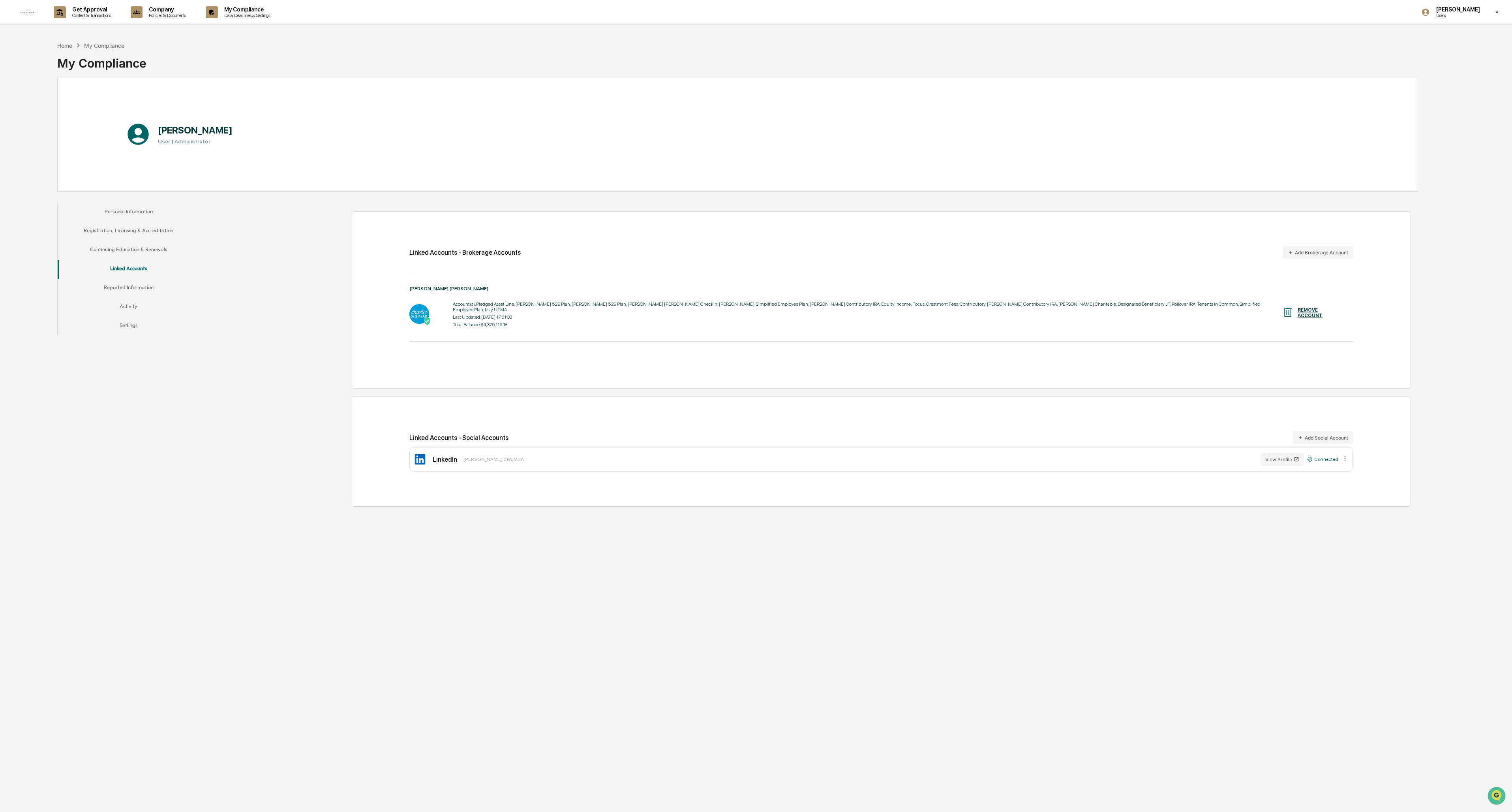
click at [137, 290] on button "Reported Information" at bounding box center [128, 289] width 142 height 19
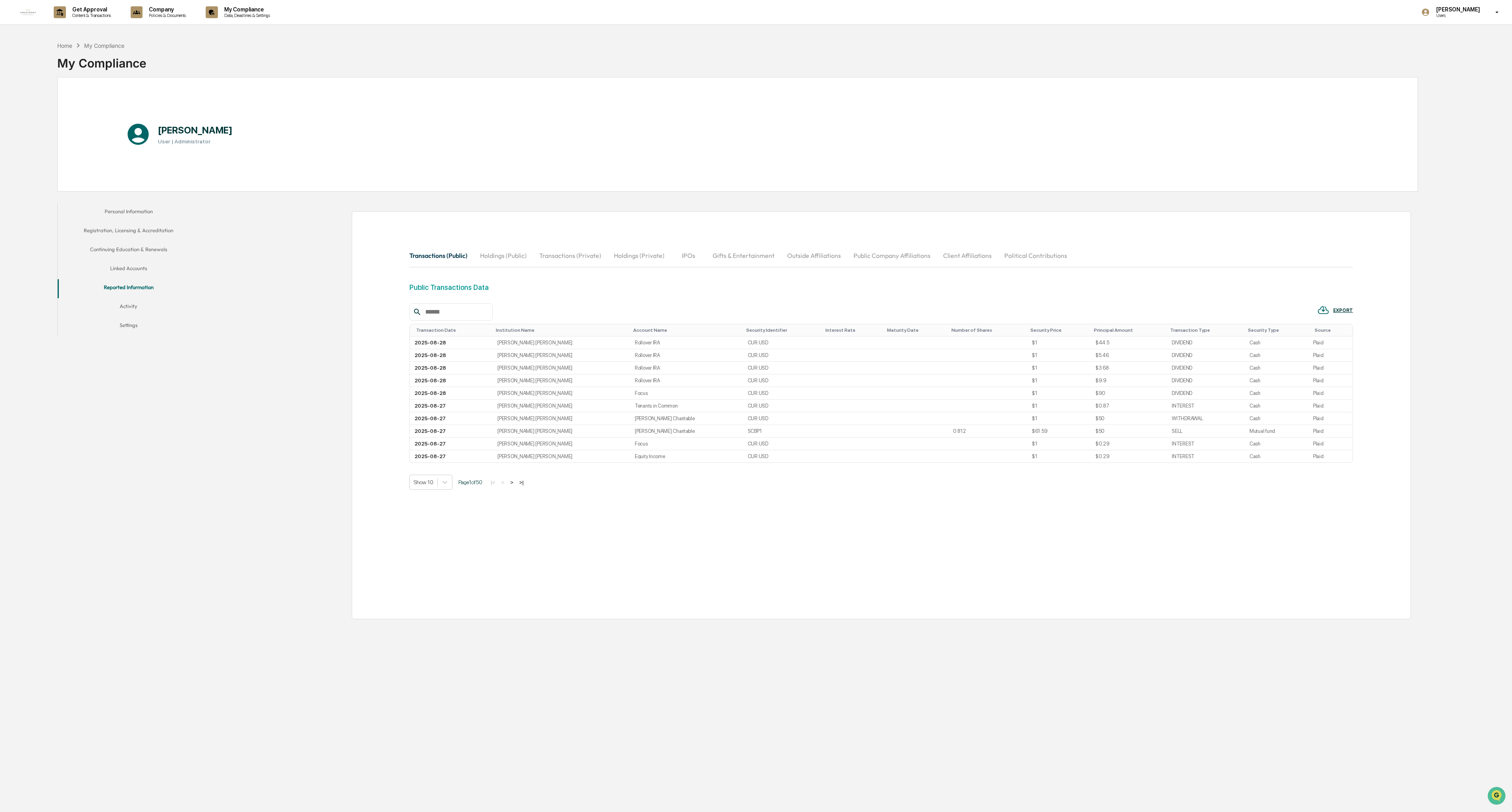
click at [420, 258] on button "Outside Affiliations" at bounding box center [814, 256] width 67 height 19
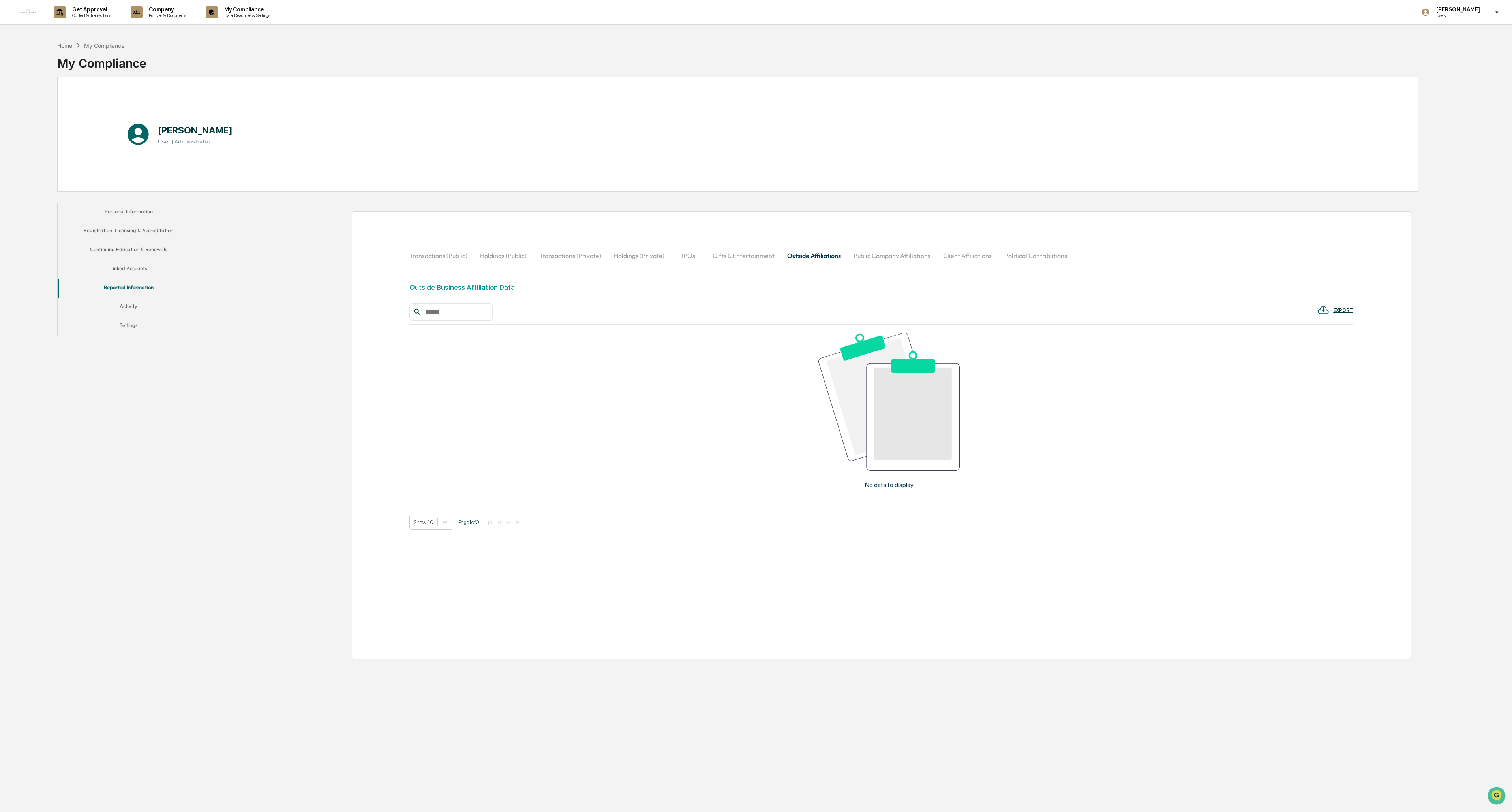
click at [420, 310] on div "EXPORT" at bounding box center [1343, 310] width 20 height 5
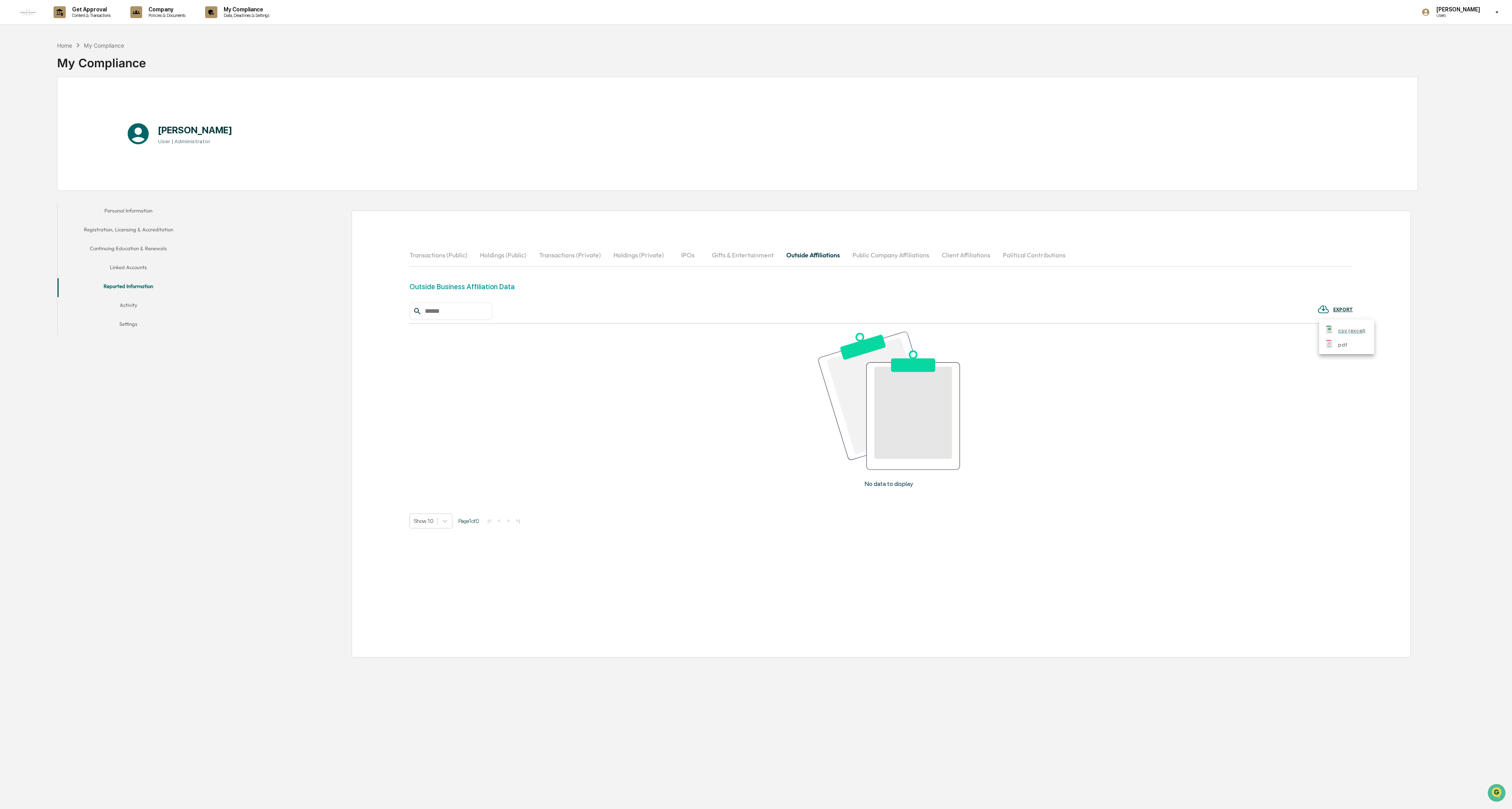
click at [419, 332] on div at bounding box center [756, 404] width 1512 height 809
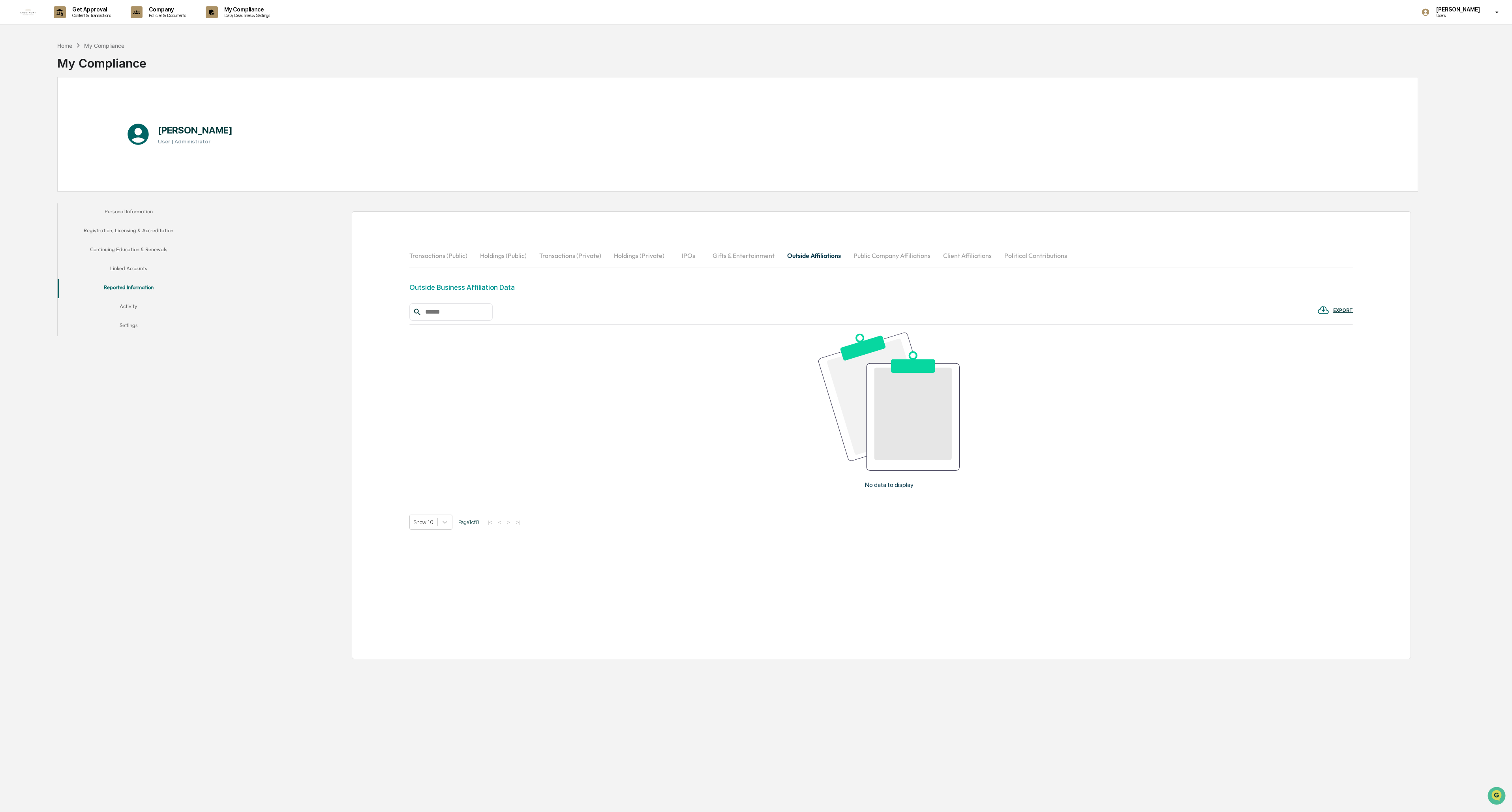
click at [420, 256] on button "Public Company Affiliations" at bounding box center [892, 256] width 89 height 19
click at [420, 256] on button "Client Affiliations" at bounding box center [968, 256] width 61 height 19
click at [420, 258] on button "Political Contributions" at bounding box center [1036, 256] width 75 height 19
click at [420, 256] on button "Outside Affiliations" at bounding box center [814, 256] width 67 height 19
click at [131, 309] on button "Activity" at bounding box center [128, 307] width 142 height 19
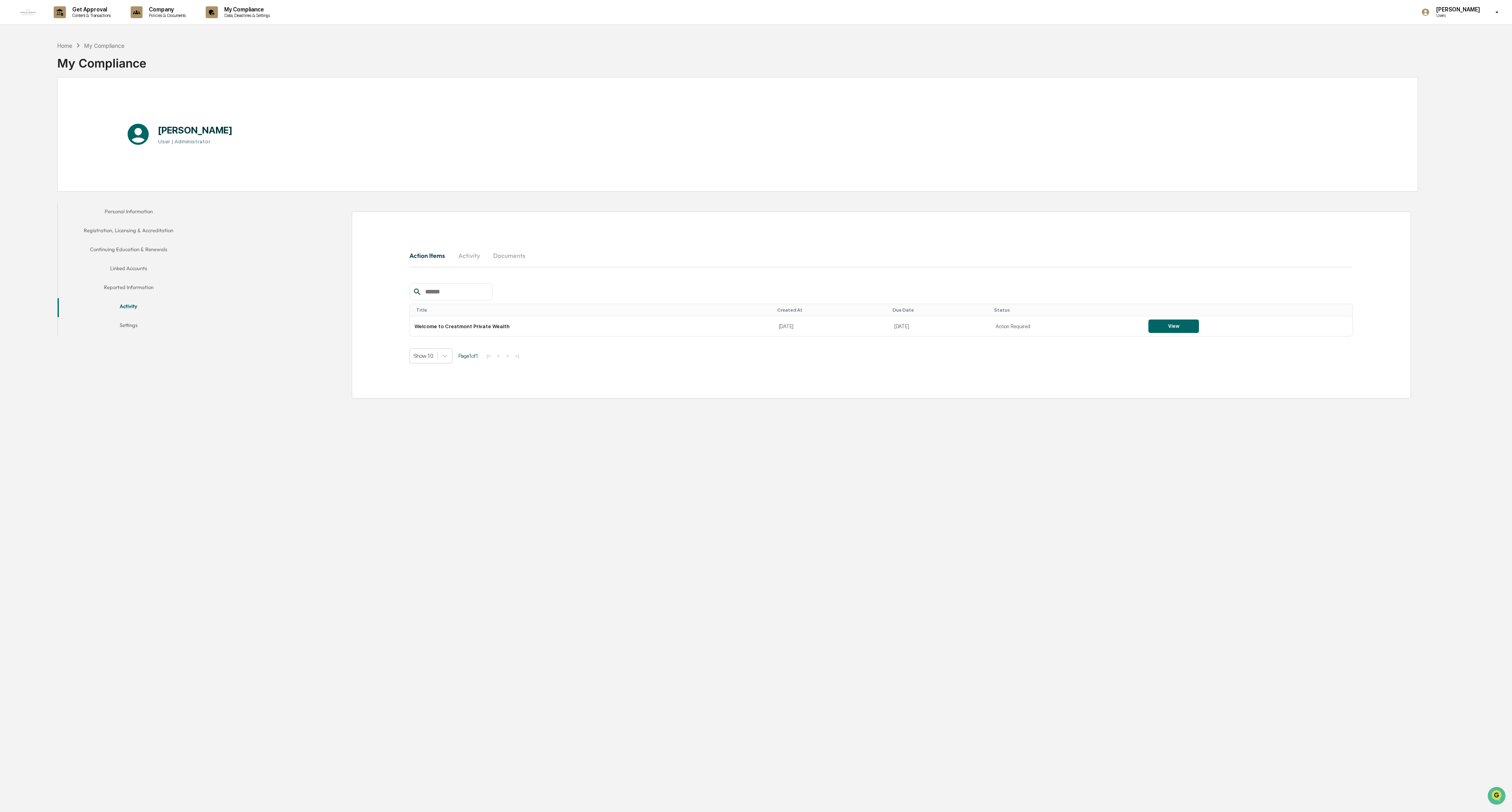
click at [130, 324] on button "Settings" at bounding box center [128, 327] width 142 height 19
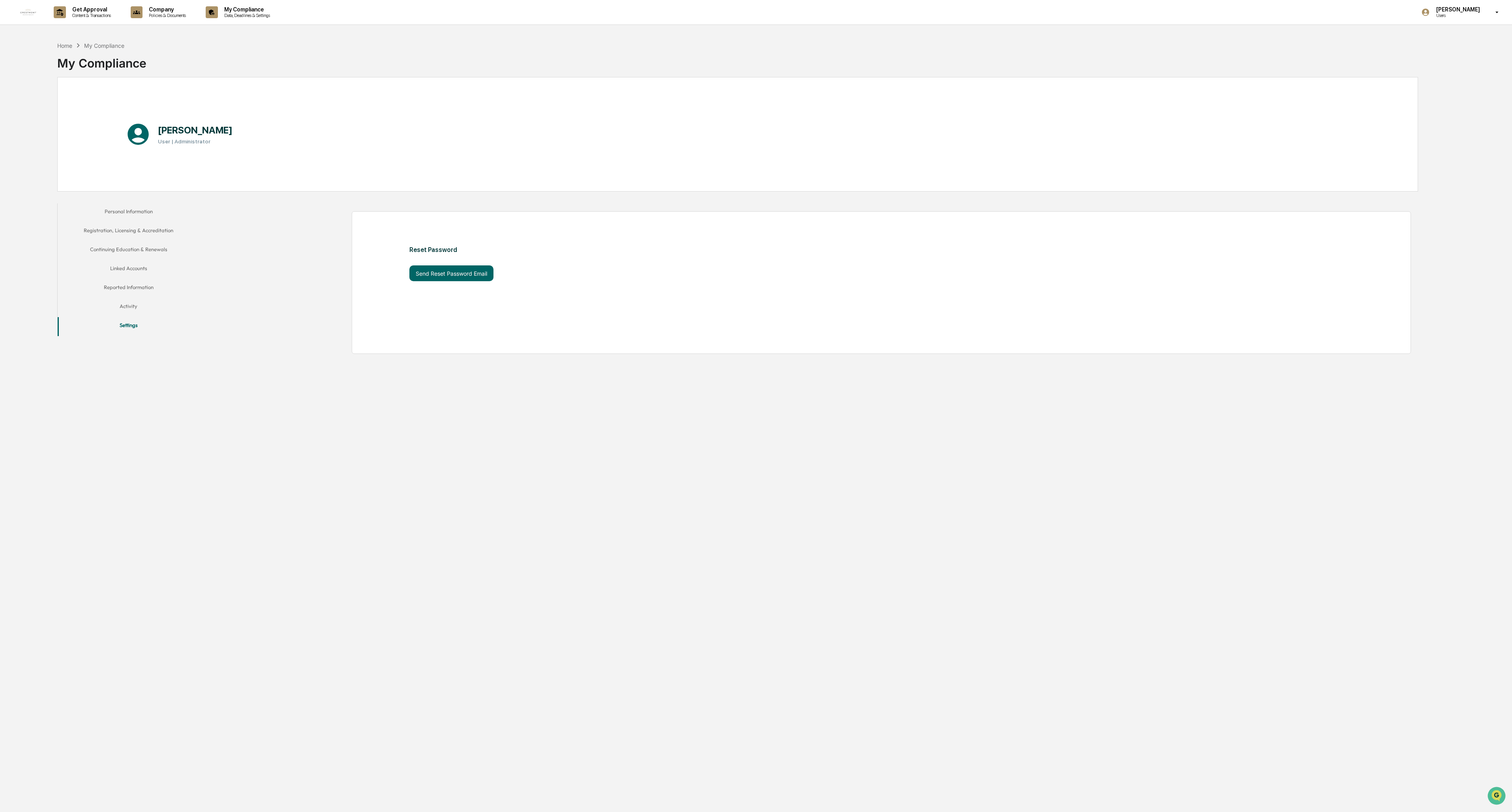
click at [127, 267] on button "Linked Accounts" at bounding box center [128, 270] width 142 height 19
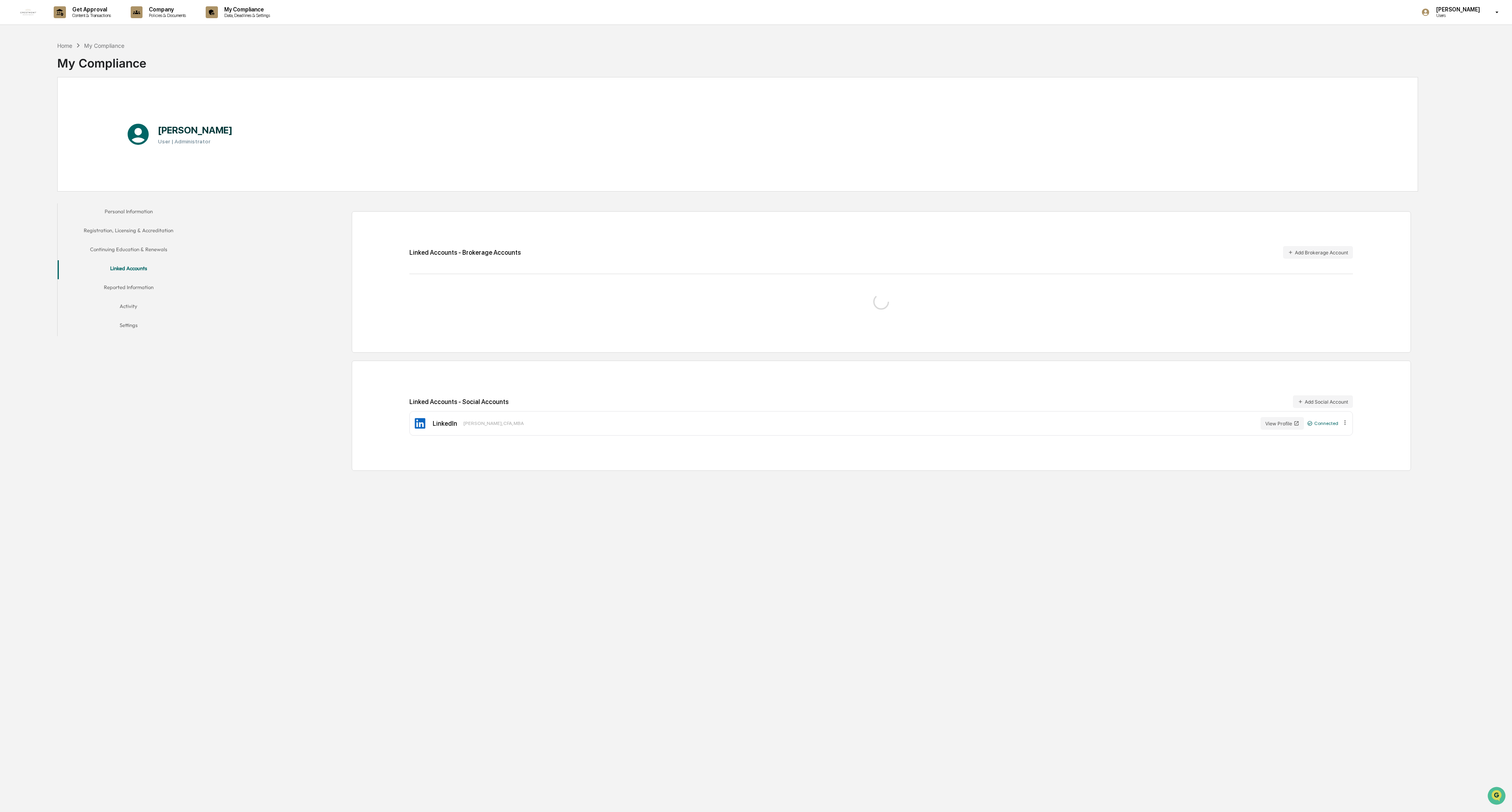
click at [128, 250] on button "Continuing Education & Renewals" at bounding box center [128, 251] width 142 height 19
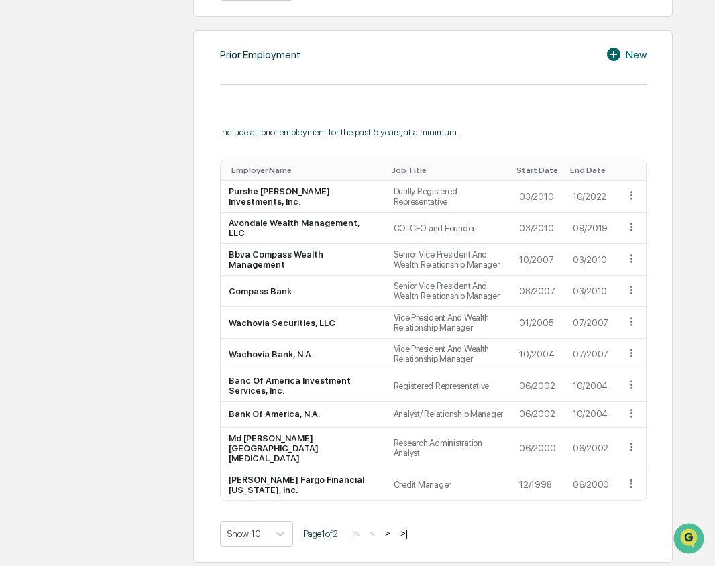
scroll to position [939, 0]
click at [614, 54] on icon at bounding box center [616, 54] width 20 height 16
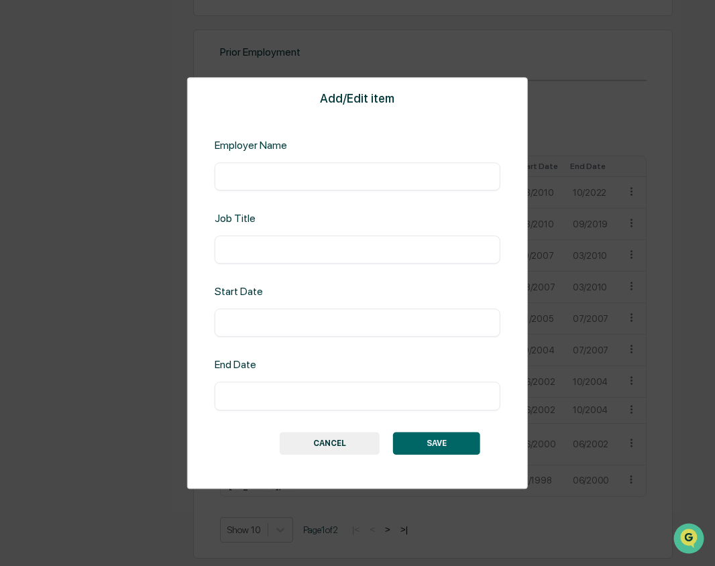
click at [329, 171] on input "text" at bounding box center [358, 176] width 266 height 13
type input "**********"
type input "***"
type input "*******"
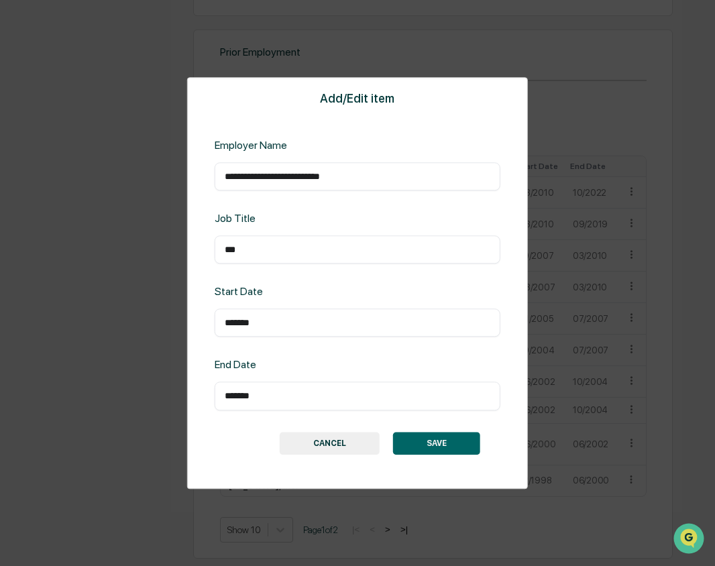
click at [441, 442] on button "SAVE" at bounding box center [436, 443] width 87 height 23
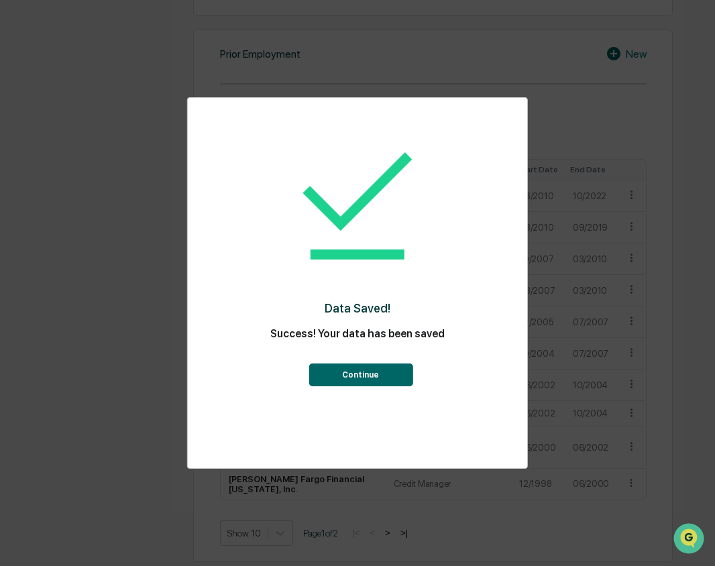
click at [347, 377] on button "Continue" at bounding box center [361, 375] width 104 height 23
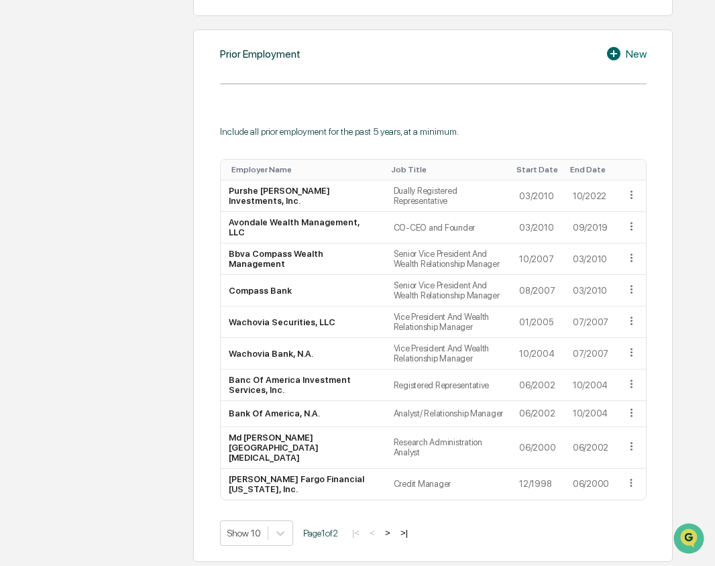
click at [411, 527] on button ">|" at bounding box center [403, 532] width 15 height 11
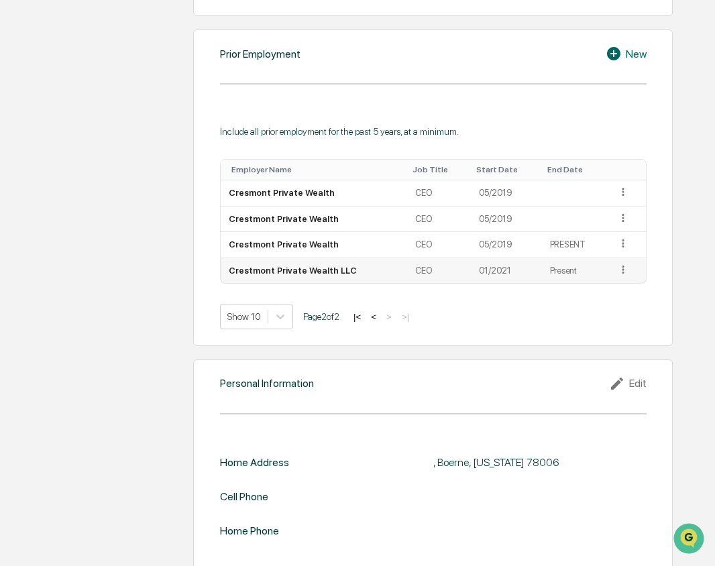
click at [618, 270] on icon at bounding box center [623, 270] width 13 height 13
click at [605, 315] on div "Delete" at bounding box center [607, 309] width 43 height 21
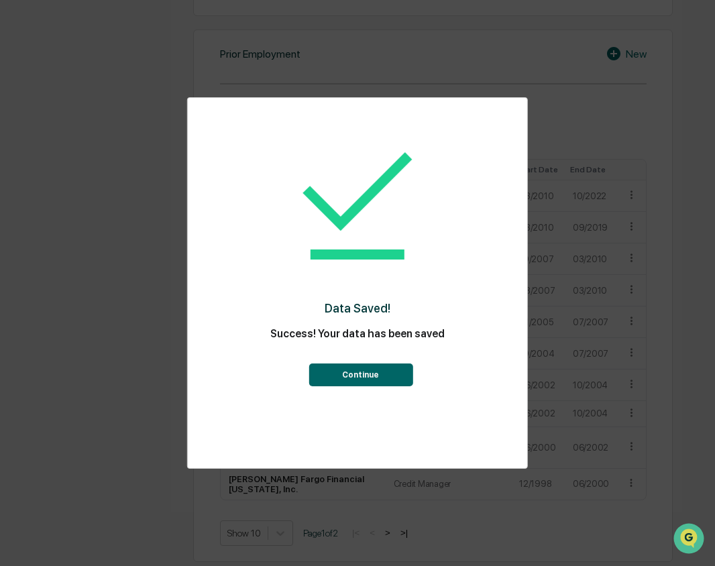
click at [405, 379] on button "Continue" at bounding box center [361, 375] width 104 height 23
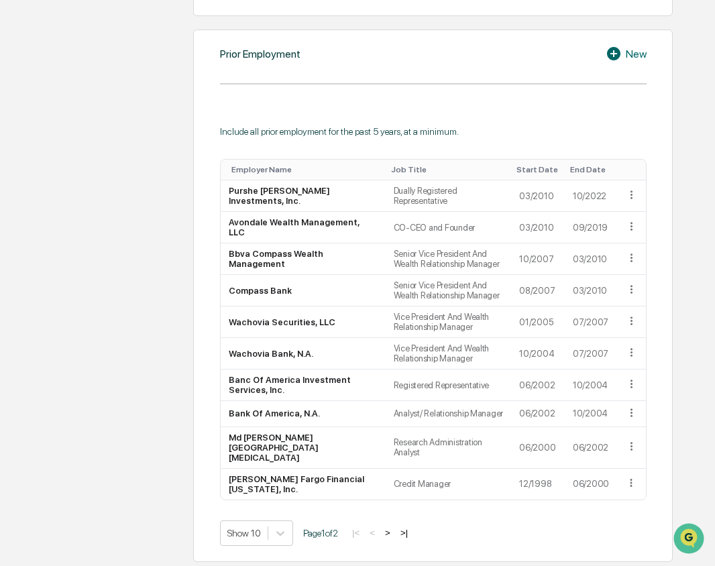
click at [409, 527] on button ">|" at bounding box center [403, 532] width 15 height 11
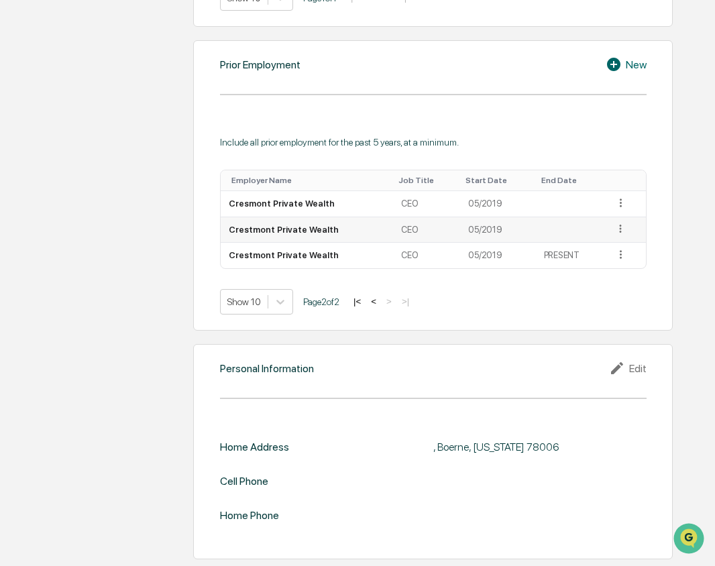
click at [616, 228] on icon at bounding box center [620, 229] width 13 height 13
click at [606, 268] on div "Delete" at bounding box center [605, 268] width 43 height 21
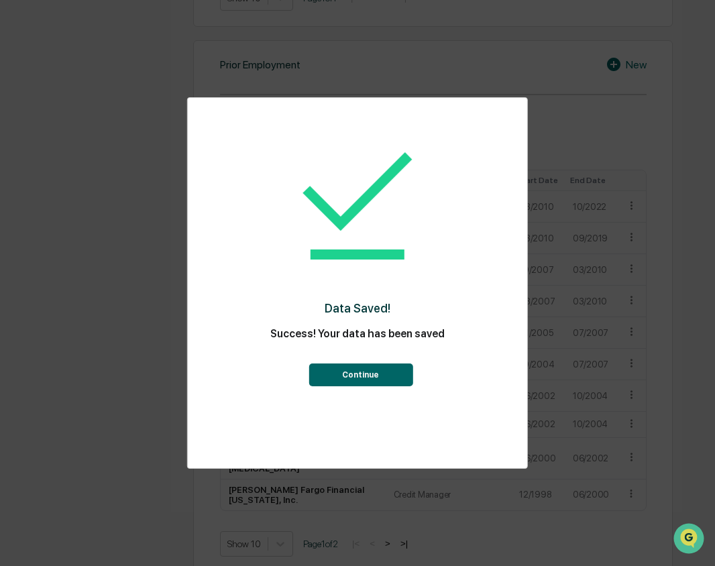
click at [374, 378] on button "Continue" at bounding box center [361, 375] width 104 height 23
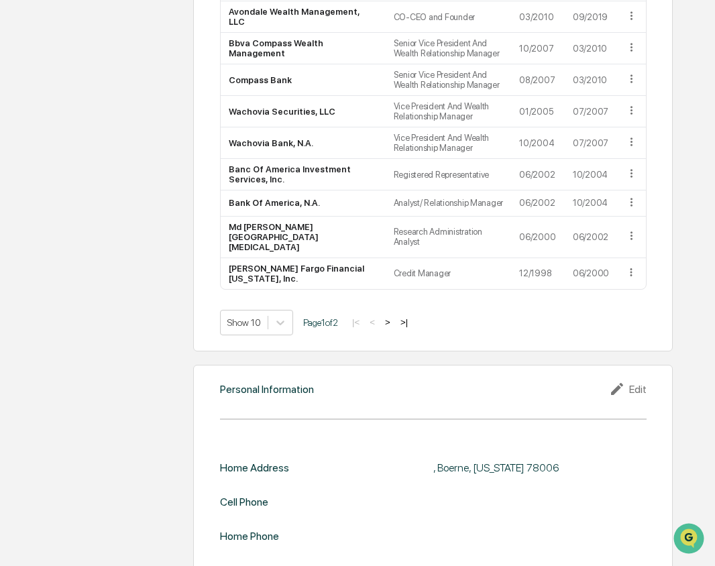
scroll to position [1154, 0]
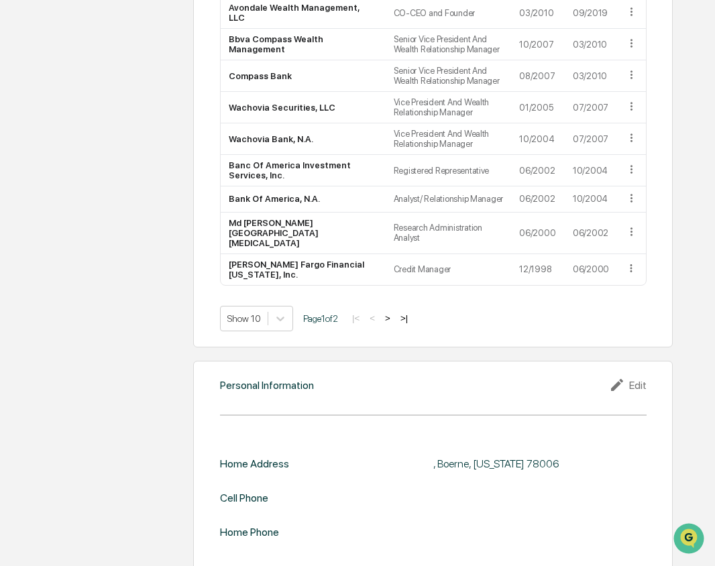
click at [408, 313] on button ">|" at bounding box center [403, 318] width 15 height 11
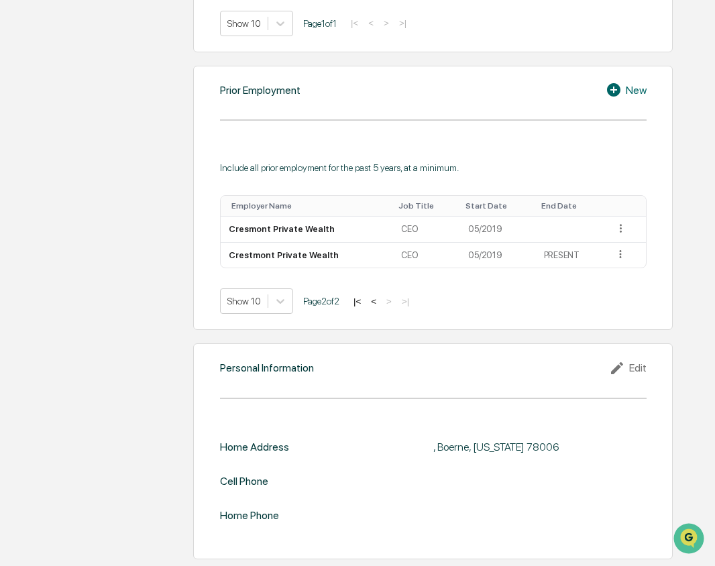
scroll to position [903, 0]
click at [614, 227] on icon at bounding box center [620, 228] width 13 height 13
click at [610, 265] on div "Delete" at bounding box center [605, 268] width 43 height 21
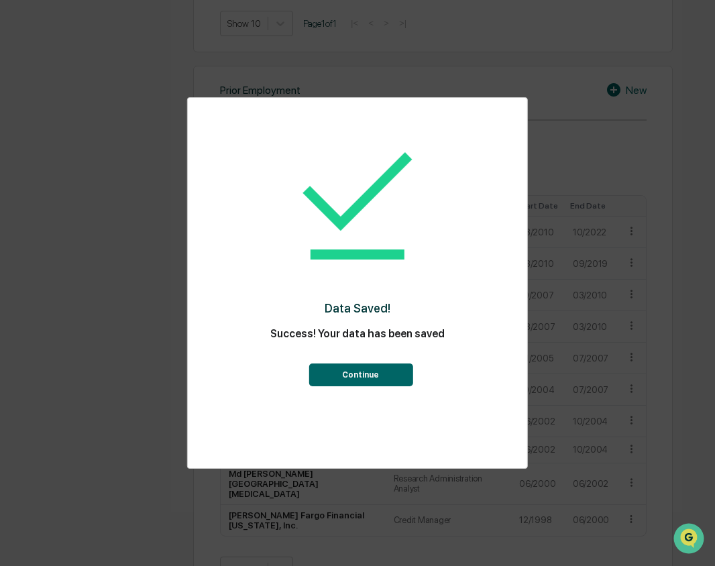
click at [378, 373] on button "Continue" at bounding box center [361, 375] width 104 height 23
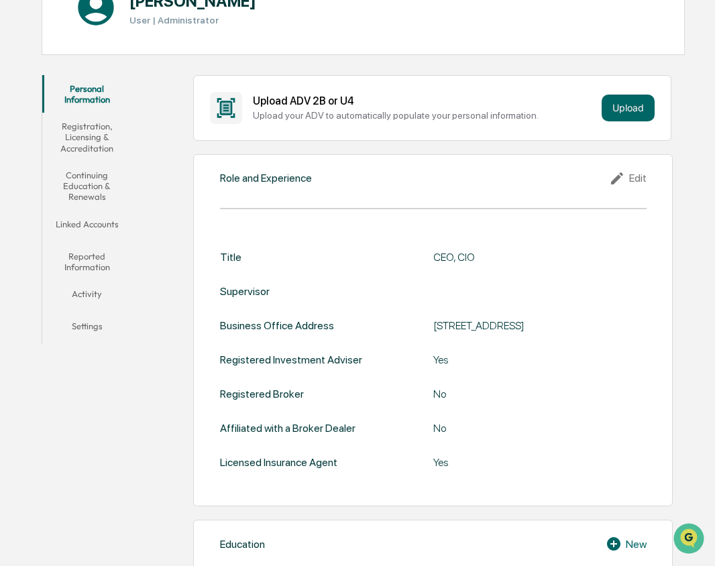
scroll to position [0, 0]
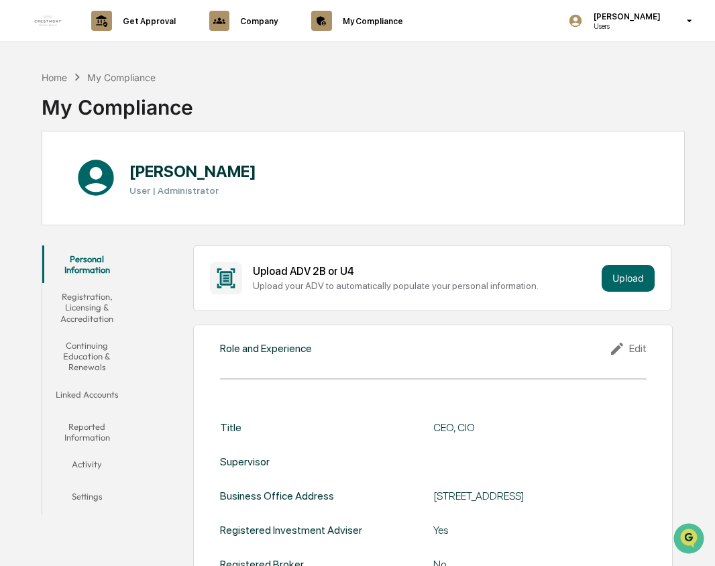
click at [95, 307] on button "Registration, Licensing & Accreditation" at bounding box center [86, 307] width 89 height 49
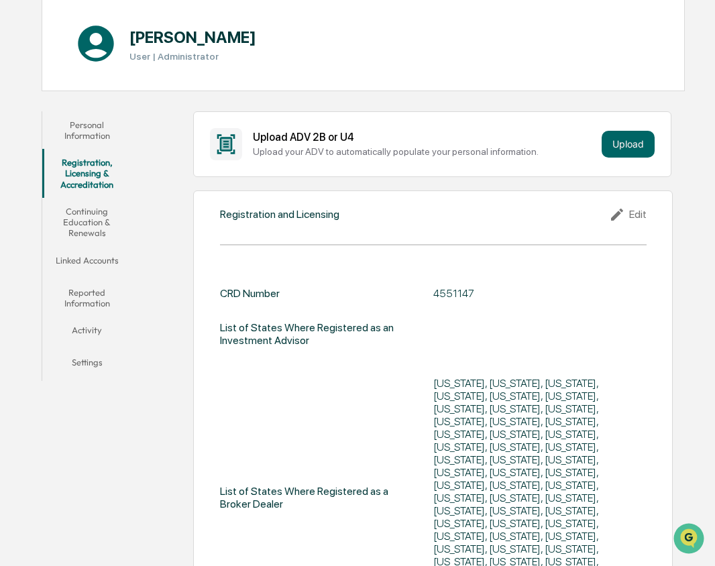
scroll to position [201, 0]
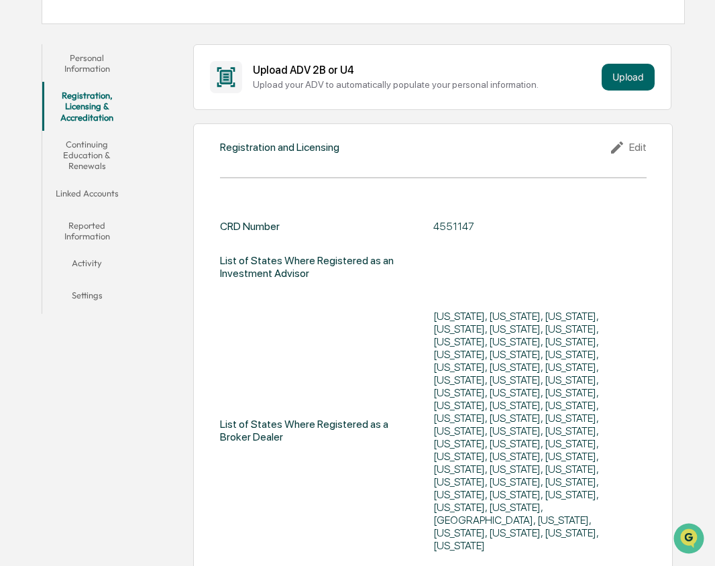
click at [632, 147] on div "Edit" at bounding box center [628, 148] width 38 height 16
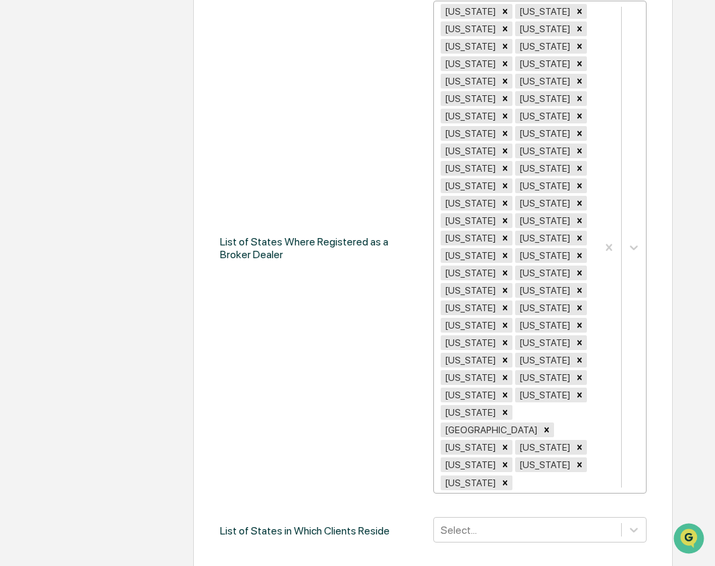
scroll to position [537, 0]
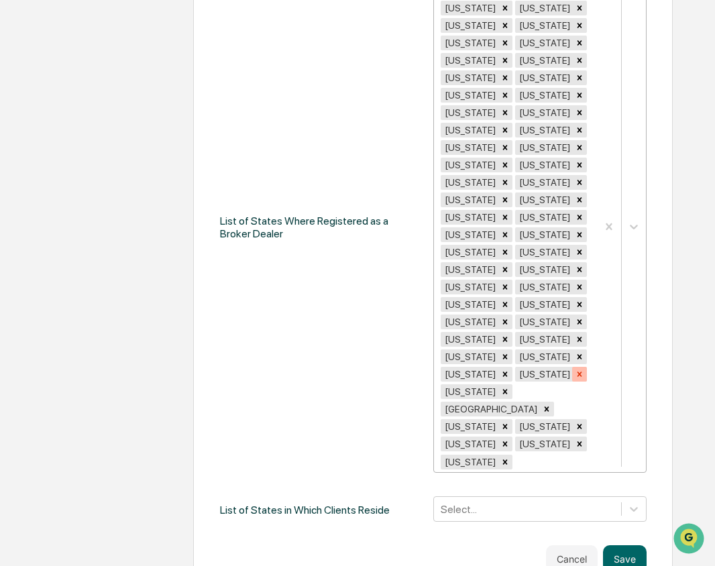
click at [575, 379] on icon "Remove Utah" at bounding box center [579, 374] width 9 height 9
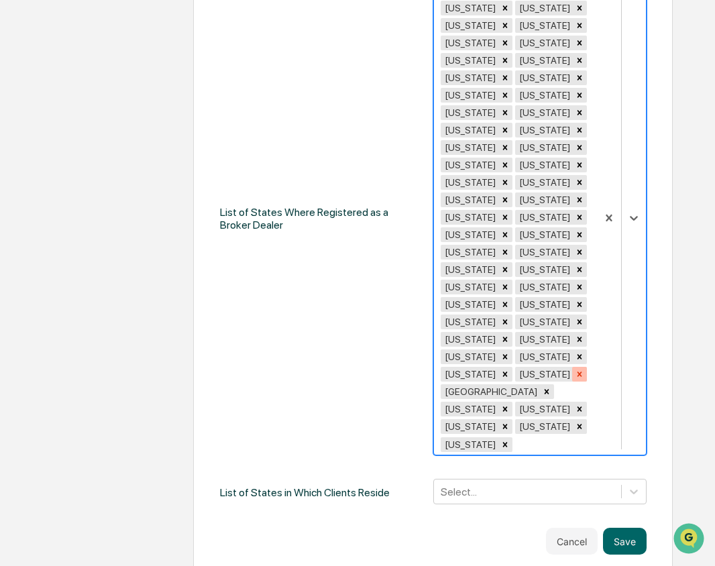
click at [575, 379] on icon "Remove Vermont" at bounding box center [579, 374] width 9 height 9
click at [503, 257] on icon "Remove New Jersey" at bounding box center [504, 252] width 9 height 9
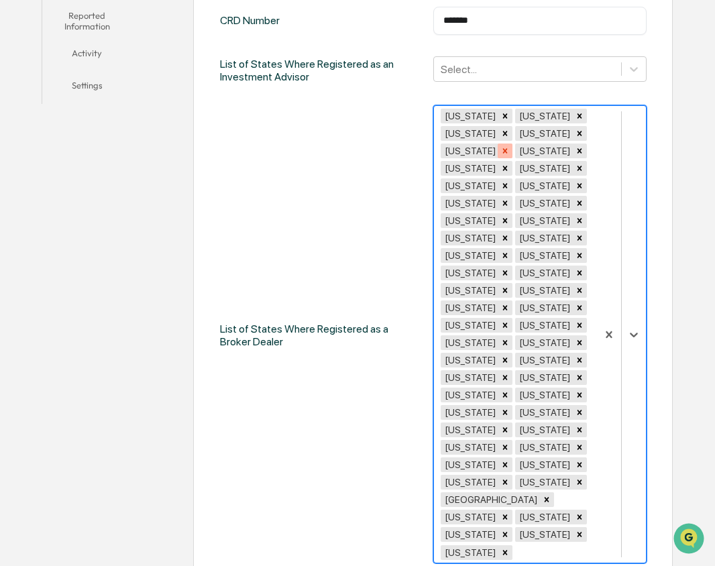
scroll to position [402, 0]
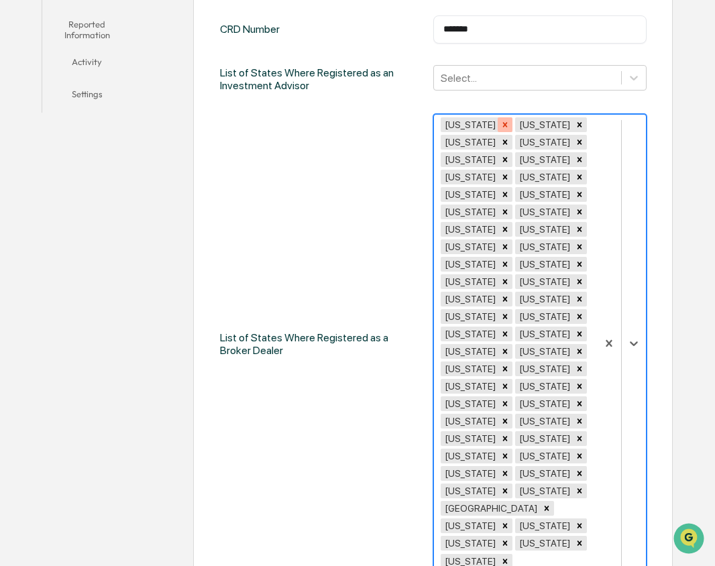
click at [500, 123] on icon "Remove Alabama" at bounding box center [504, 124] width 9 height 9
click at [500, 123] on icon "Remove Alaska" at bounding box center [504, 124] width 9 height 9
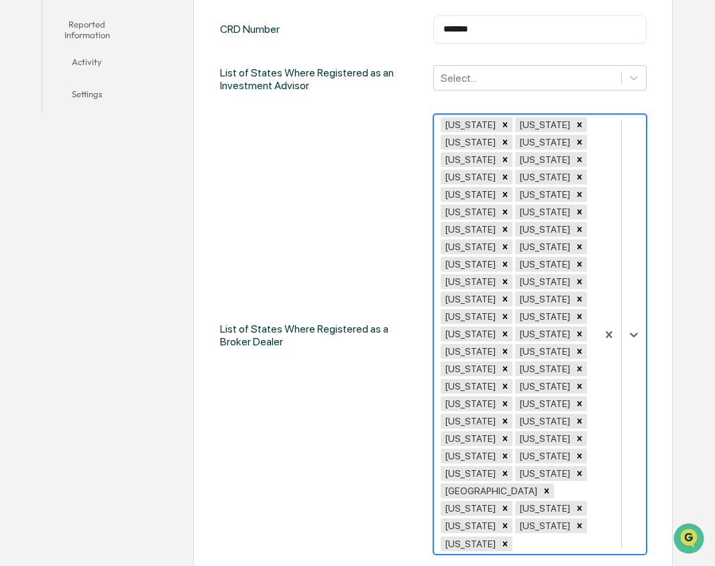
click at [500, 123] on icon "Remove Arizona" at bounding box center [504, 124] width 9 height 9
click at [479, 123] on div "[US_STATE] [US_STATE] [US_STATE] [US_STATE] [US_STATE] [US_STATE] [US_STATE] [U…" at bounding box center [515, 334] width 163 height 439
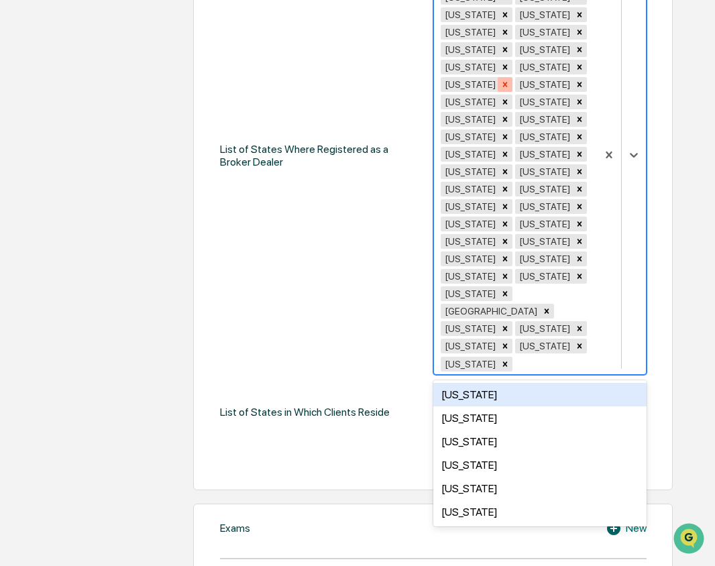
click at [500, 86] on icon "Remove Maine" at bounding box center [504, 84] width 9 height 9
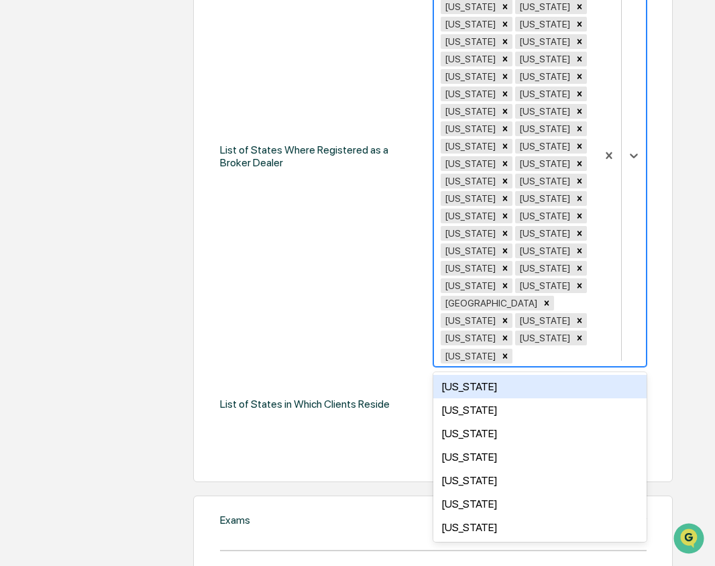
drag, startPoint x: 577, startPoint y: 61, endPoint x: 558, endPoint y: 64, distance: 19.0
click at [576, 61] on icon "Remove Kansas" at bounding box center [579, 58] width 9 height 9
click at [508, 61] on icon "Remove Iowa" at bounding box center [505, 58] width 5 height 5
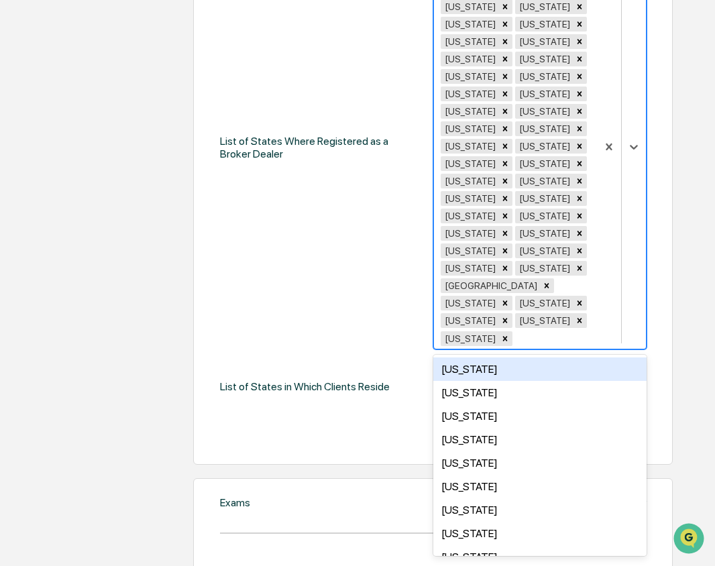
drag, startPoint x: 484, startPoint y: 64, endPoint x: 485, endPoint y: 46, distance: 18.8
click at [575, 46] on icon "Remove Indiana" at bounding box center [579, 41] width 9 height 9
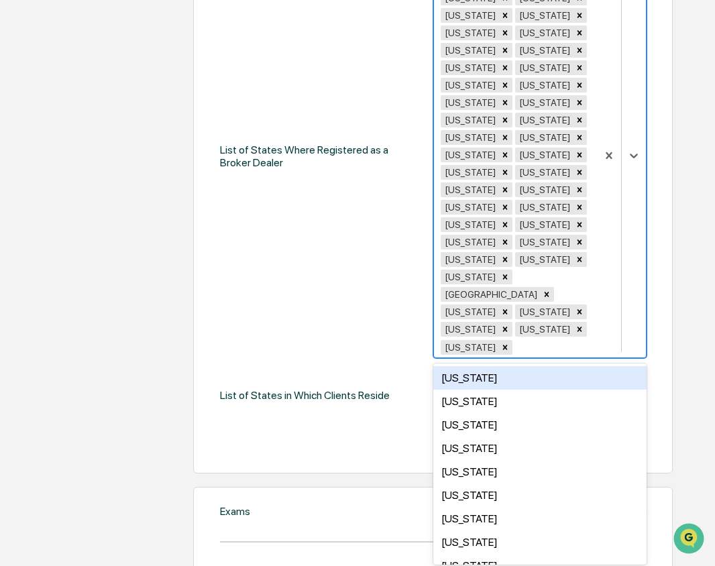
drag, startPoint x: 481, startPoint y: 57, endPoint x: 505, endPoint y: 46, distance: 26.7
click at [500, 38] on icon "Remove Hawaii" at bounding box center [504, 32] width 9 height 9
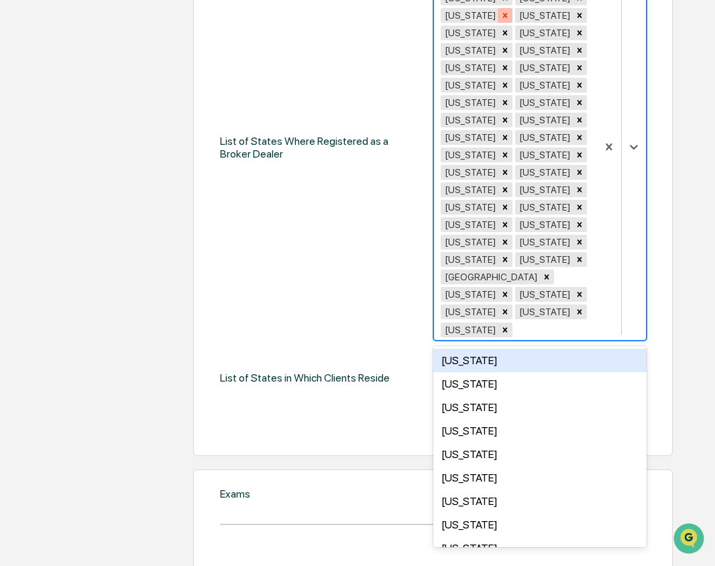
drag, startPoint x: 479, startPoint y: 52, endPoint x: 486, endPoint y: 52, distance: 7.4
click at [578, 35] on icon "Remove Illinois" at bounding box center [580, 32] width 5 height 5
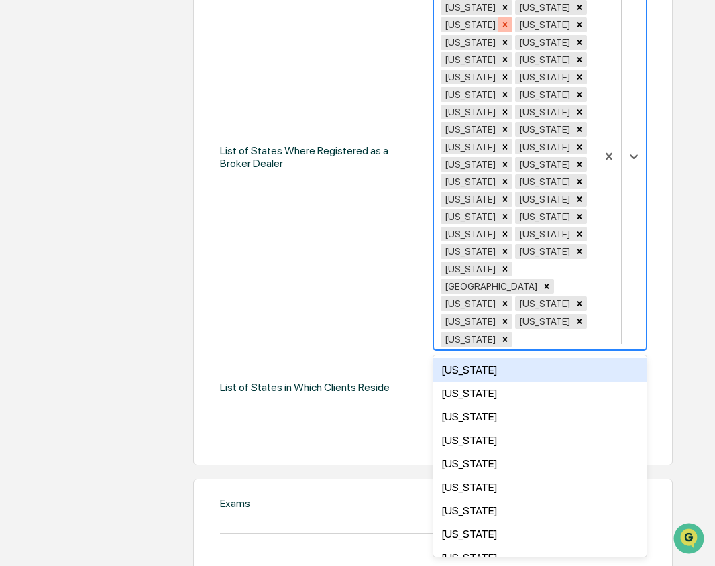
click at [500, 30] on icon "Remove Florida" at bounding box center [504, 24] width 9 height 9
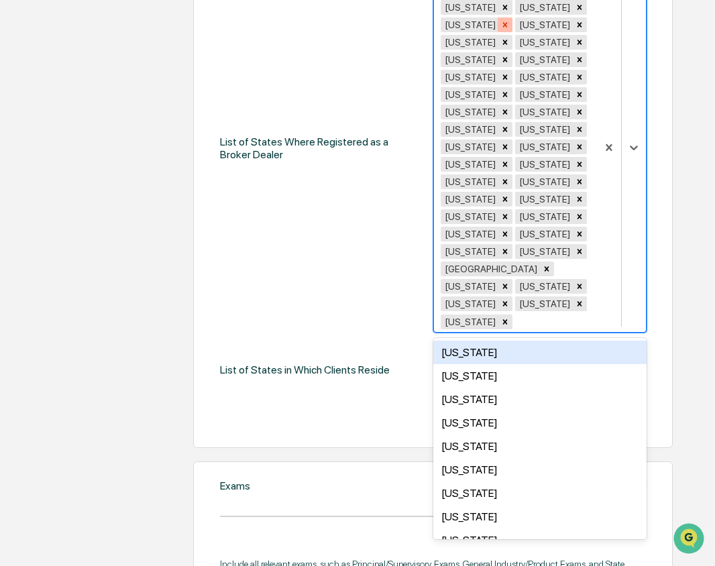
click at [500, 30] on icon "Remove Georgia" at bounding box center [504, 24] width 9 height 9
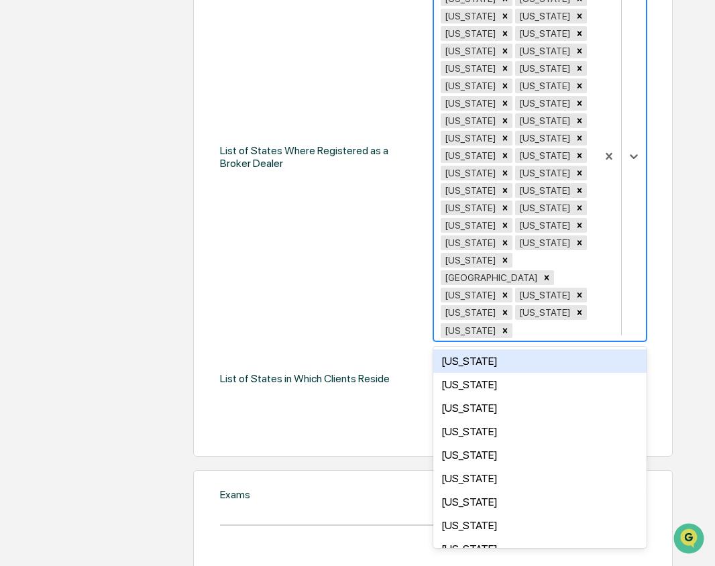
scroll to position [412, 0]
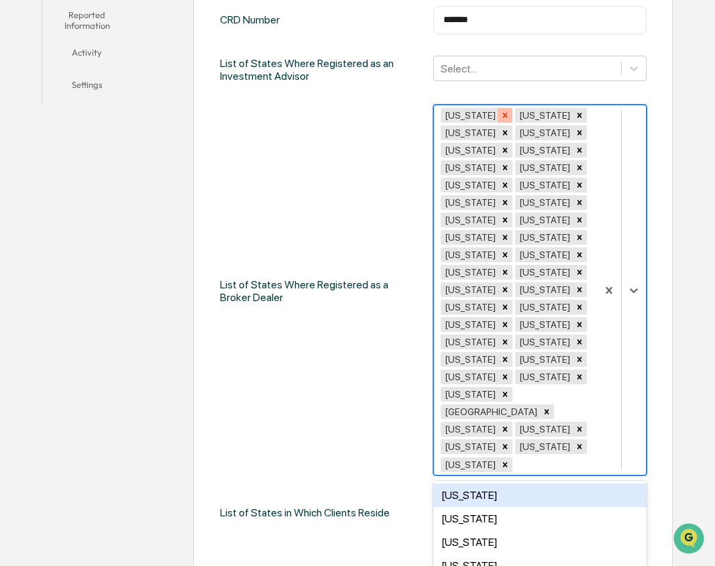
click at [500, 113] on icon "Remove Arkansas" at bounding box center [504, 115] width 9 height 9
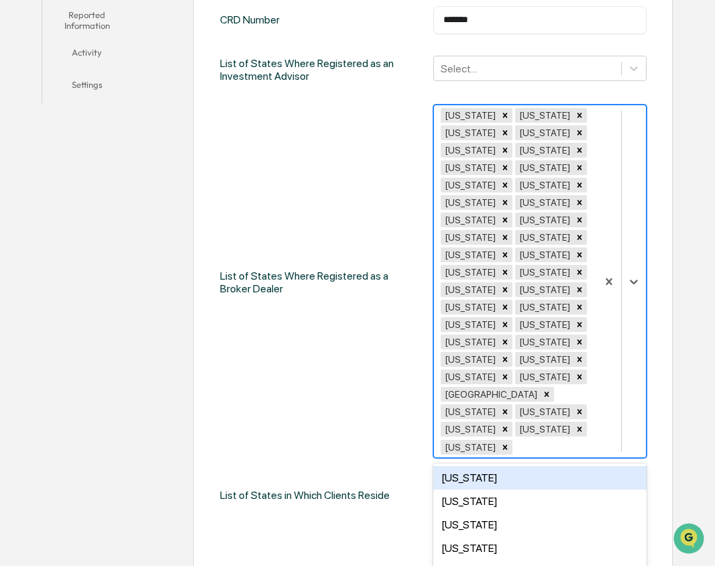
click at [500, 113] on icon "Remove California" at bounding box center [504, 115] width 9 height 9
click at [578, 114] on icon "Remove Connecticut" at bounding box center [580, 115] width 5 height 5
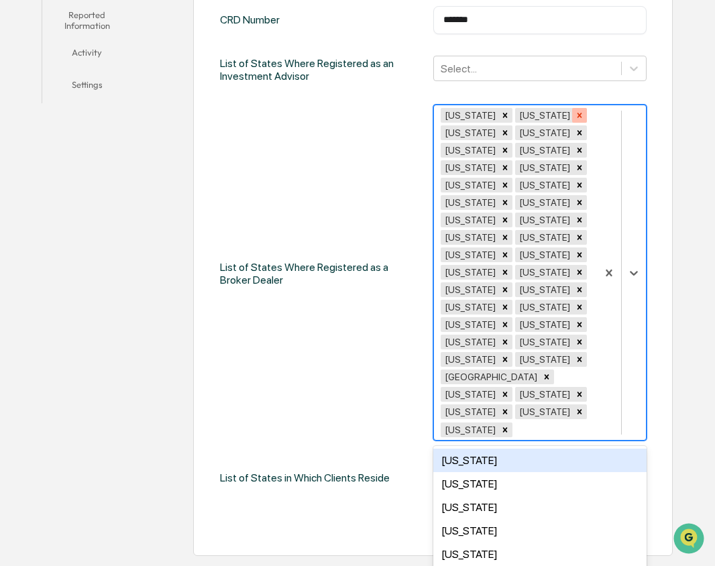
click at [575, 112] on icon "Remove Delaware" at bounding box center [579, 115] width 9 height 9
drag, startPoint x: 532, startPoint y: 133, endPoint x: 539, endPoint y: 134, distance: 6.8
click at [578, 117] on icon "Remove District Of Columbia" at bounding box center [580, 115] width 5 height 5
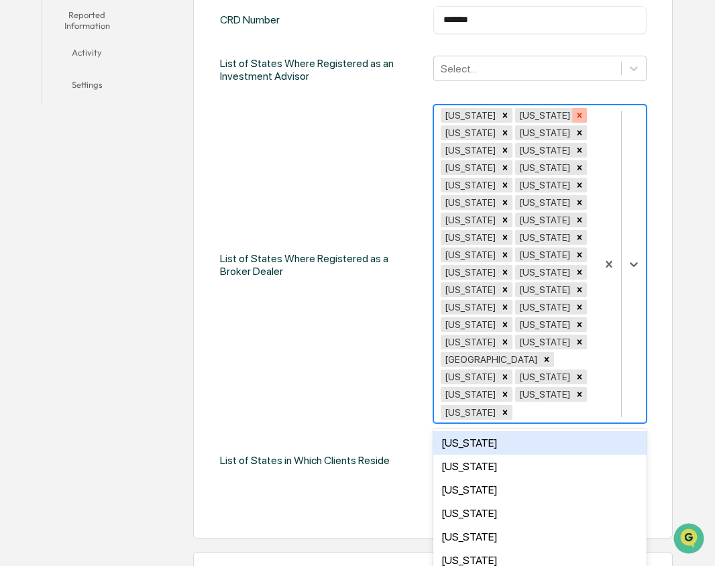
click at [578, 115] on icon "Remove Idaho" at bounding box center [580, 115] width 5 height 5
click at [575, 114] on icon "Remove Kentucky" at bounding box center [579, 115] width 9 height 9
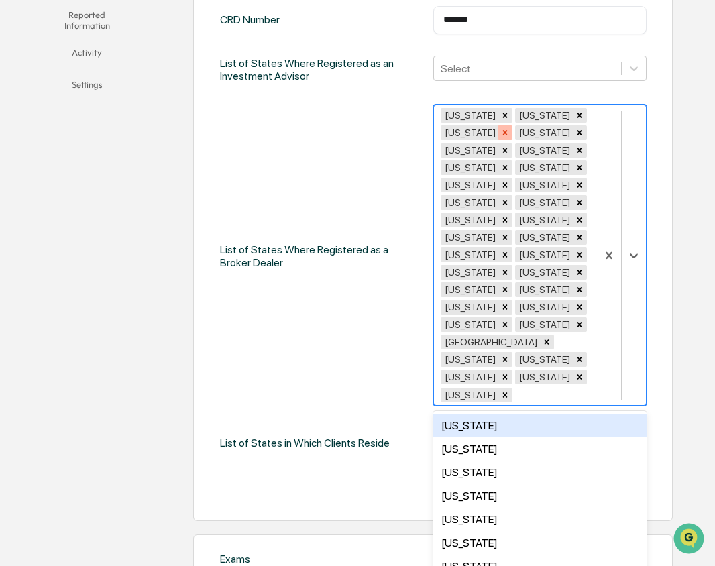
click at [500, 132] on icon "Remove Maryland" at bounding box center [504, 132] width 9 height 9
click at [510, 131] on icon "Remove Massachusetts" at bounding box center [504, 132] width 9 height 9
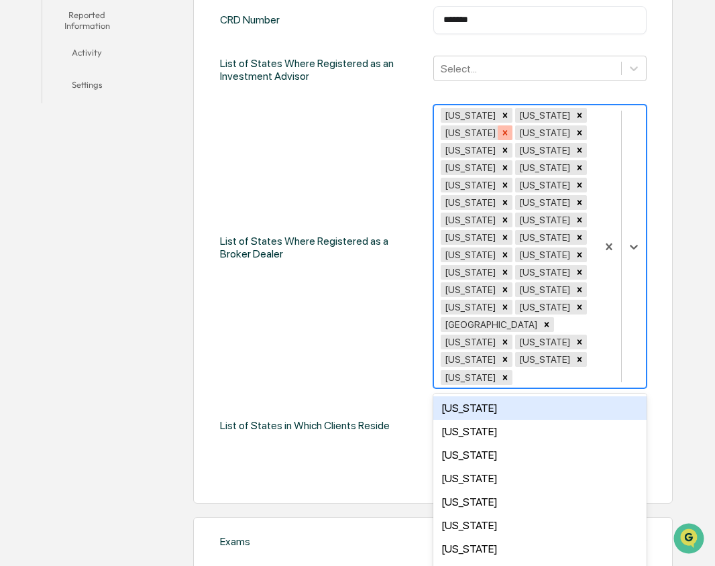
click at [578, 115] on icon "Remove Louisiana" at bounding box center [580, 115] width 5 height 5
click at [575, 112] on icon "Remove Michigan" at bounding box center [579, 115] width 9 height 9
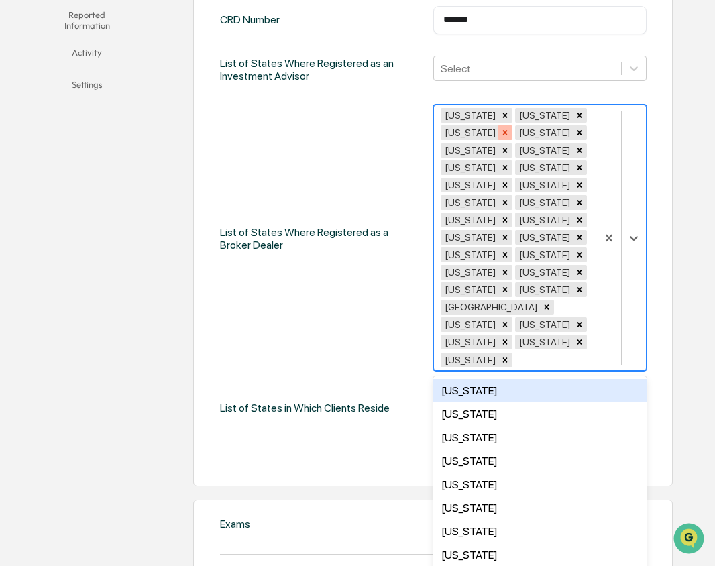
click at [575, 113] on icon "Remove Minnesota" at bounding box center [579, 115] width 9 height 9
click at [575, 113] on icon "Remove Mississippi" at bounding box center [579, 115] width 9 height 9
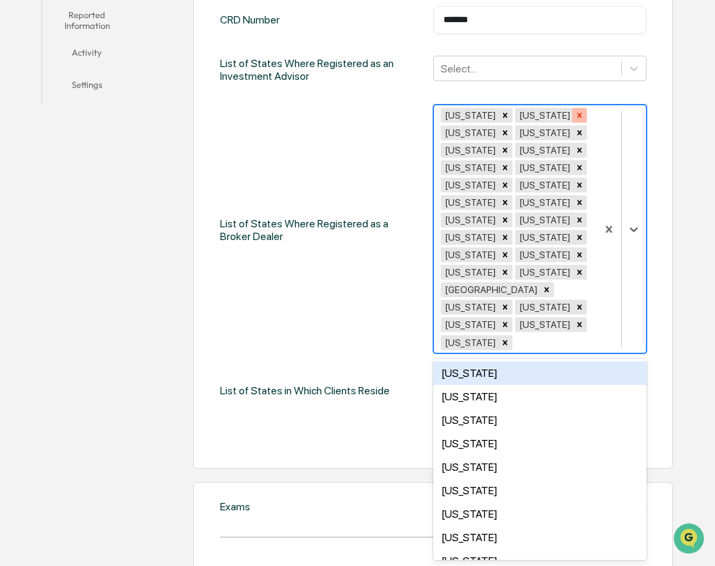
click at [578, 115] on icon "Remove Missouri" at bounding box center [580, 115] width 5 height 5
click at [578, 114] on icon "Remove Montana" at bounding box center [580, 115] width 5 height 5
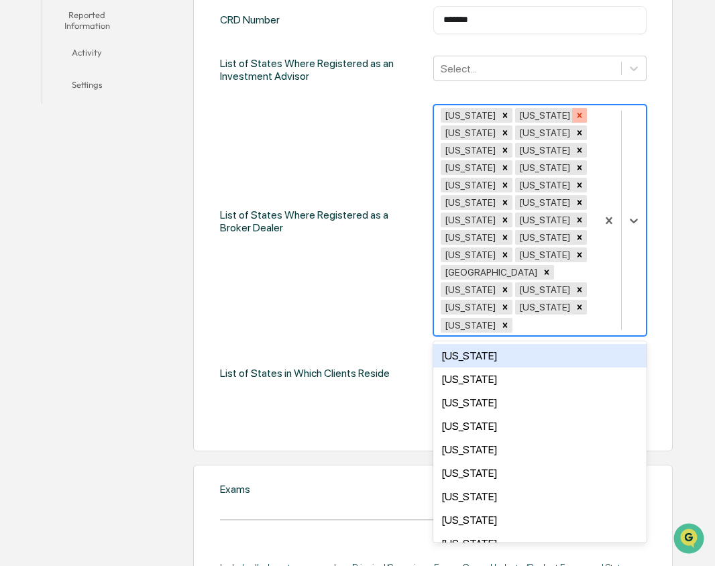
click at [575, 113] on icon "Remove Nebraska" at bounding box center [579, 115] width 9 height 9
click at [575, 116] on icon "Remove Nevada" at bounding box center [579, 115] width 9 height 9
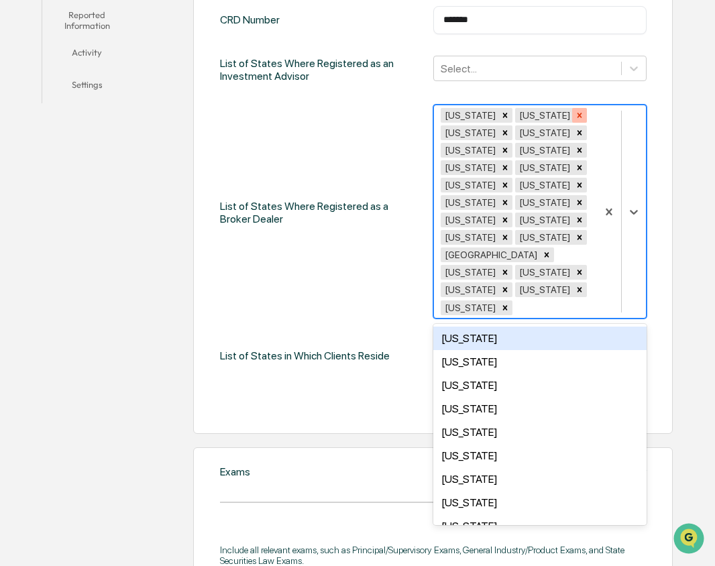
click at [578, 115] on icon "Remove New Hampshire" at bounding box center [580, 115] width 5 height 5
click at [500, 135] on icon "Remove New York" at bounding box center [504, 132] width 9 height 9
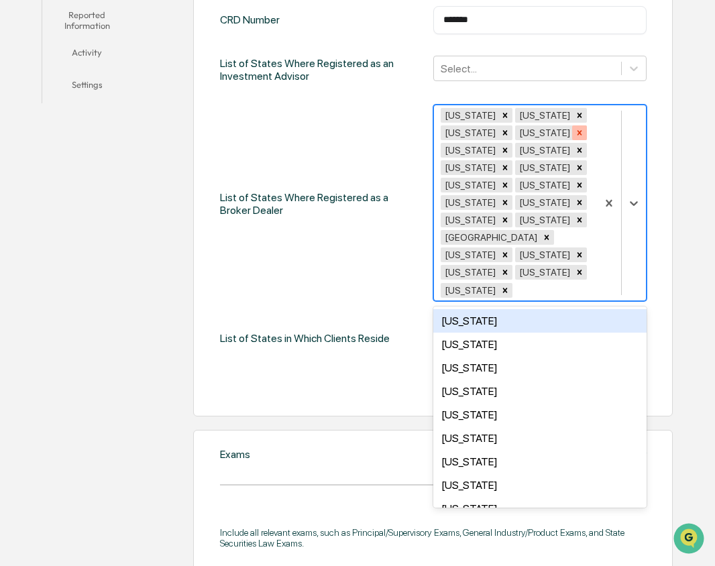
click at [504, 131] on div "Remove North Carolina" at bounding box center [505, 132] width 15 height 15
click at [505, 136] on icon "Remove North Dakota" at bounding box center [504, 132] width 9 height 9
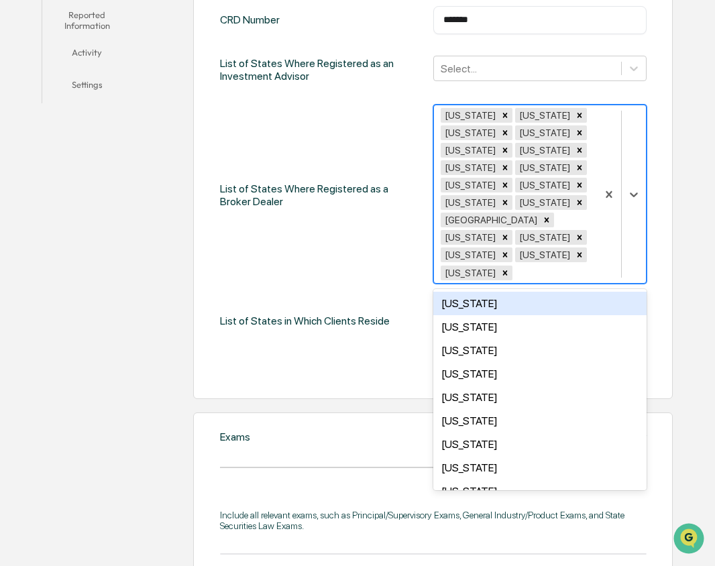
drag, startPoint x: 467, startPoint y: 133, endPoint x: 476, endPoint y: 133, distance: 9.4
click at [498, 133] on div "Remove Ohio" at bounding box center [505, 132] width 15 height 15
click at [500, 132] on icon "Remove Oklahoma" at bounding box center [504, 132] width 9 height 9
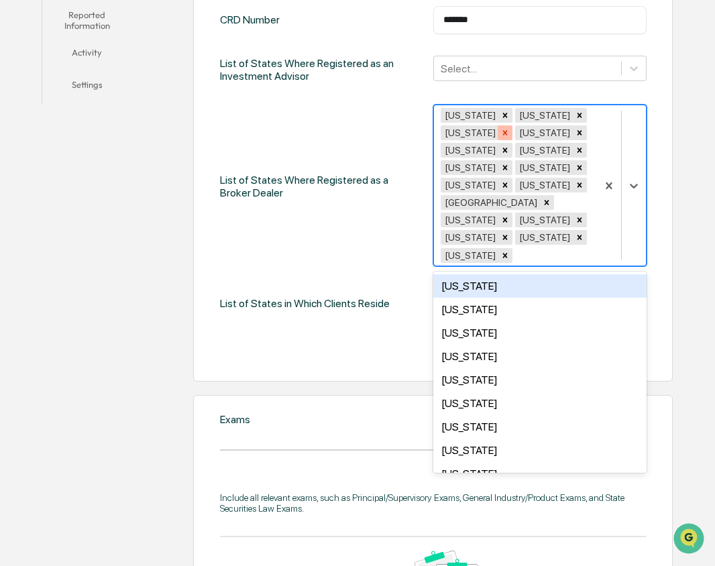
click at [500, 134] on icon "Remove Oregon" at bounding box center [504, 132] width 9 height 9
click at [498, 133] on div "Remove Pennsylvania" at bounding box center [505, 132] width 15 height 15
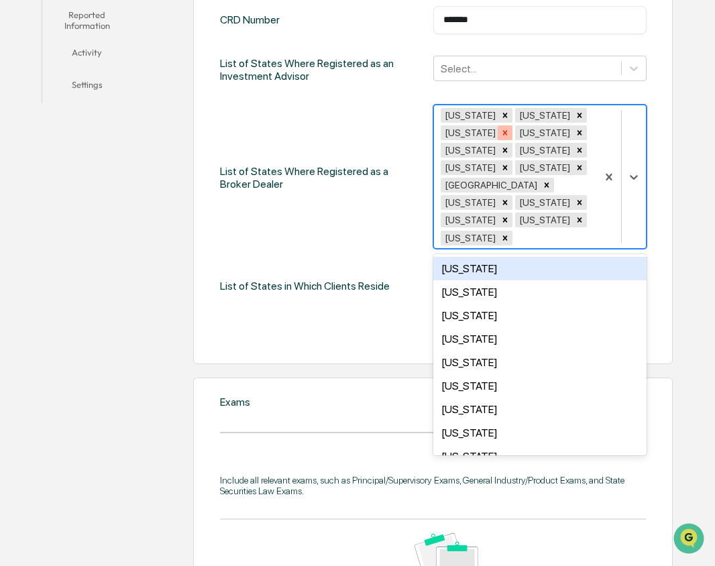
click at [503, 132] on icon "Remove Puerto Rico" at bounding box center [505, 132] width 5 height 5
click at [500, 132] on icon "Remove Rhode Island" at bounding box center [504, 132] width 9 height 9
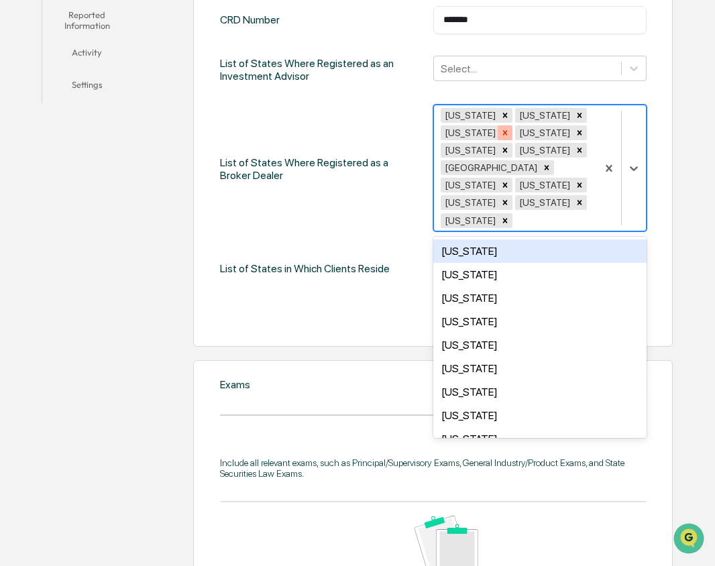
click at [508, 133] on icon "Remove South Carolina" at bounding box center [504, 132] width 9 height 9
click at [507, 135] on icon "Remove South Dakota" at bounding box center [504, 132] width 9 height 9
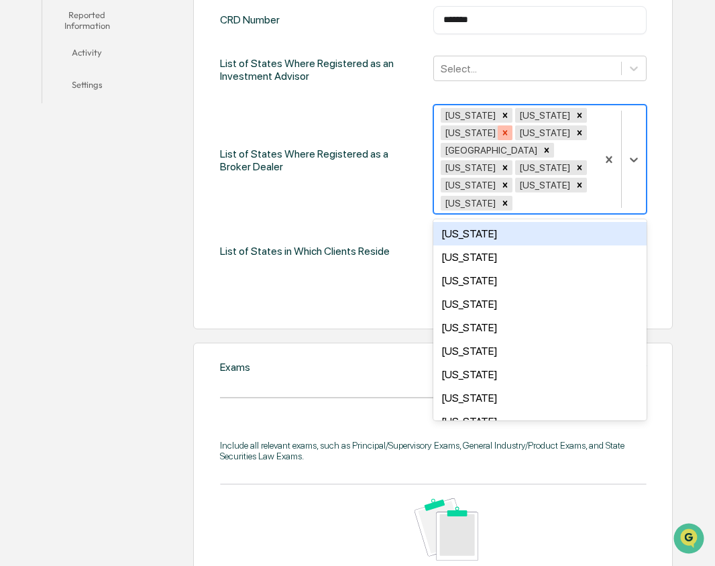
click at [500, 132] on icon "Remove Tennessee" at bounding box center [504, 132] width 9 height 9
click at [549, 146] on icon "Remove Virgin Islands" at bounding box center [546, 150] width 9 height 9
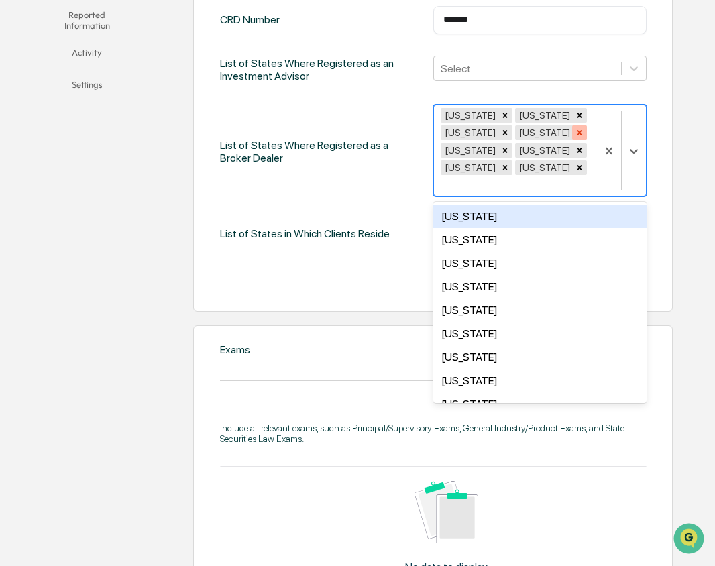
click at [578, 132] on icon "Remove Virginia" at bounding box center [580, 132] width 5 height 5
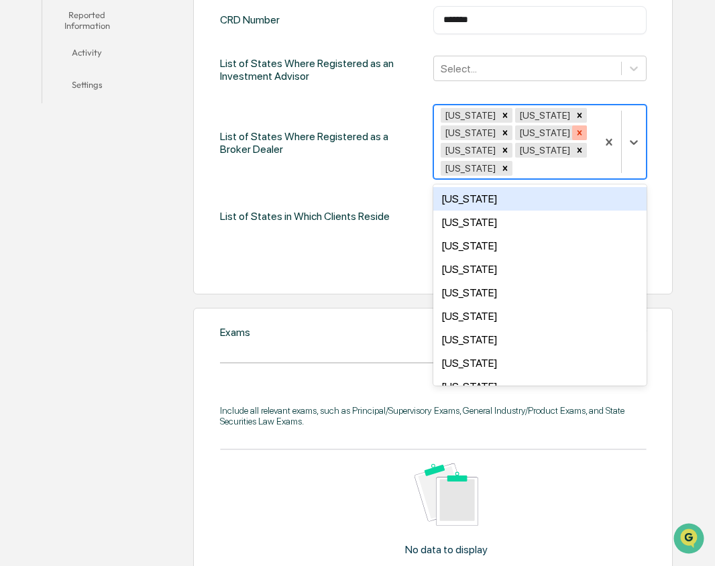
click at [575, 133] on icon "Remove Washington" at bounding box center [579, 132] width 9 height 9
drag, startPoint x: 549, startPoint y: 131, endPoint x: 542, endPoint y: 133, distance: 7.2
click at [575, 131] on icon "Remove West Virginia" at bounding box center [579, 132] width 9 height 9
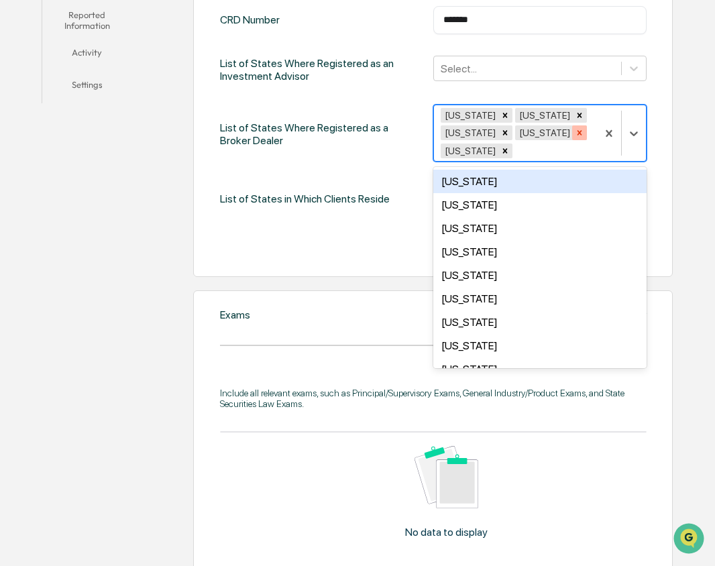
click at [578, 132] on icon "Remove Wisconsin" at bounding box center [580, 132] width 5 height 5
click at [578, 132] on icon "Remove Wyoming" at bounding box center [580, 132] width 5 height 5
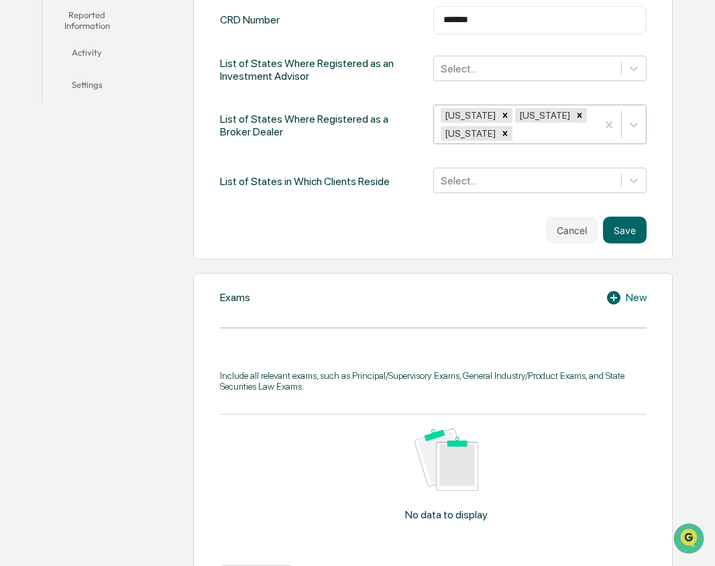
click at [402, 205] on div "CRD Number ******* ​ List of States Where Registered as an Investment Advisor S…" at bounding box center [433, 124] width 427 height 237
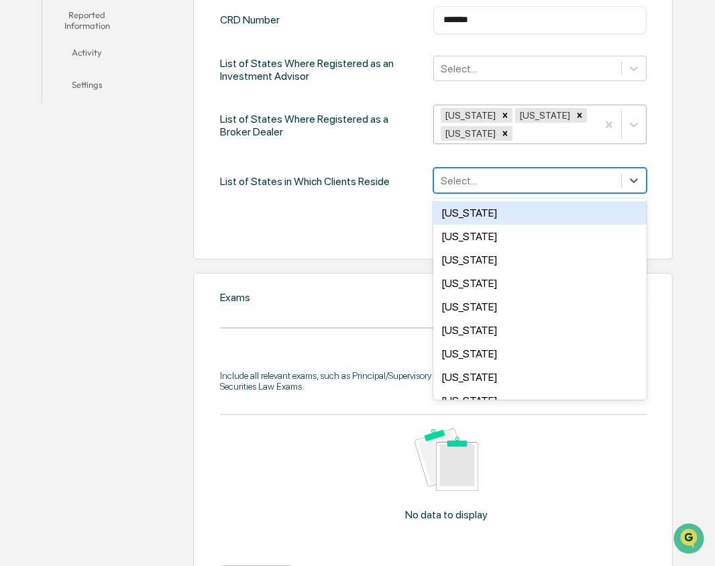
click at [559, 189] on div at bounding box center [528, 180] width 174 height 15
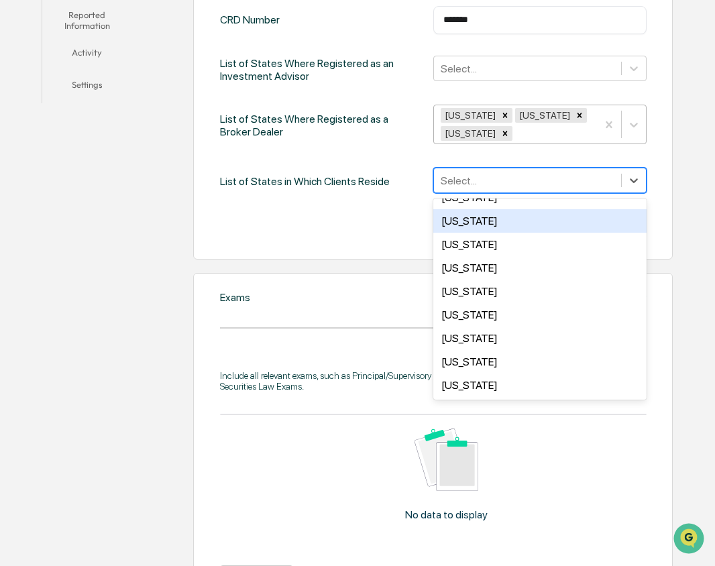
click at [532, 221] on div "[US_STATE]" at bounding box center [539, 220] width 213 height 23
click at [376, 218] on div "Cancel Save" at bounding box center [433, 230] width 427 height 27
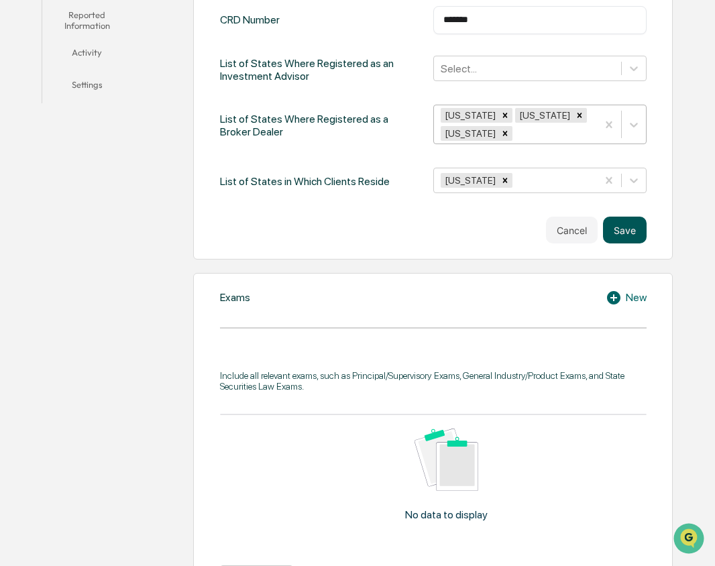
click at [629, 227] on button "Save" at bounding box center [625, 230] width 44 height 27
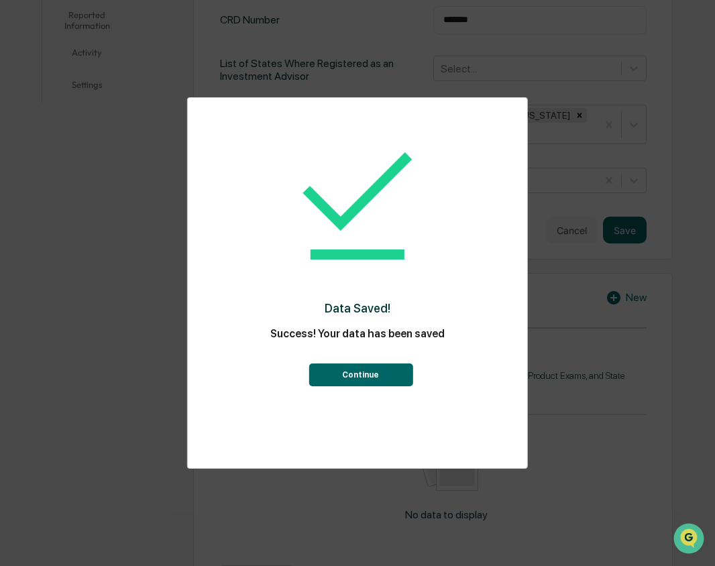
click at [375, 375] on button "Continue" at bounding box center [361, 375] width 104 height 23
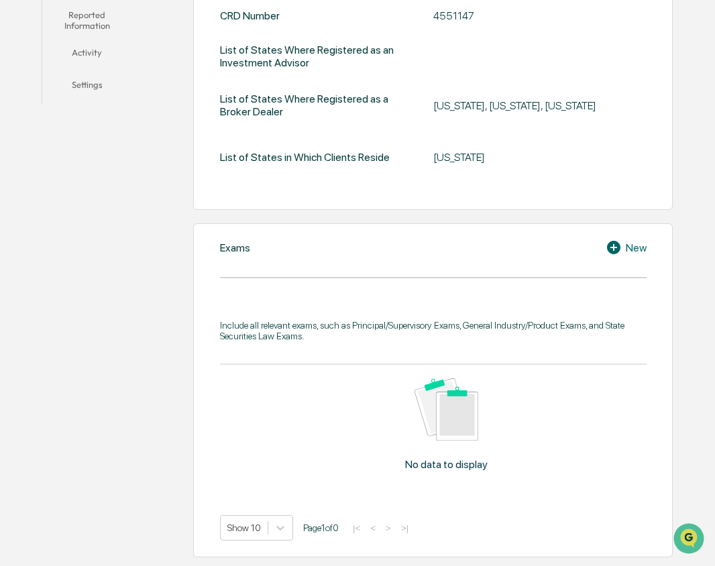
click at [614, 243] on icon at bounding box center [613, 247] width 13 height 13
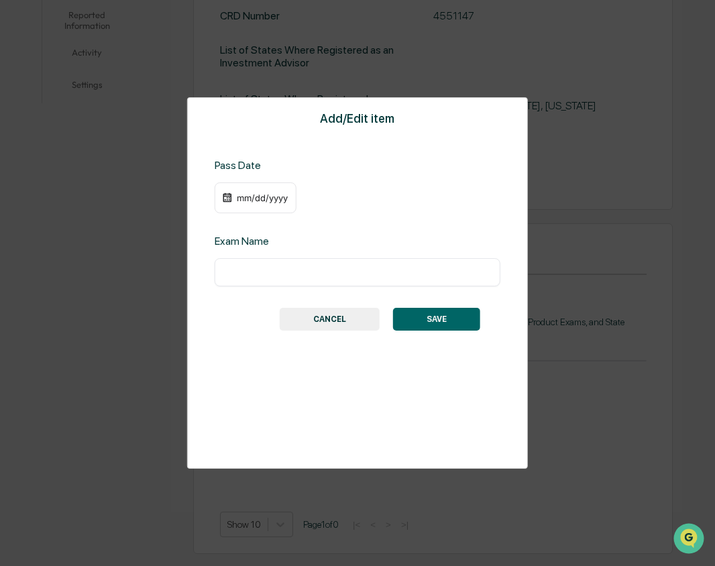
click at [429, 270] on input "text" at bounding box center [358, 272] width 266 height 13
type input "*"
type input "********"
click at [246, 195] on div "mm/dd/yyyy" at bounding box center [262, 198] width 54 height 11
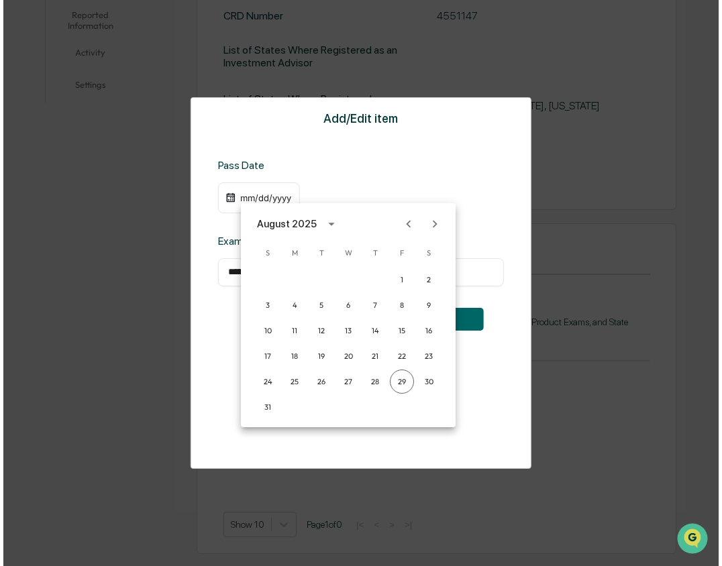
scroll to position [412, 0]
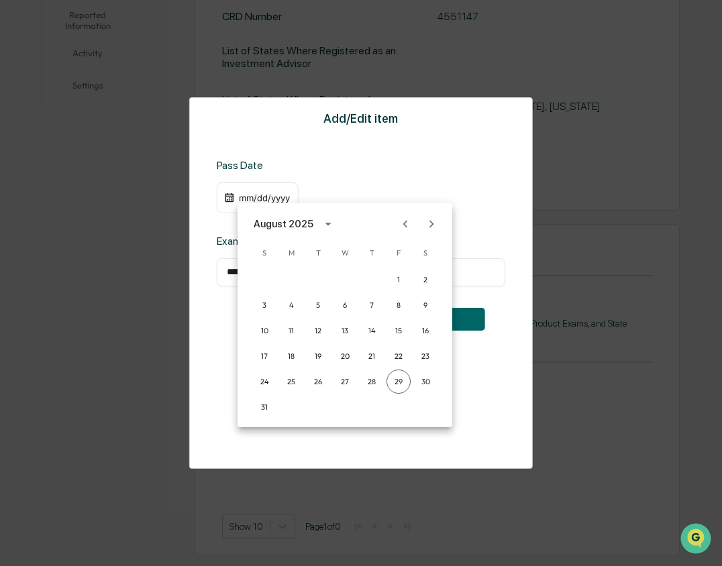
click at [347, 178] on div at bounding box center [361, 283] width 722 height 566
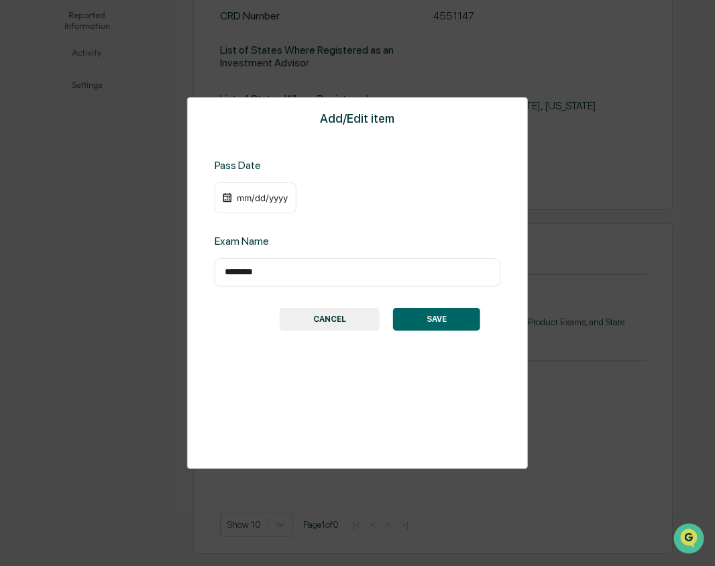
drag, startPoint x: 310, startPoint y: 272, endPoint x: 157, endPoint y: 277, distance: 153.0
click at [157, 277] on div "Add/Edit item Pass Date mm/dd/yyyy Exam Name ******** ​ SAVE CANCEL" at bounding box center [357, 283] width 715 height 566
click at [350, 323] on button "CANCEL" at bounding box center [330, 319] width 100 height 23
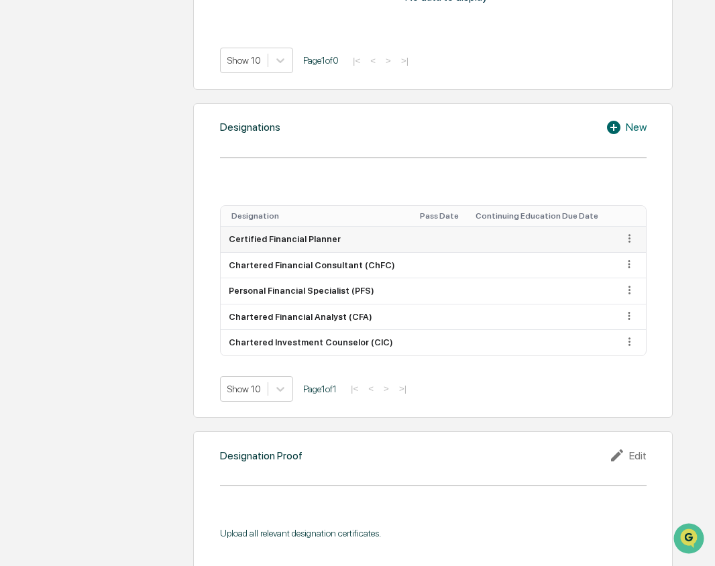
scroll to position [881, 0]
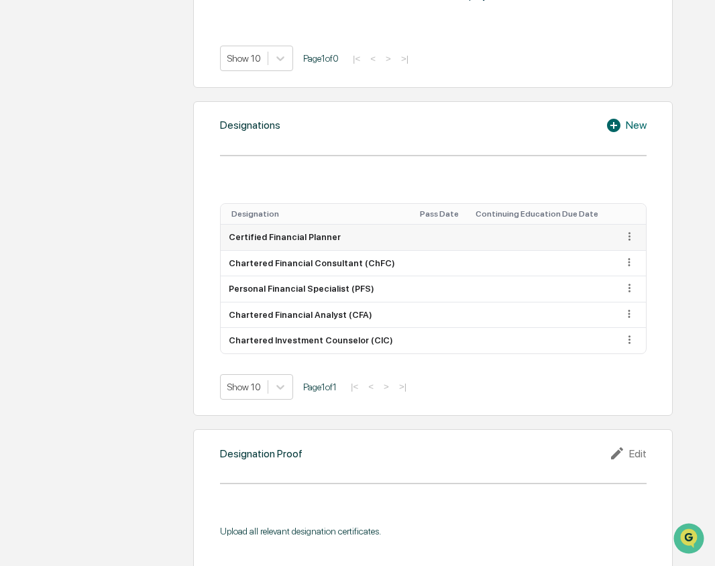
click at [629, 237] on icon at bounding box center [630, 236] width 2 height 8
click at [616, 276] on div "Delete" at bounding box center [613, 276] width 43 height 21
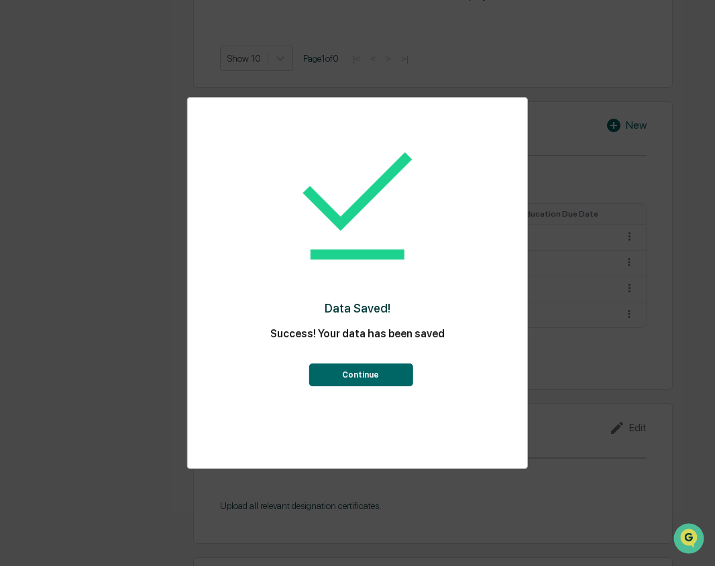
click at [370, 368] on button "Continue" at bounding box center [361, 375] width 104 height 23
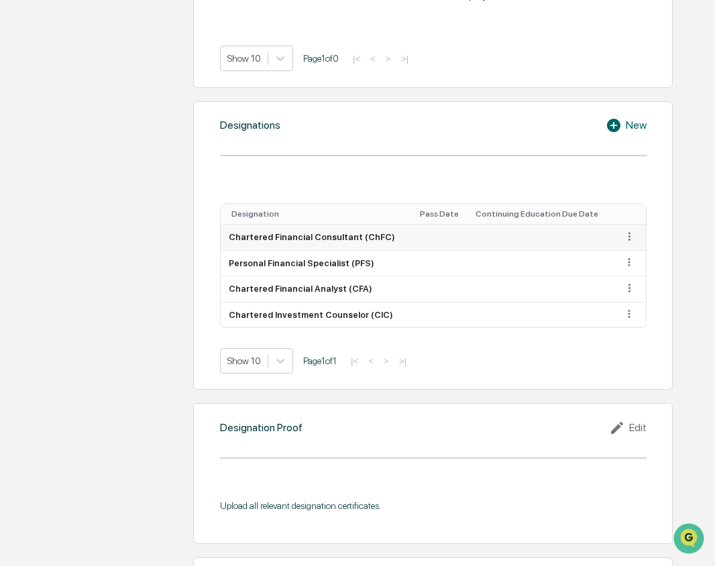
click at [629, 233] on icon at bounding box center [630, 236] width 2 height 8
click at [613, 278] on div "Delete" at bounding box center [613, 276] width 43 height 21
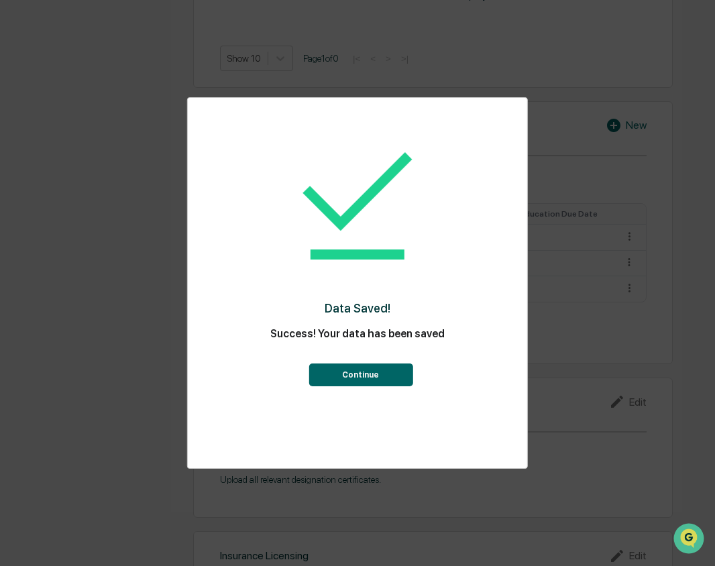
click at [364, 373] on button "Continue" at bounding box center [361, 375] width 104 height 23
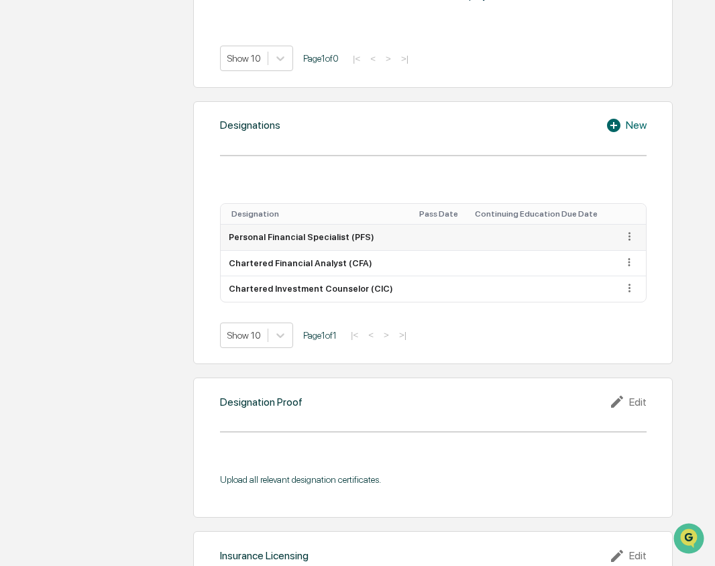
click at [629, 236] on icon at bounding box center [630, 236] width 2 height 8
click at [617, 272] on div "Delete" at bounding box center [613, 276] width 43 height 21
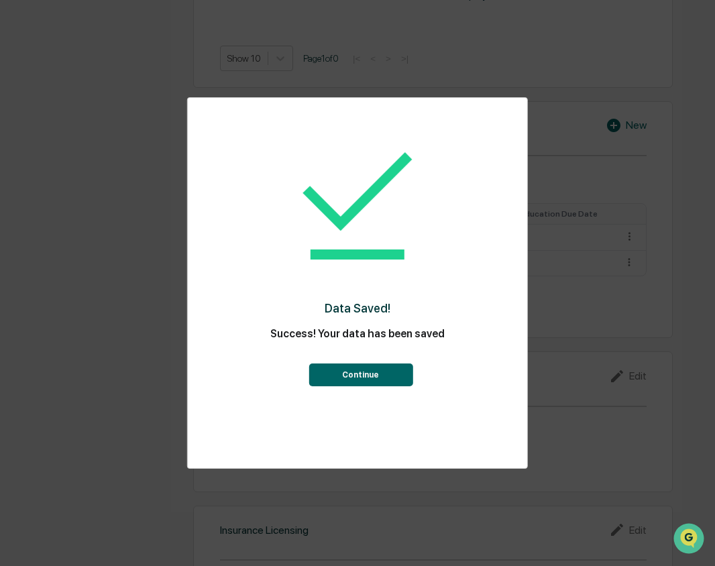
click at [398, 376] on button "Continue" at bounding box center [361, 375] width 104 height 23
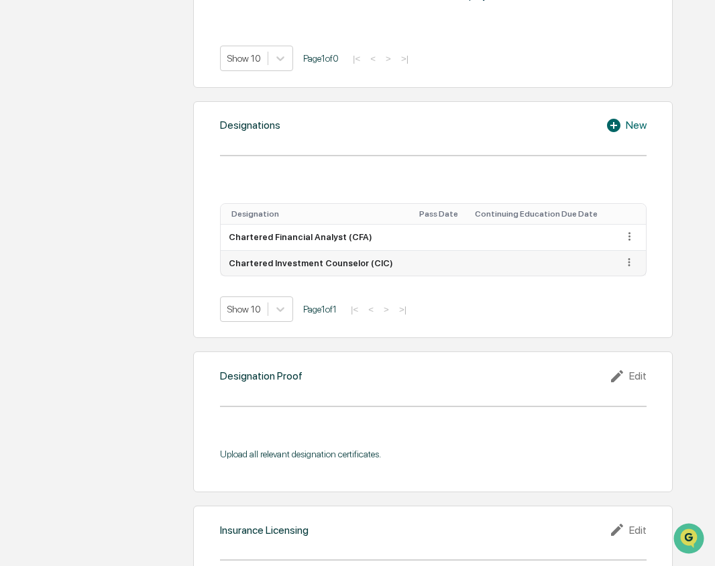
click at [623, 261] on icon at bounding box center [629, 262] width 13 height 13
click at [603, 305] on div "Delete" at bounding box center [613, 302] width 43 height 21
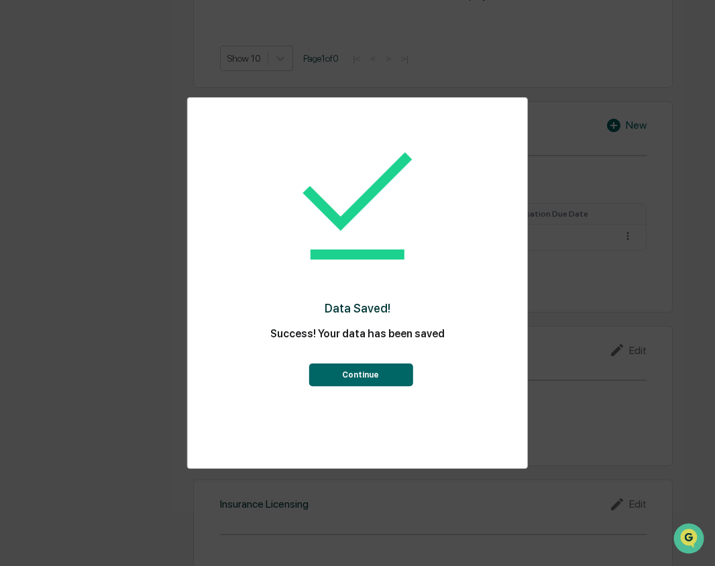
click at [367, 376] on button "Continue" at bounding box center [361, 375] width 104 height 23
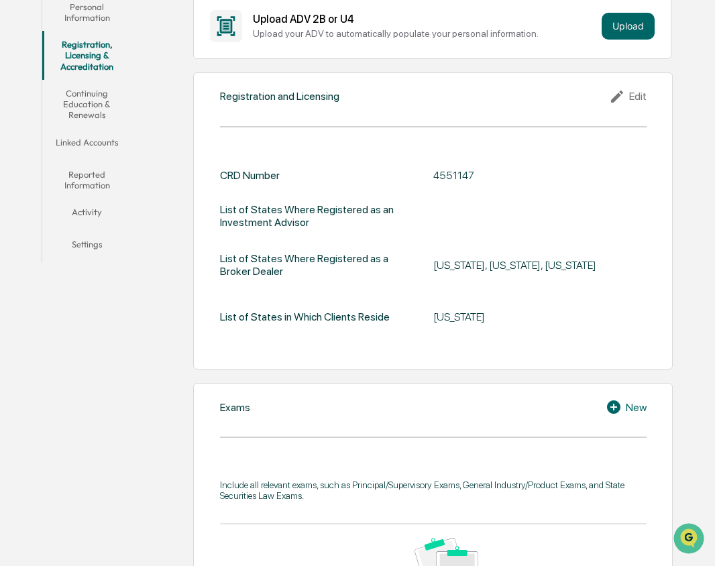
scroll to position [0, 0]
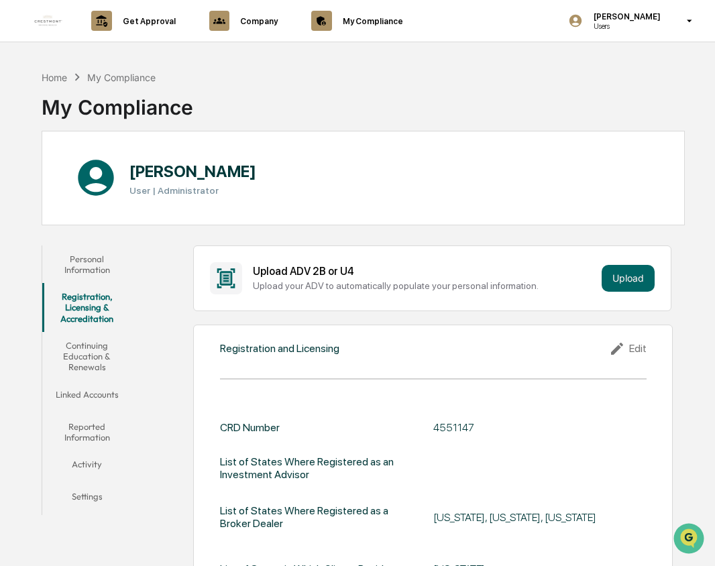
click at [91, 463] on button "Activity" at bounding box center [86, 467] width 89 height 32
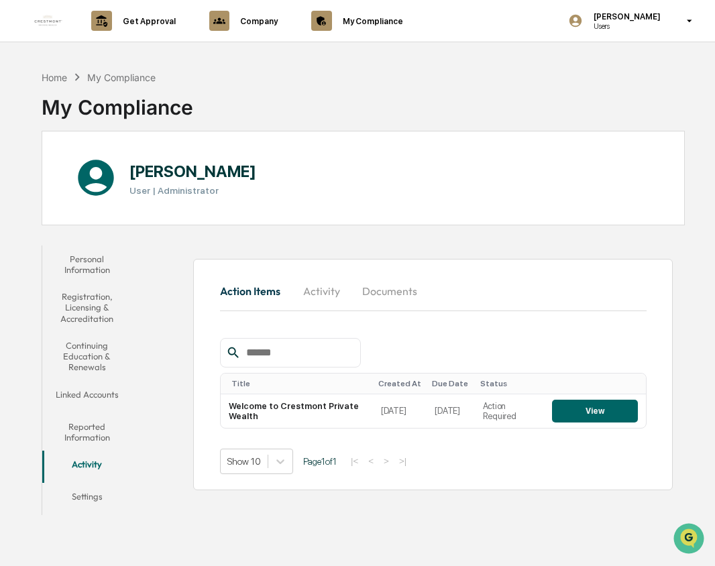
click at [76, 427] on button "Reported Information" at bounding box center [86, 432] width 89 height 38
